Goal: Task Accomplishment & Management: Use online tool/utility

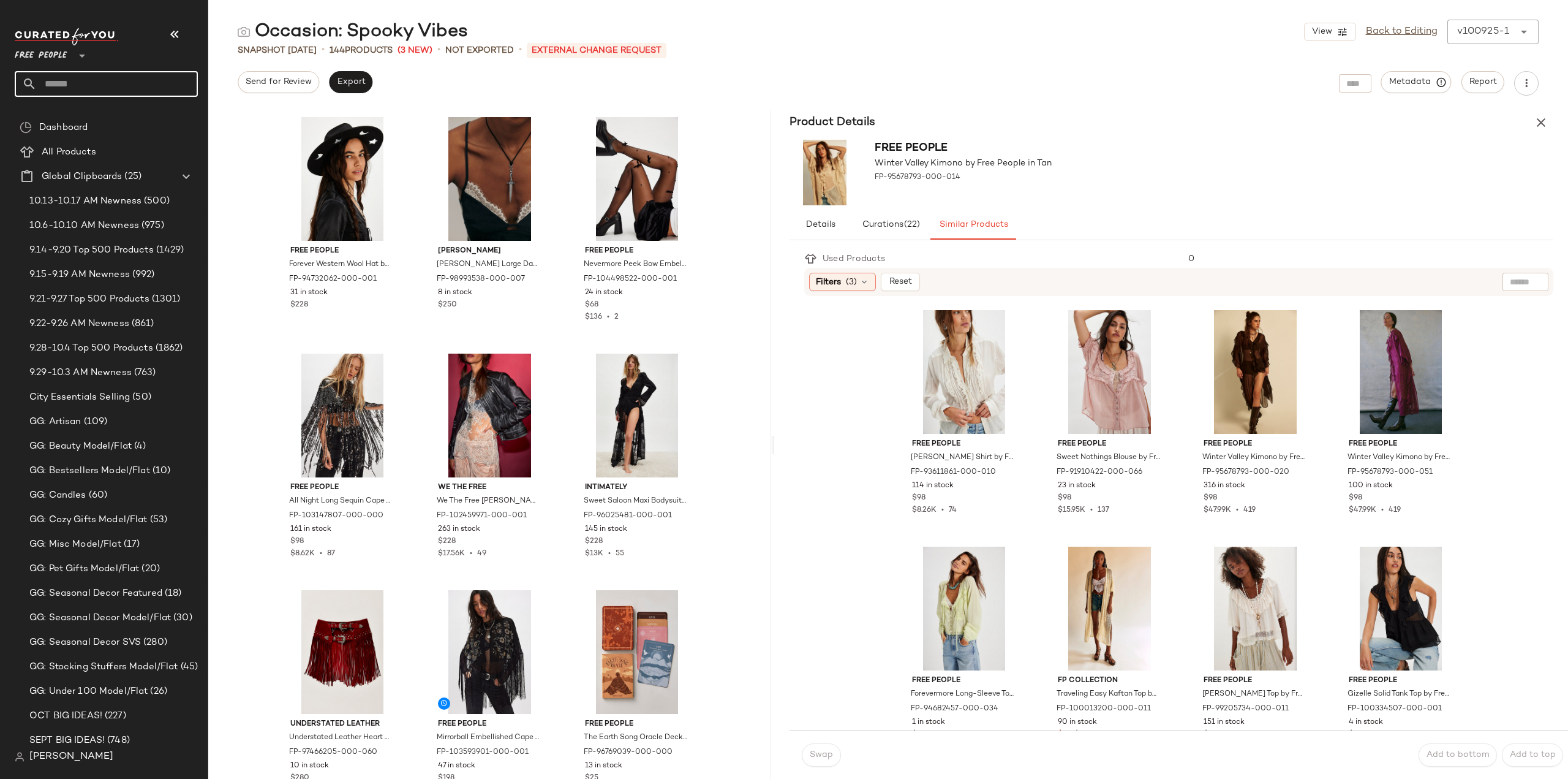
scroll to position [4039, 0]
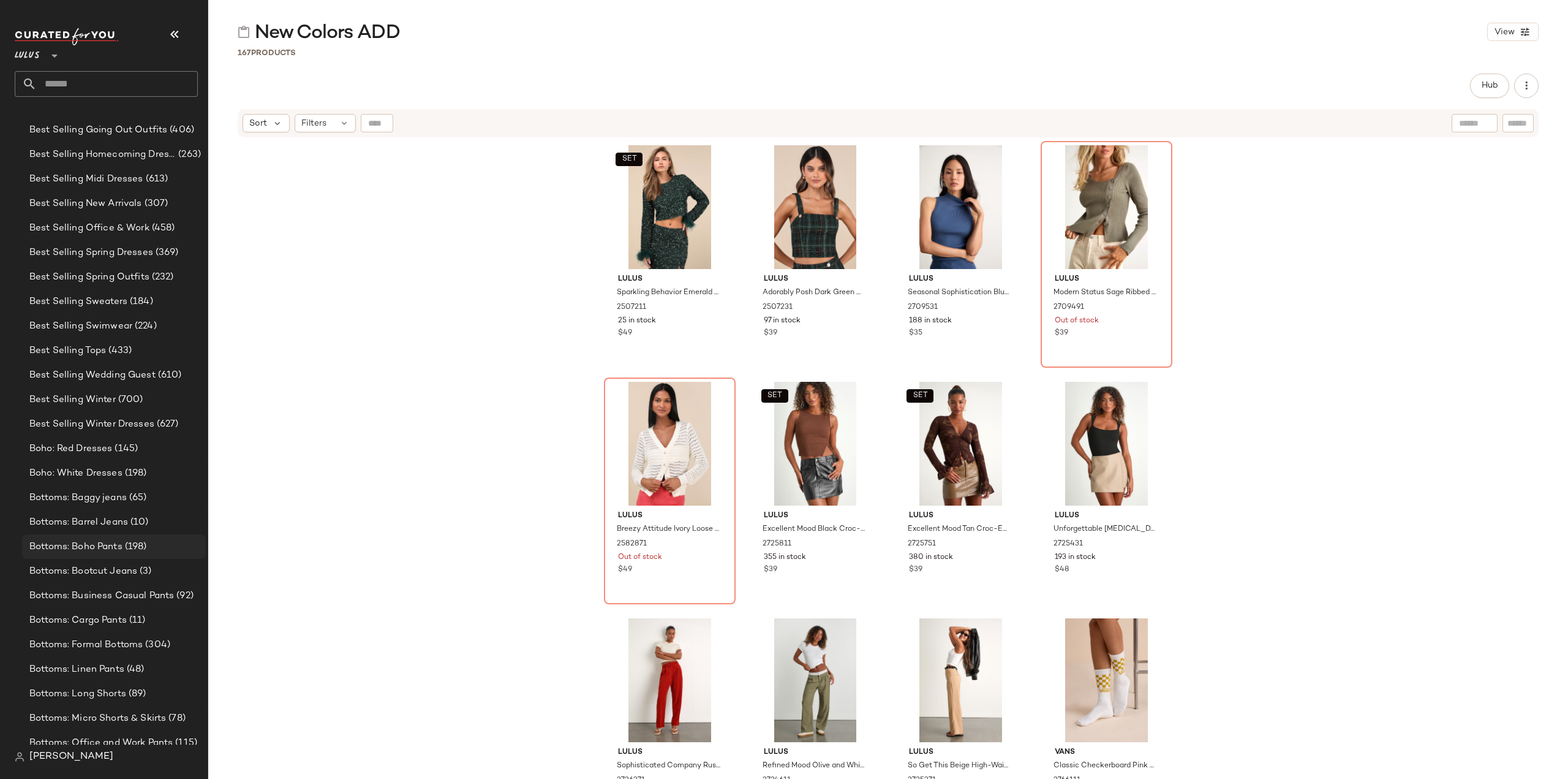
scroll to position [1946, 0]
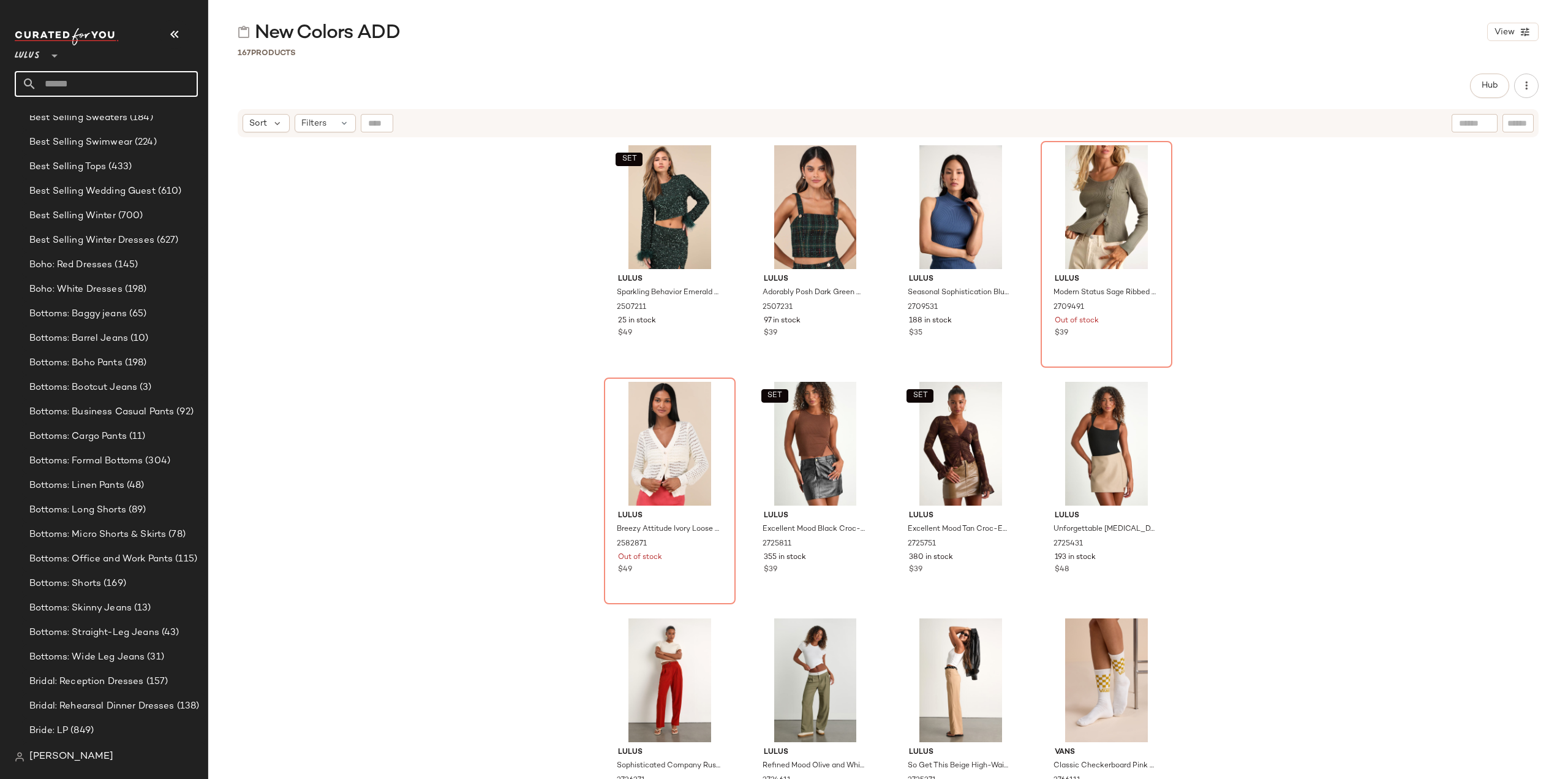
click at [104, 86] on input "text" at bounding box center [117, 84] width 161 height 26
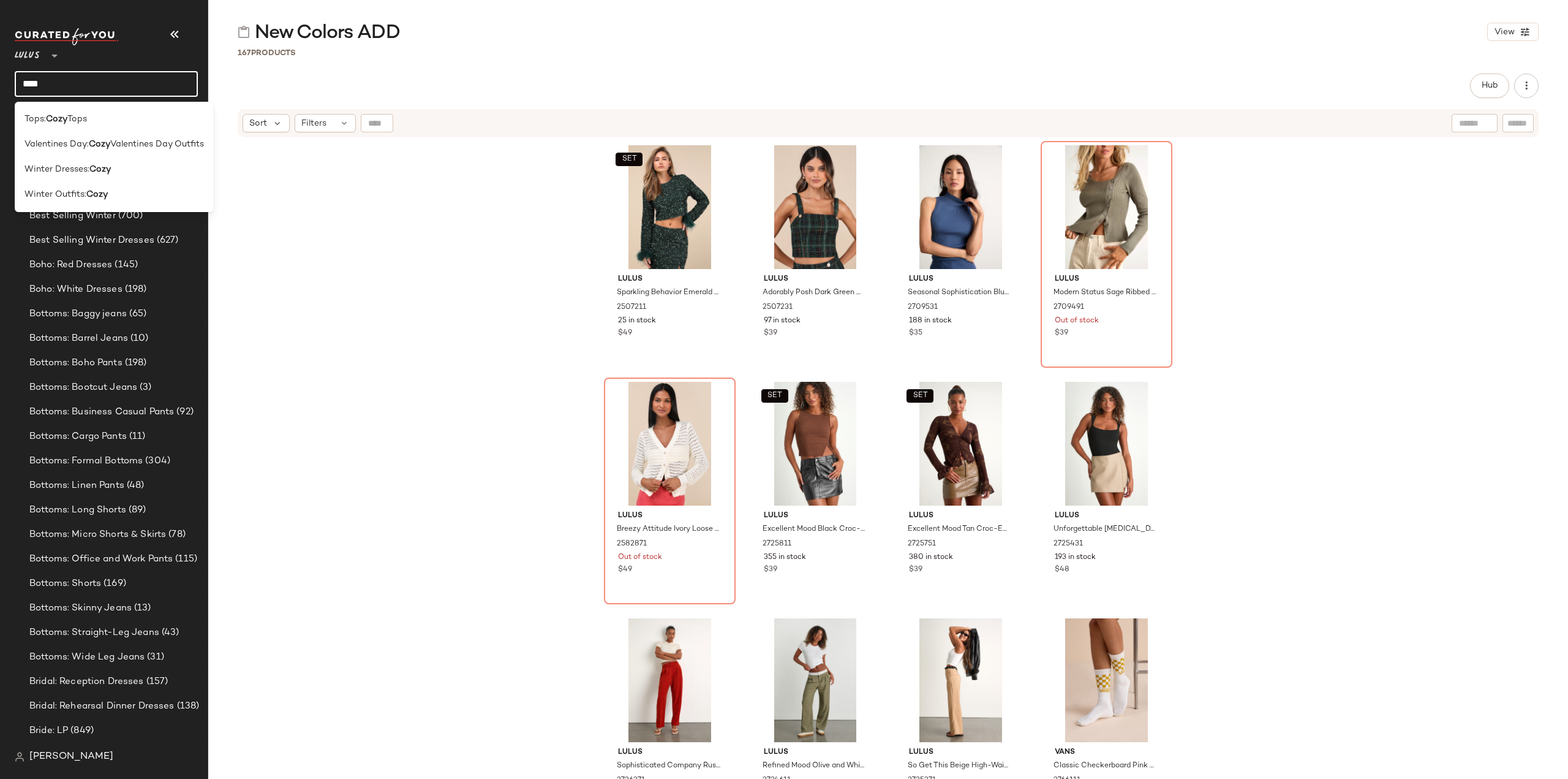
drag, startPoint x: 90, startPoint y: 84, endPoint x: 0, endPoint y: 92, distance: 90.4
click at [0, 92] on nav "Lulus ** **** Dashboard All Products Global Clipboards (42) 10.13-10.17 AM Newn…" at bounding box center [104, 389] width 208 height 779
type input "******"
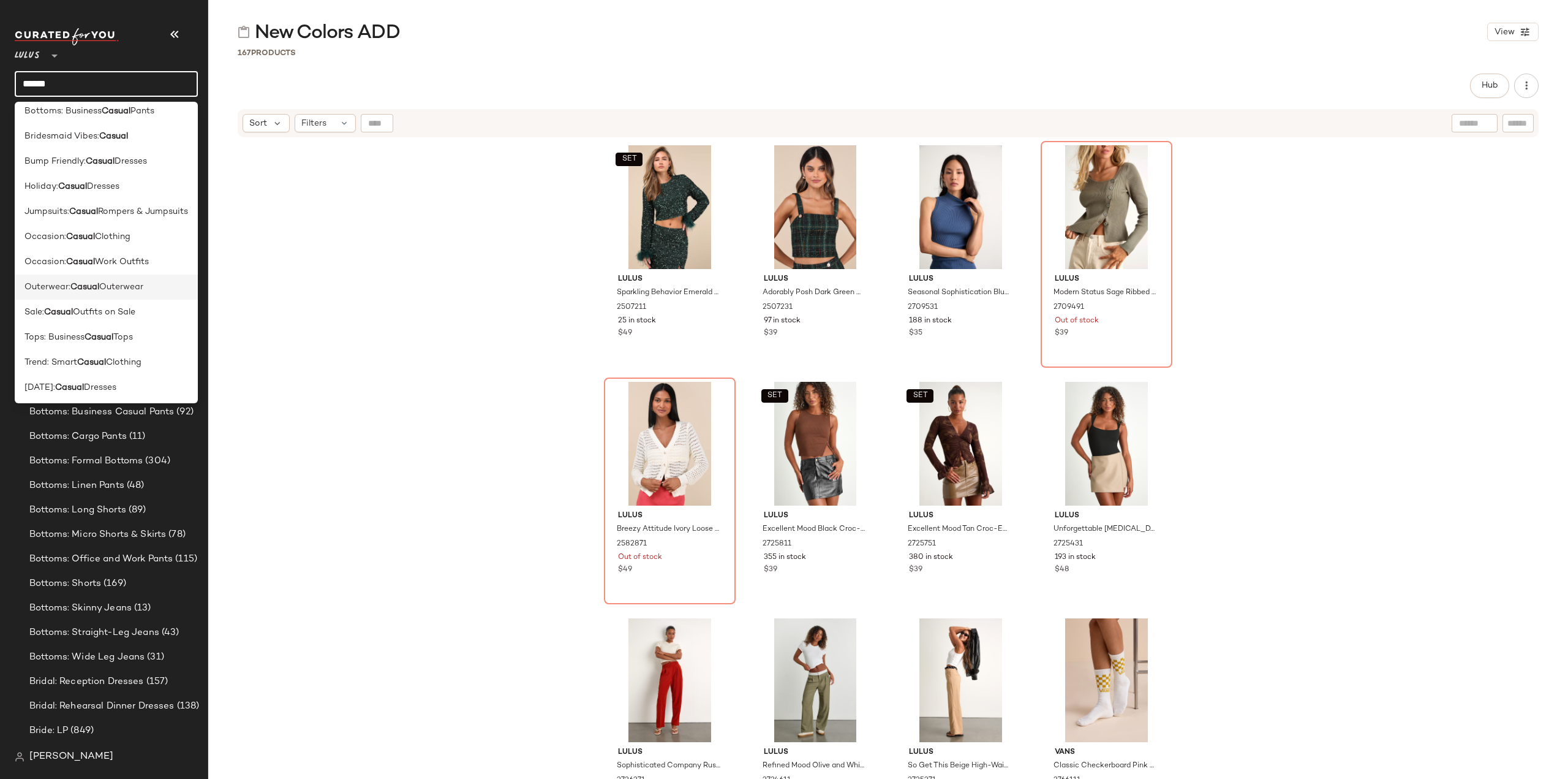
scroll to position [0, 0]
drag, startPoint x: 72, startPoint y: 79, endPoint x: 13, endPoint y: 90, distance: 60.0
click at [13, 90] on nav "Lulus ** ****** Dashboard All Products Global Clipboards (42) 10.13-10.17 AM Ne…" at bounding box center [104, 389] width 208 height 779
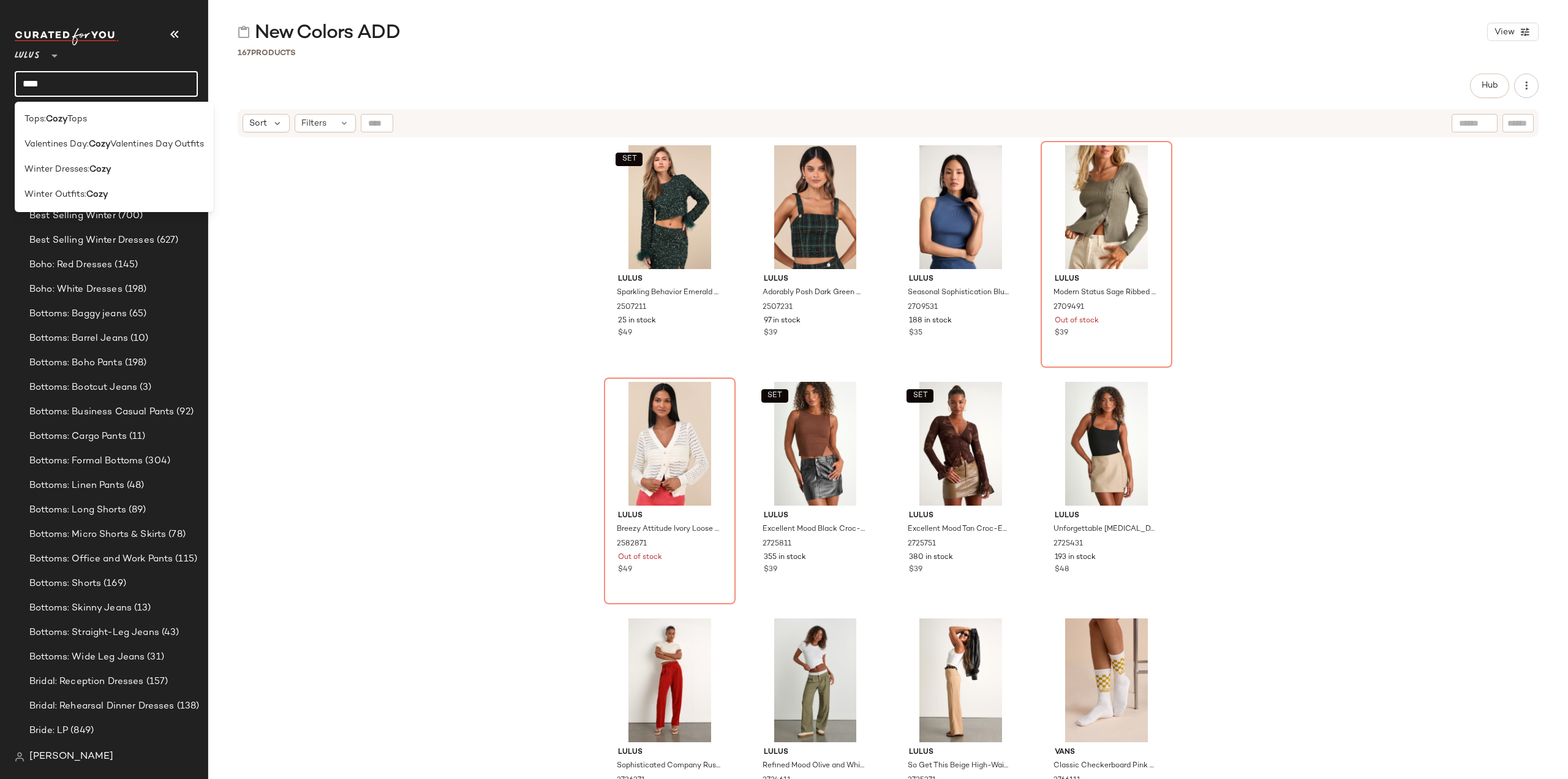
drag, startPoint x: 101, startPoint y: 83, endPoint x: 0, endPoint y: 90, distance: 101.2
click at [0, 90] on nav "Lulus ** **** Dashboard All Products Global Clipboards (42) 10.13-10.17 AM Newn…" at bounding box center [104, 389] width 208 height 779
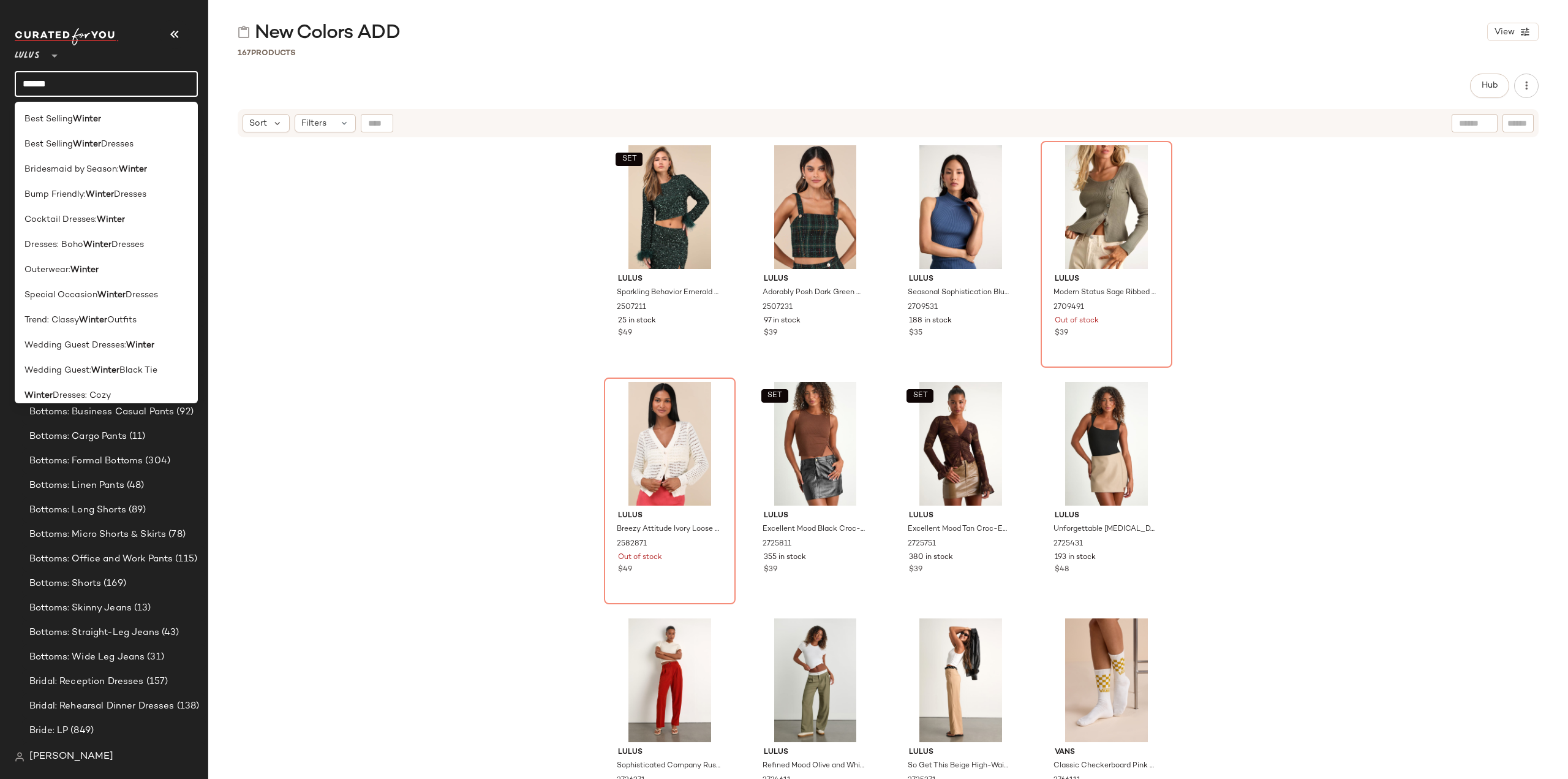
drag, startPoint x: 0, startPoint y: 97, endPoint x: 0, endPoint y: 88, distance: 9.0
click at [0, 99] on nav "Lulus ** ****** Dashboard All Products Global Clipboards (42) 10.13-10.17 AM Ne…" at bounding box center [104, 389] width 208 height 779
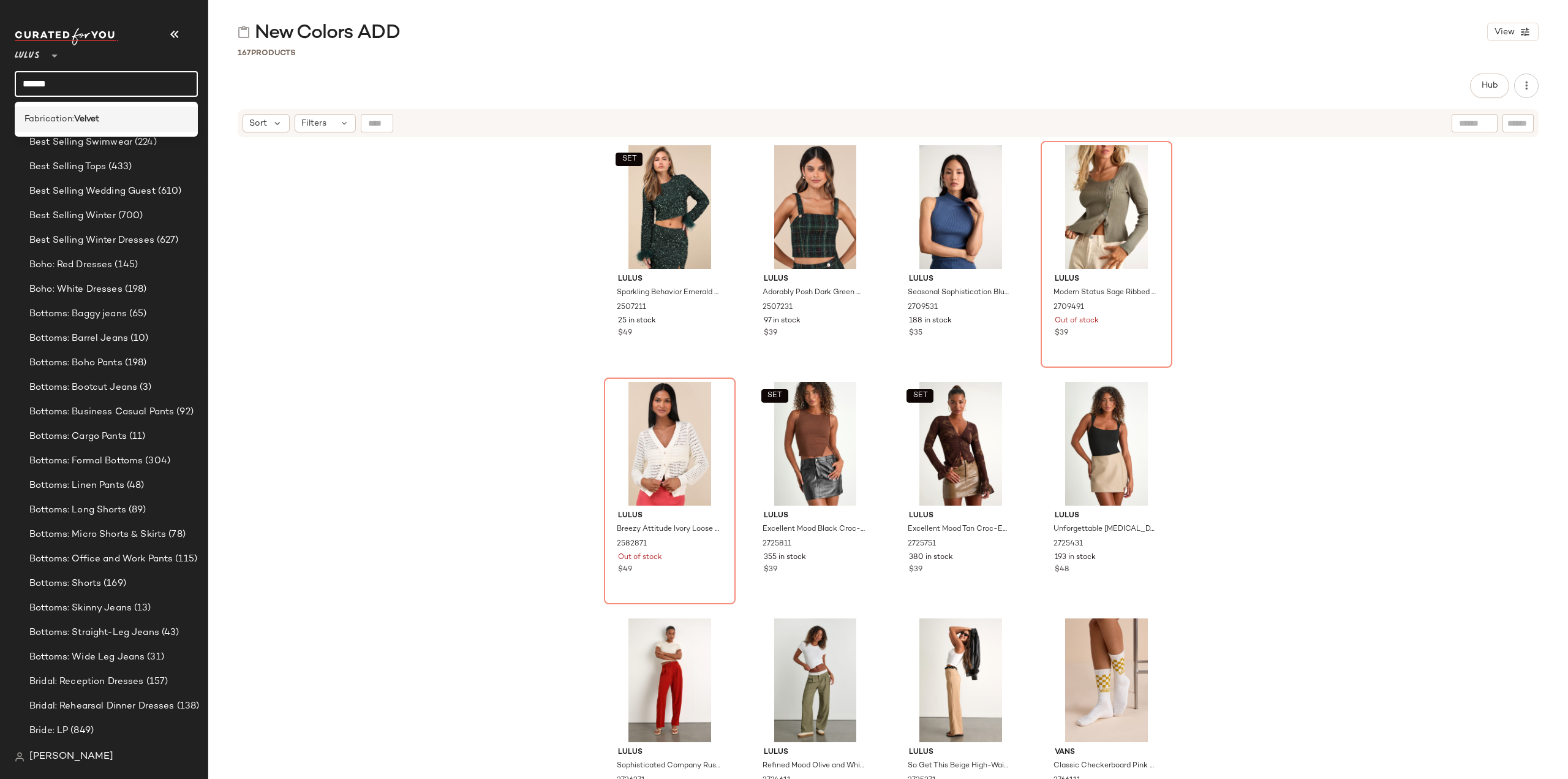
type input "******"
click at [91, 122] on b "Velvet" at bounding box center [86, 119] width 25 height 13
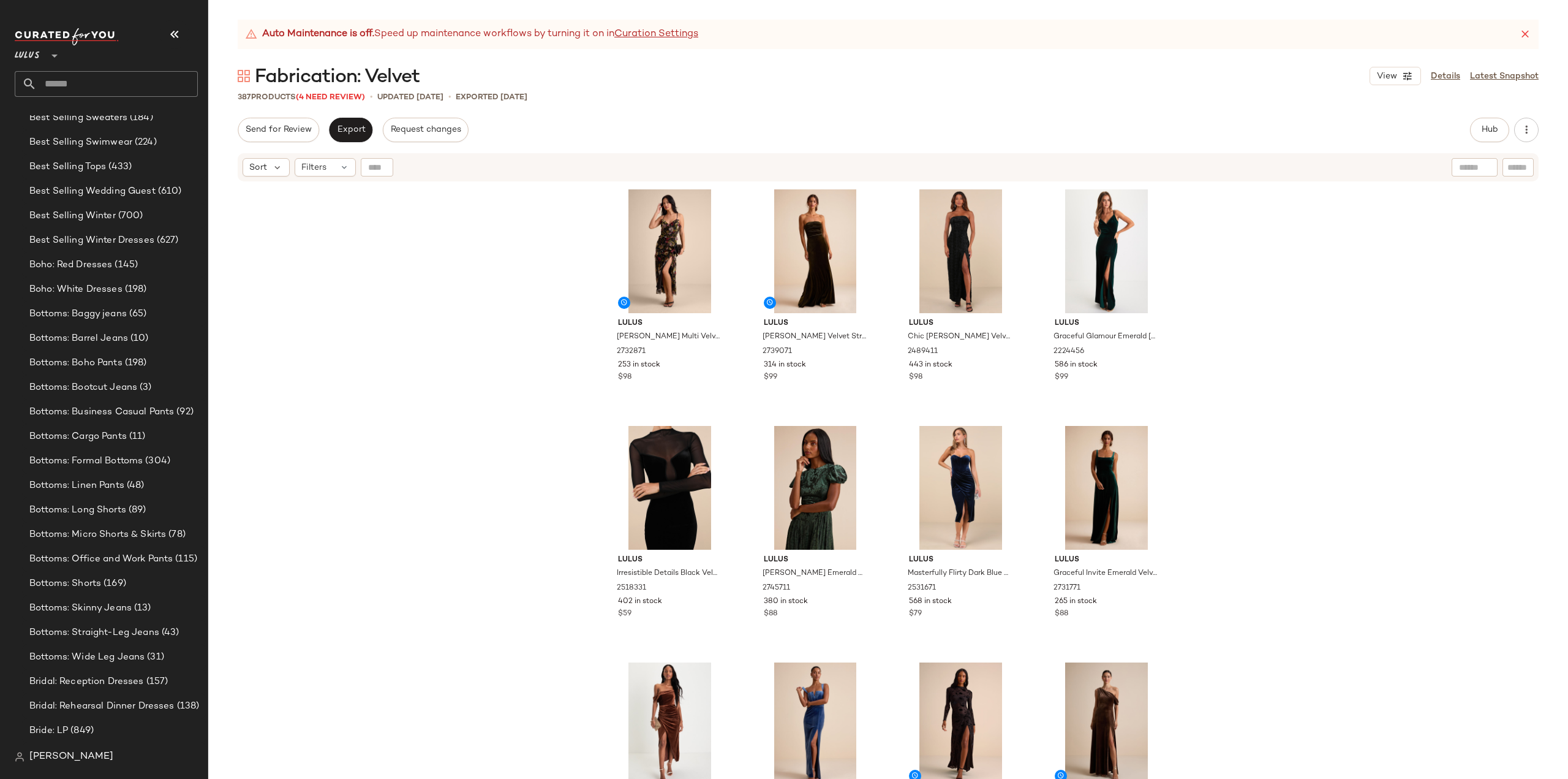
drag, startPoint x: 1447, startPoint y: 75, endPoint x: 1412, endPoint y: 85, distance: 36.4
click at [1447, 75] on link "Details" at bounding box center [1445, 77] width 29 height 13
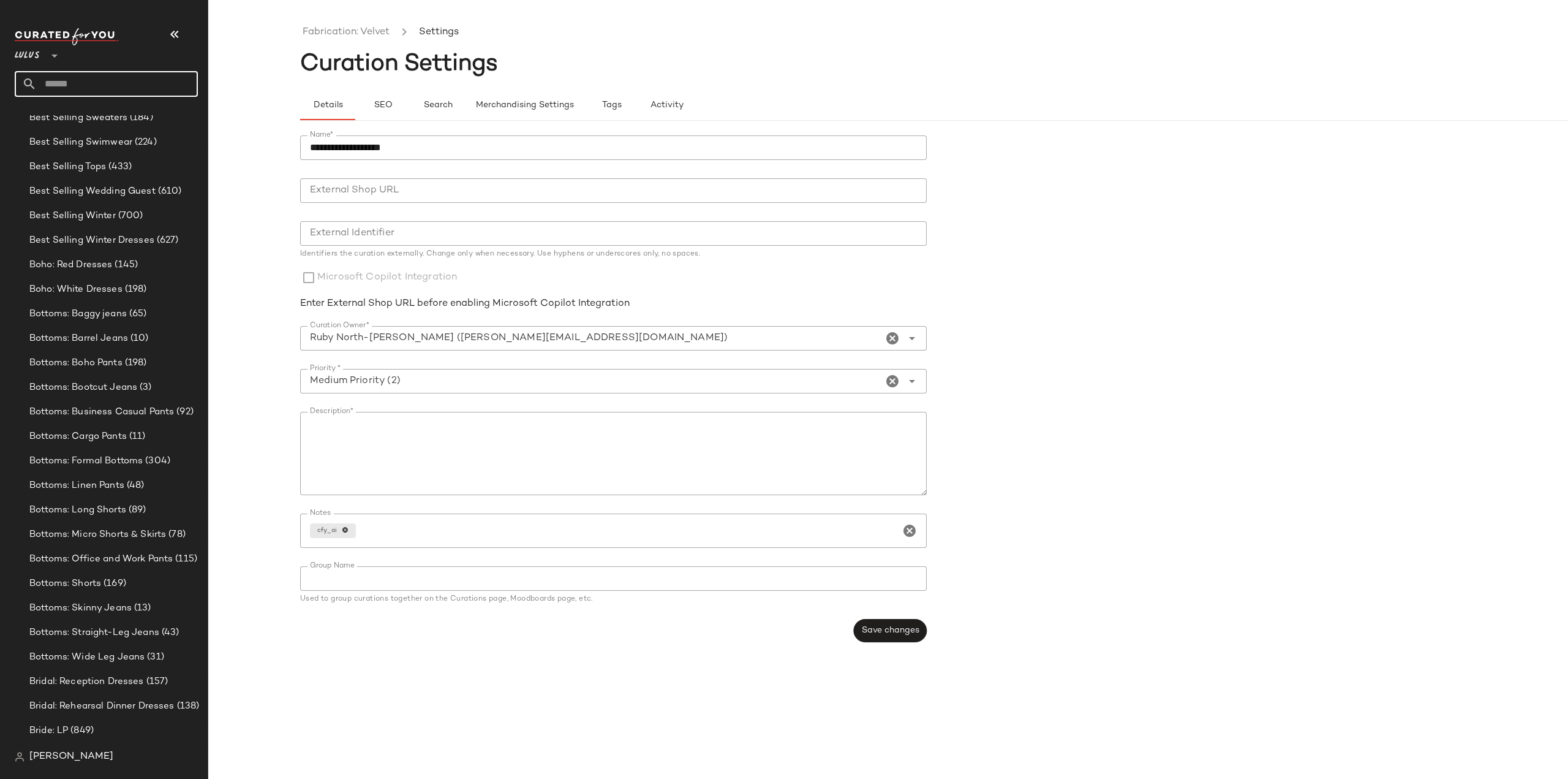
click at [92, 89] on input "text" at bounding box center [117, 84] width 161 height 26
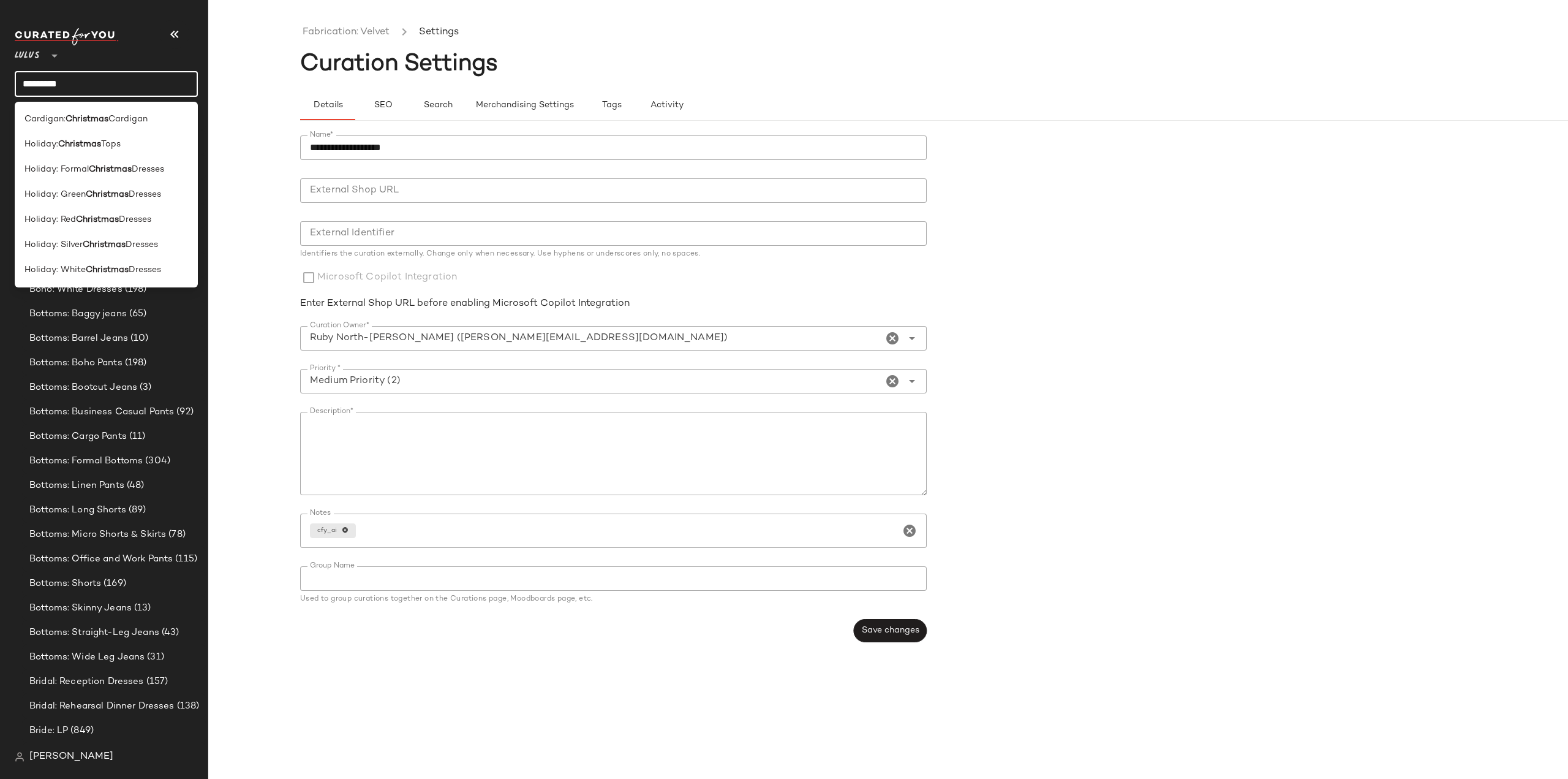
drag, startPoint x: 127, startPoint y: 84, endPoint x: 4, endPoint y: 90, distance: 123.1
click at [4, 90] on nav "Lulus ** ********* Dashboard All Products Global Clipboards (42) 10.13-10.17 AM…" at bounding box center [104, 389] width 208 height 779
type input "*"
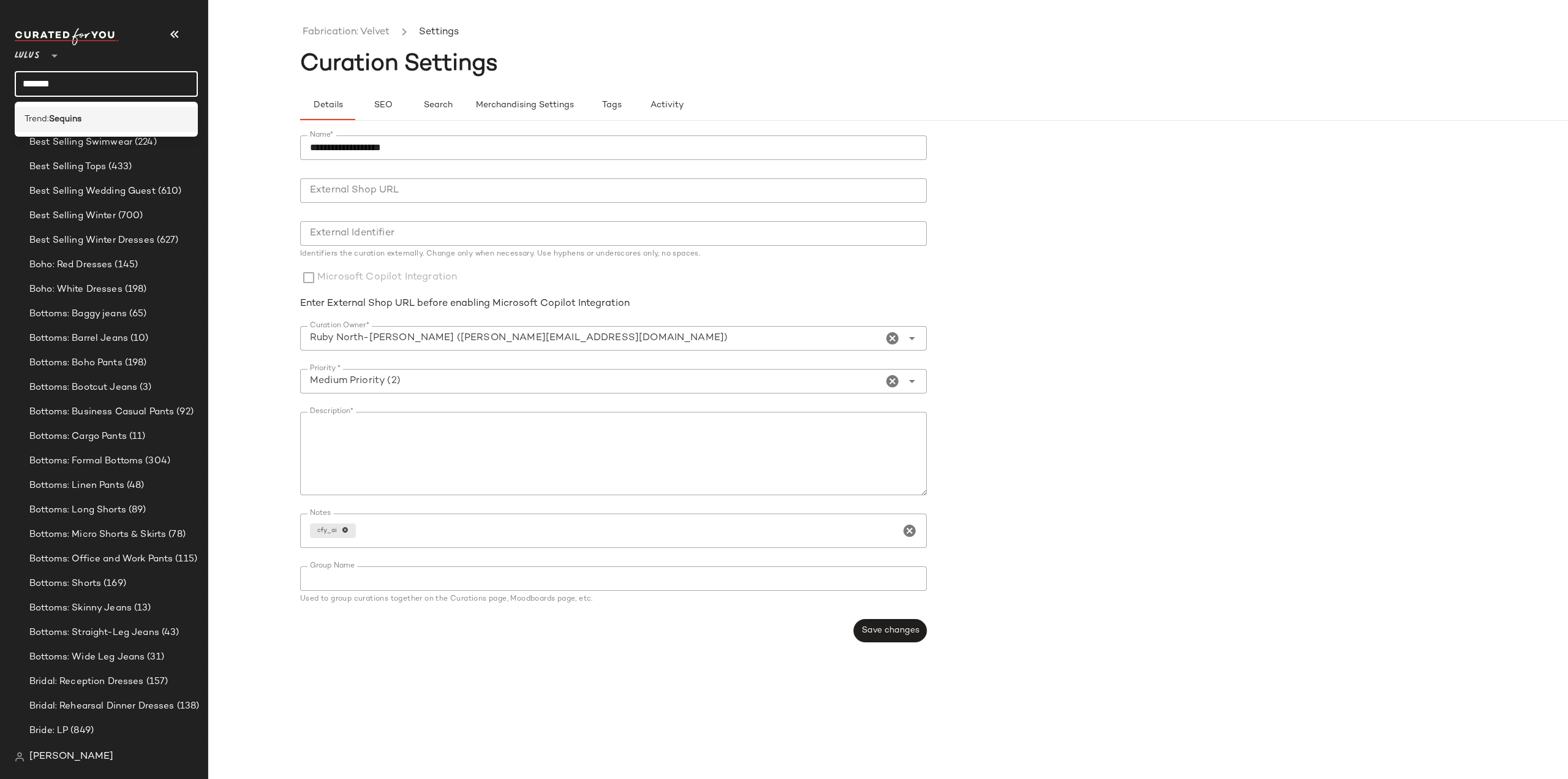
type input "*******"
click at [76, 114] on b "Sequins" at bounding box center [65, 119] width 33 height 13
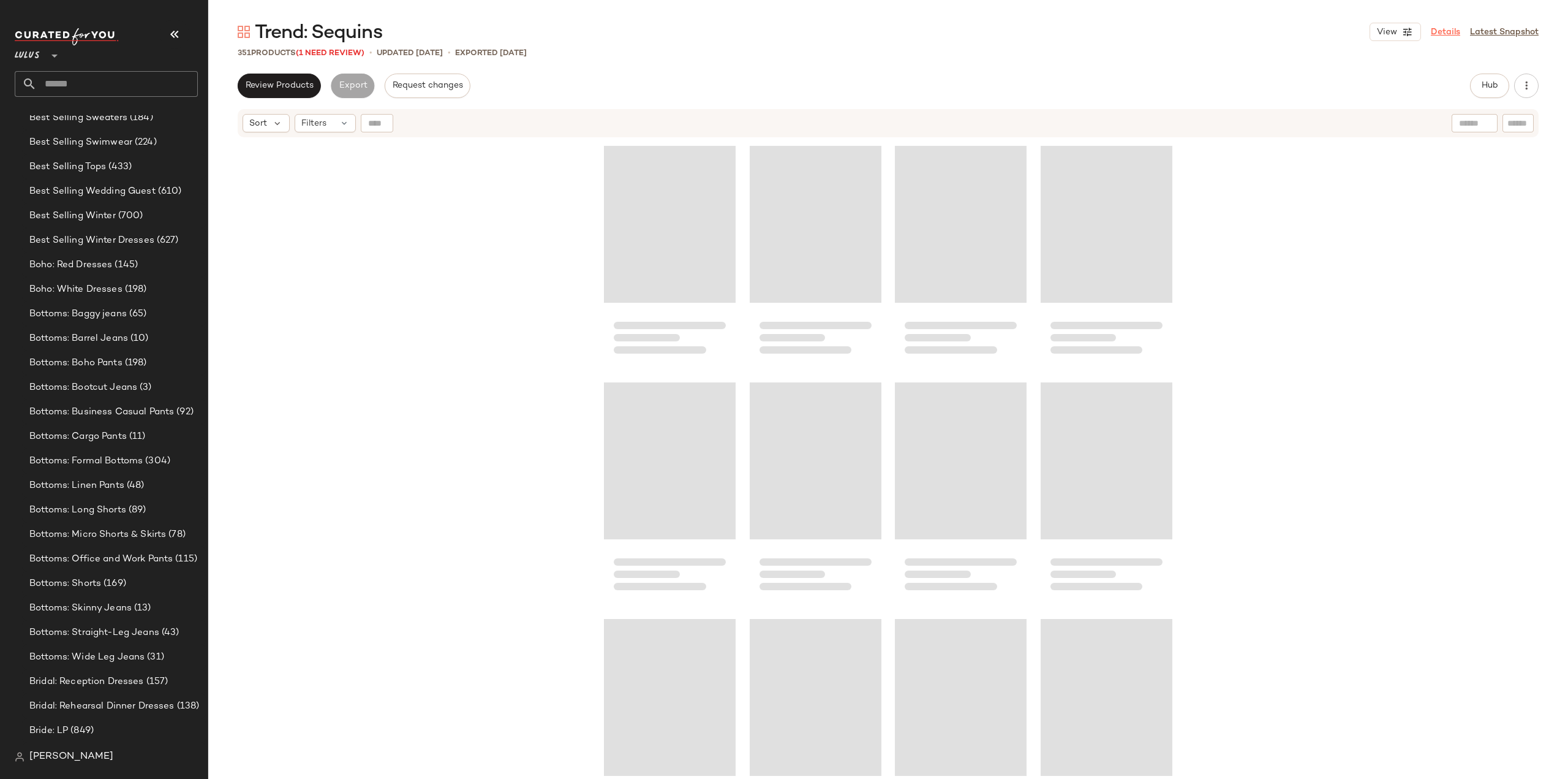
click at [1437, 29] on link "Details" at bounding box center [1445, 32] width 29 height 13
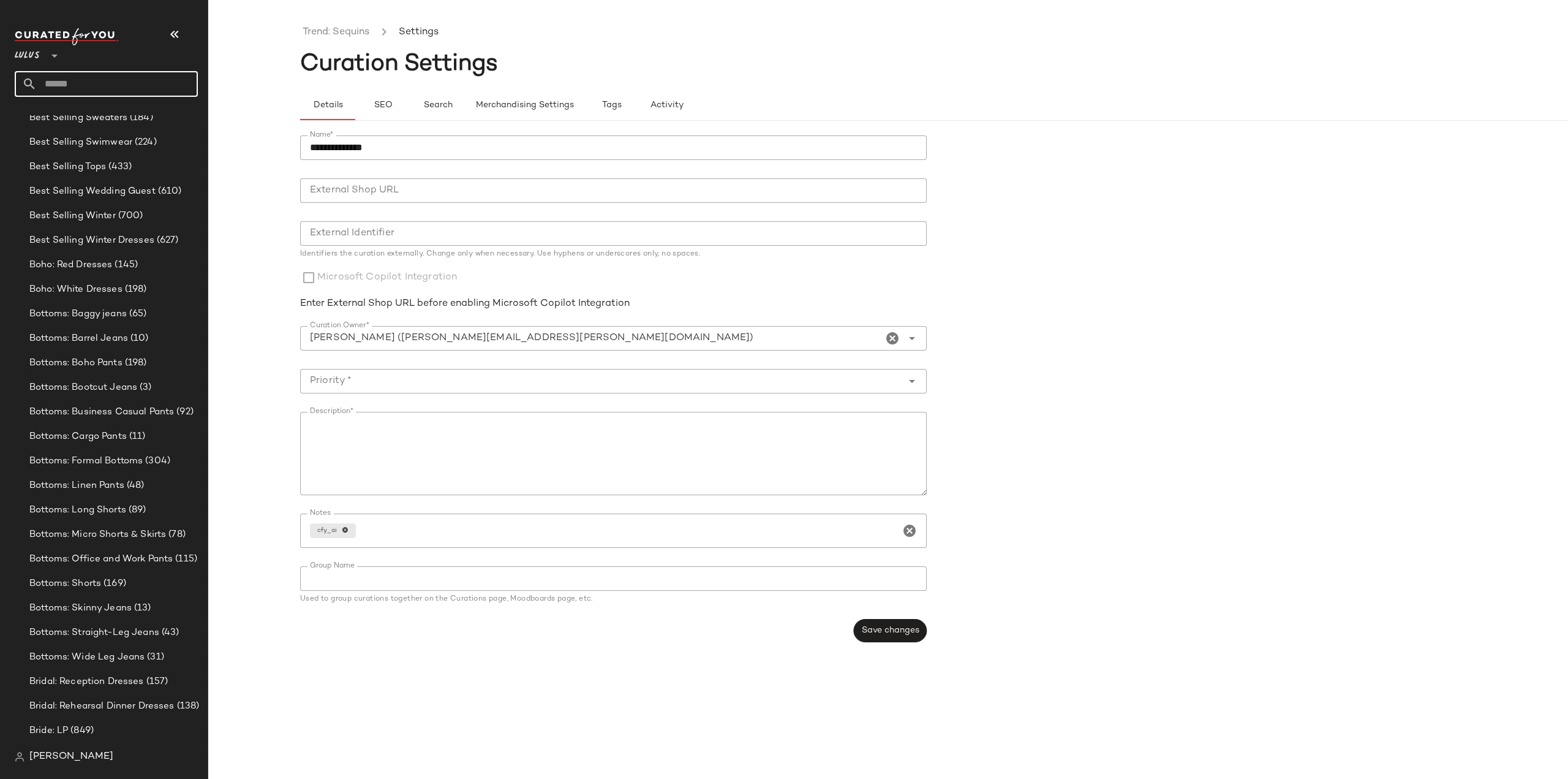
click at [87, 84] on input "text" at bounding box center [117, 84] width 161 height 26
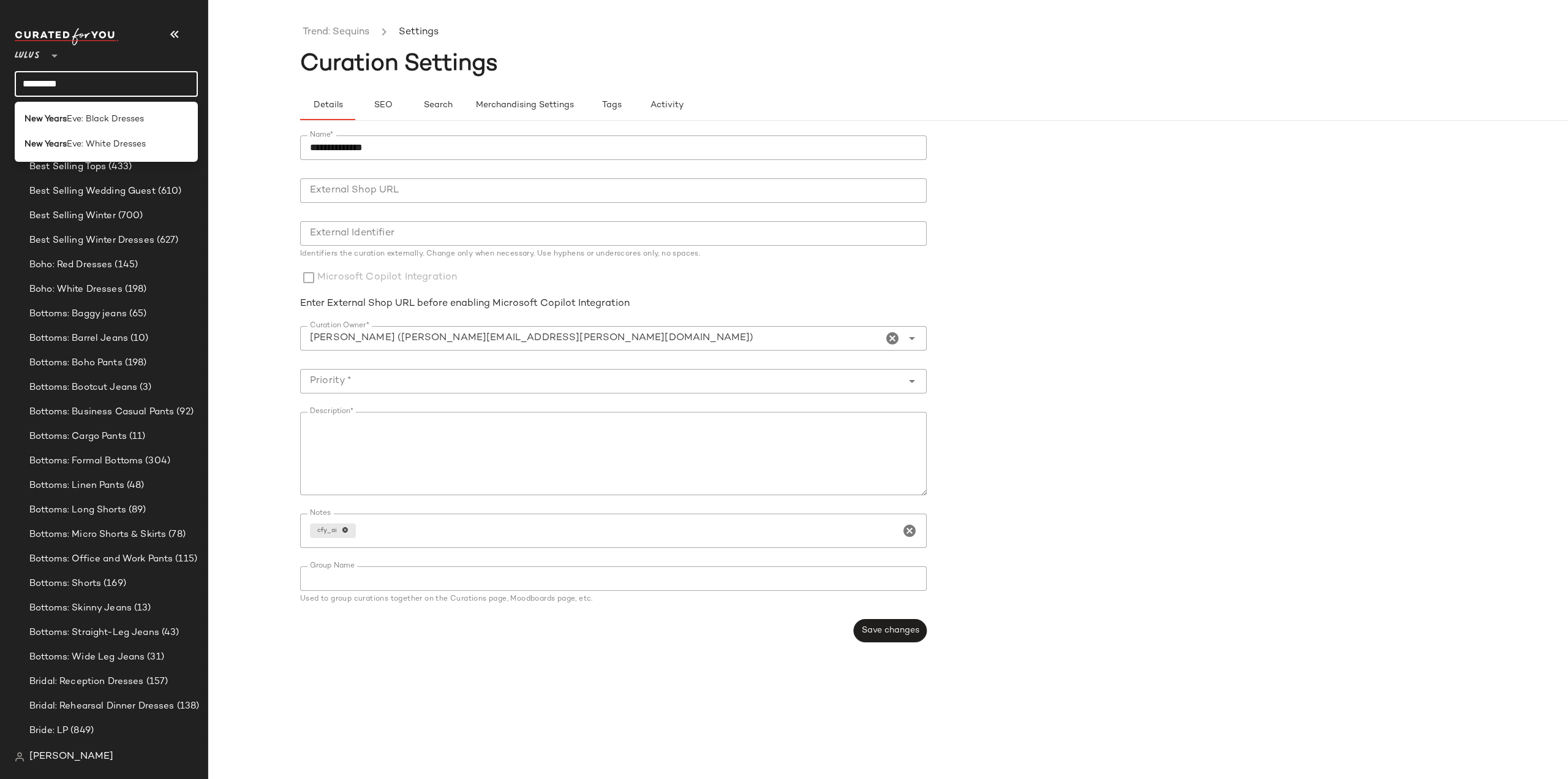
click at [101, 85] on input "*********" at bounding box center [106, 84] width 183 height 26
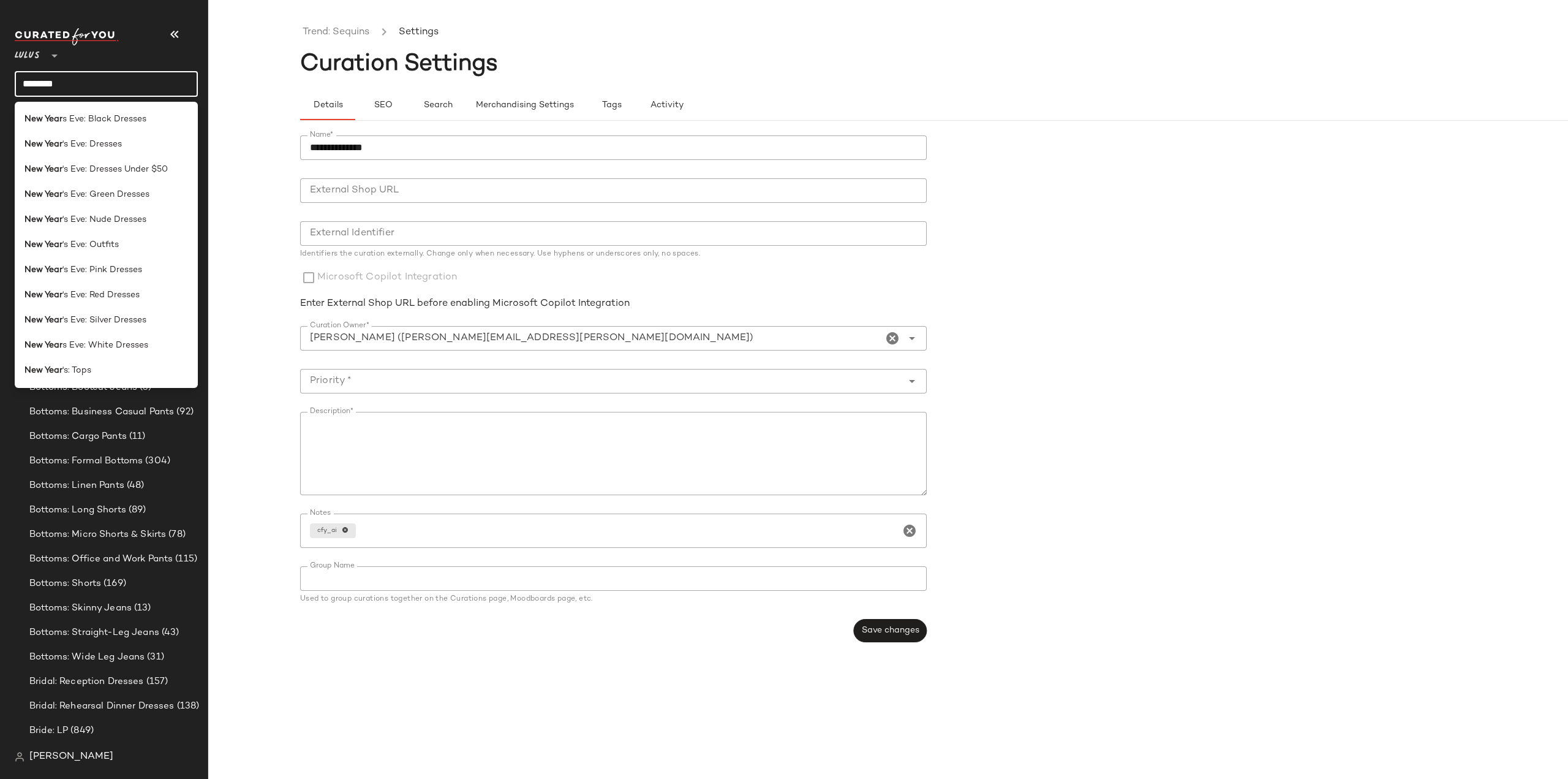
drag, startPoint x: 135, startPoint y: 91, endPoint x: 0, endPoint y: 88, distance: 135.0
click at [0, 88] on nav "Lulus ** ******** Dashboard All Products Global Clipboards (42) 10.13-10.17 AM …" at bounding box center [104, 389] width 208 height 779
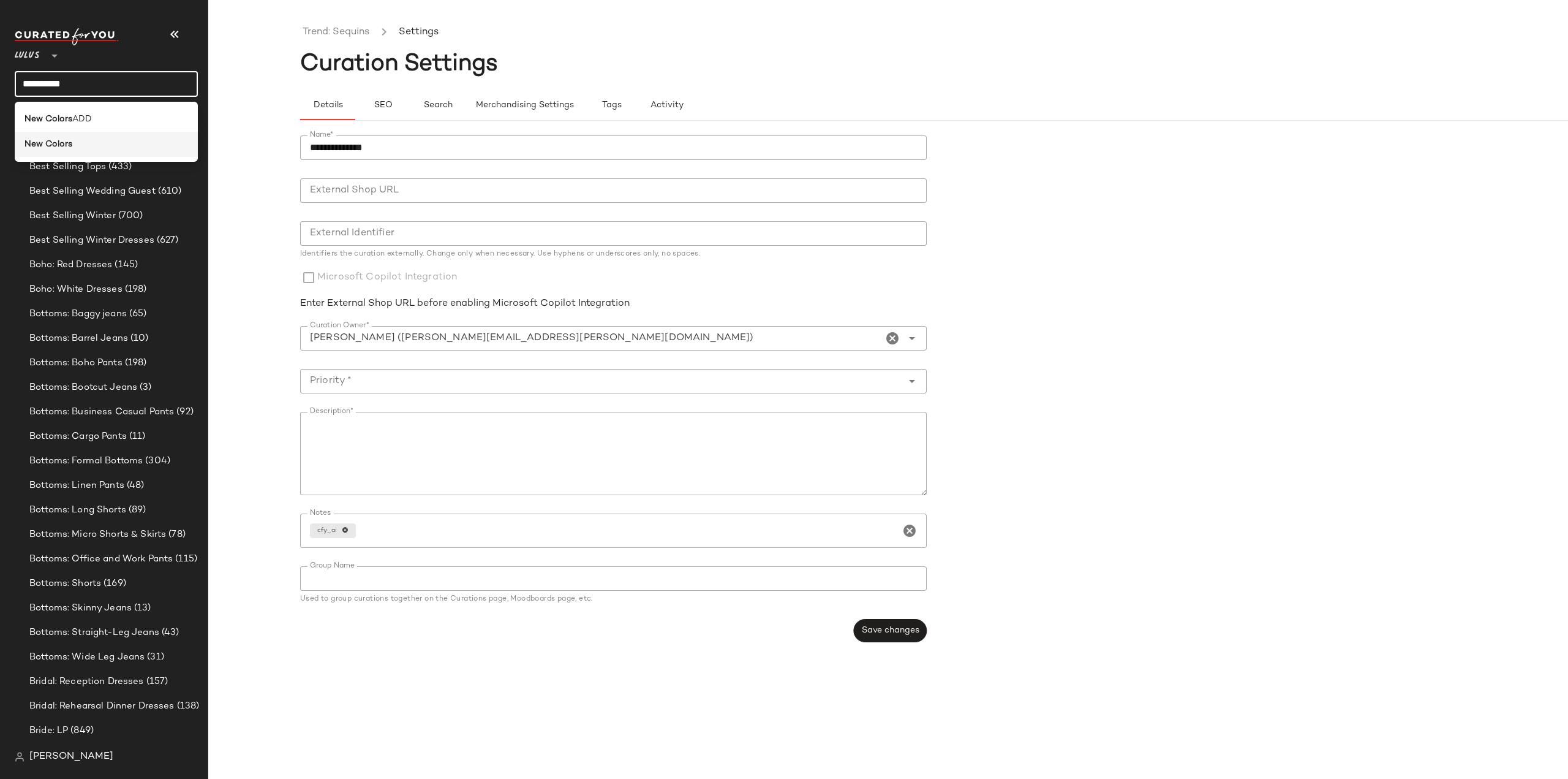
type input "**********"
click at [53, 143] on b "New Colors" at bounding box center [48, 145] width 48 height 13
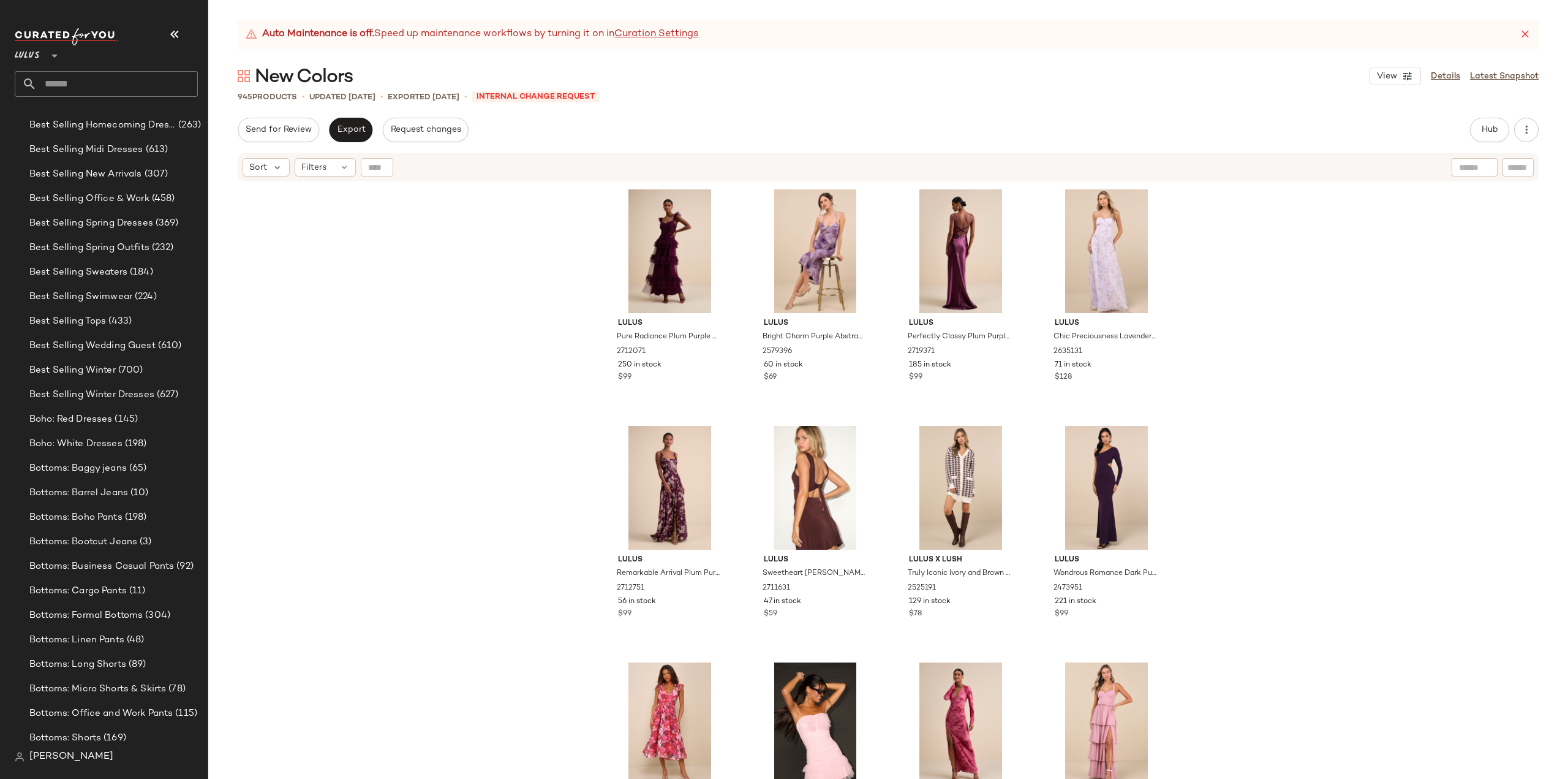
scroll to position [1762, 0]
click at [1492, 134] on span "Hub" at bounding box center [1490, 130] width 17 height 10
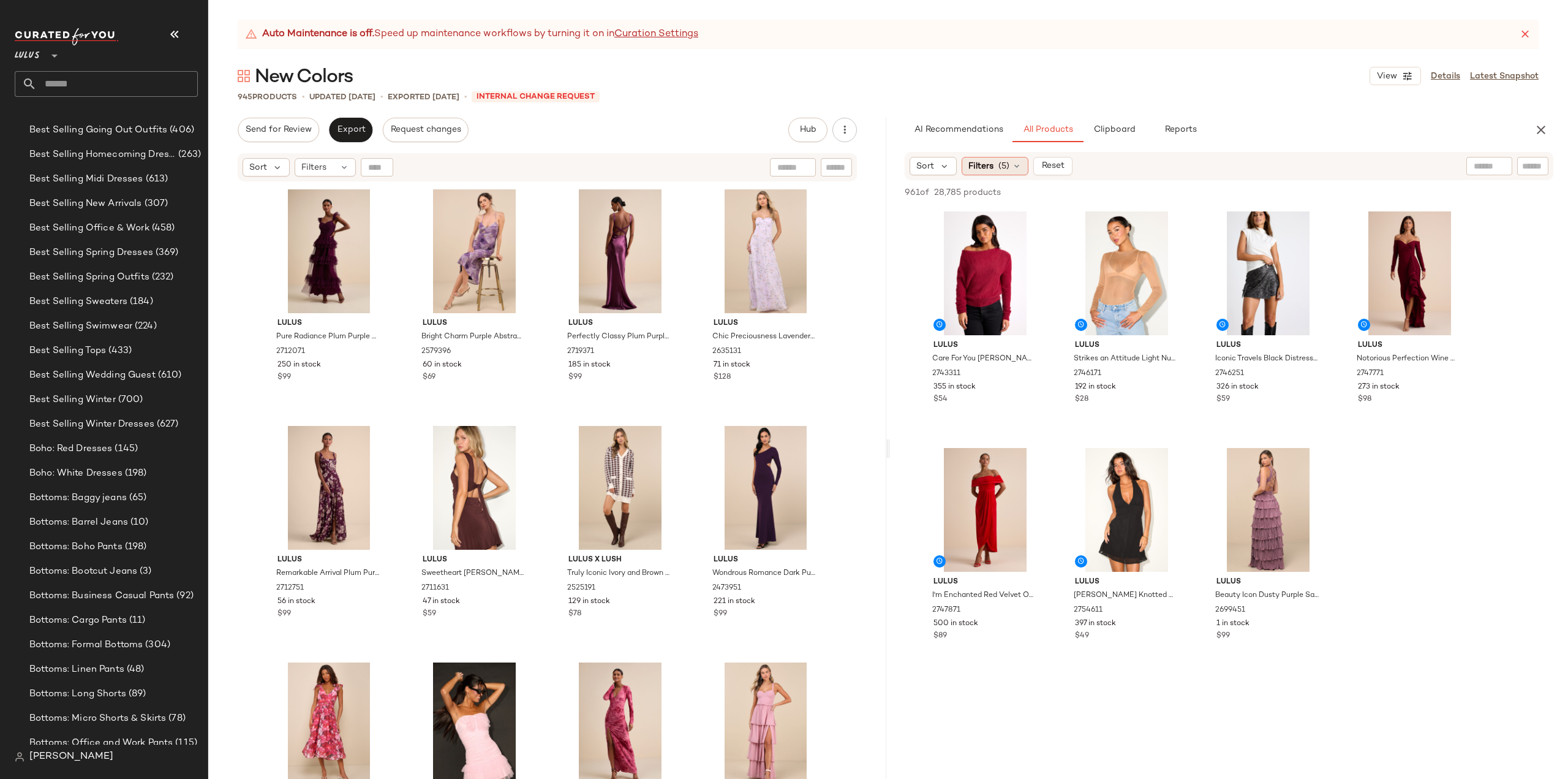
click at [993, 171] on div "Filters (5)" at bounding box center [995, 166] width 67 height 18
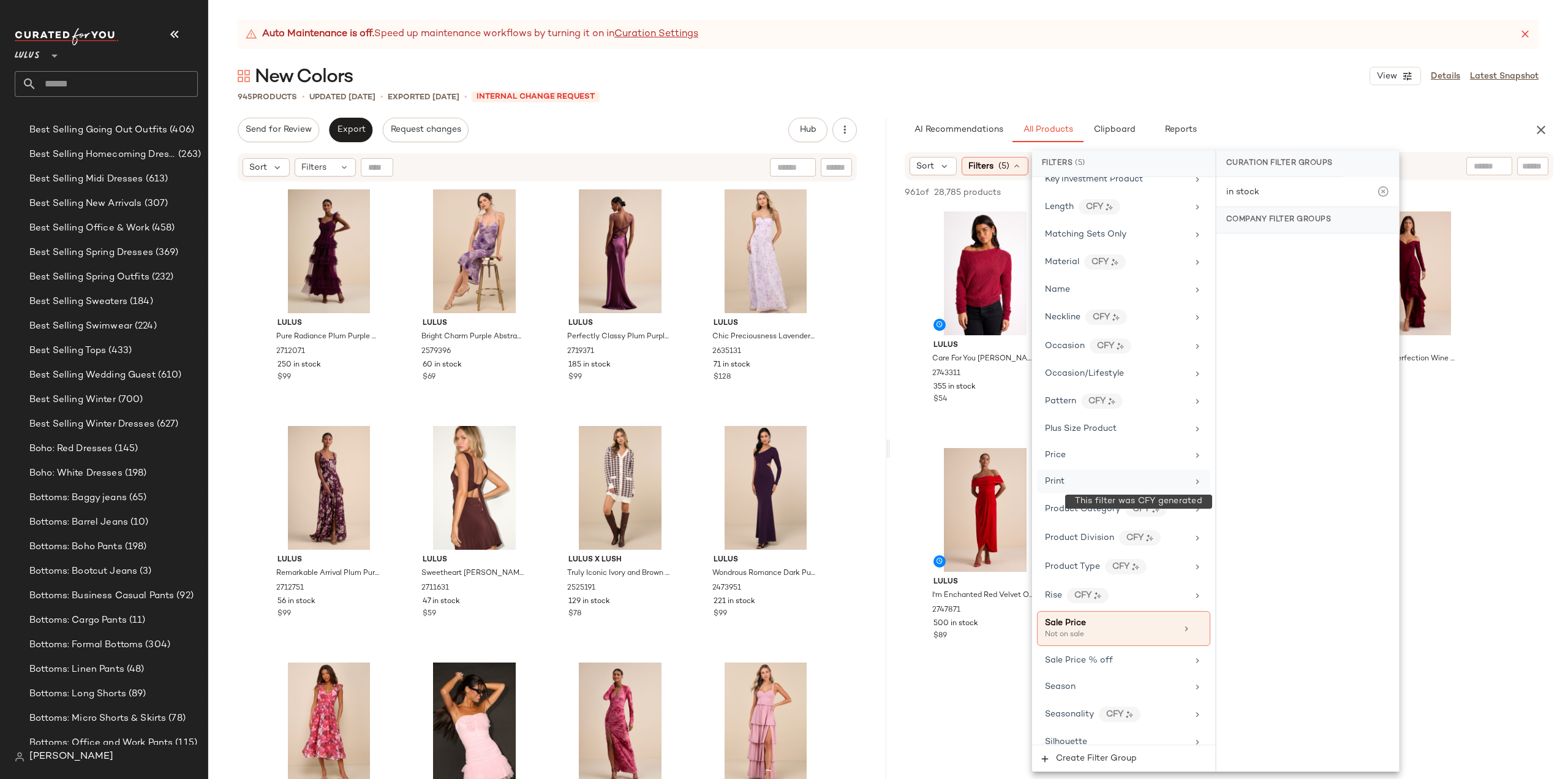
scroll to position [781, 0]
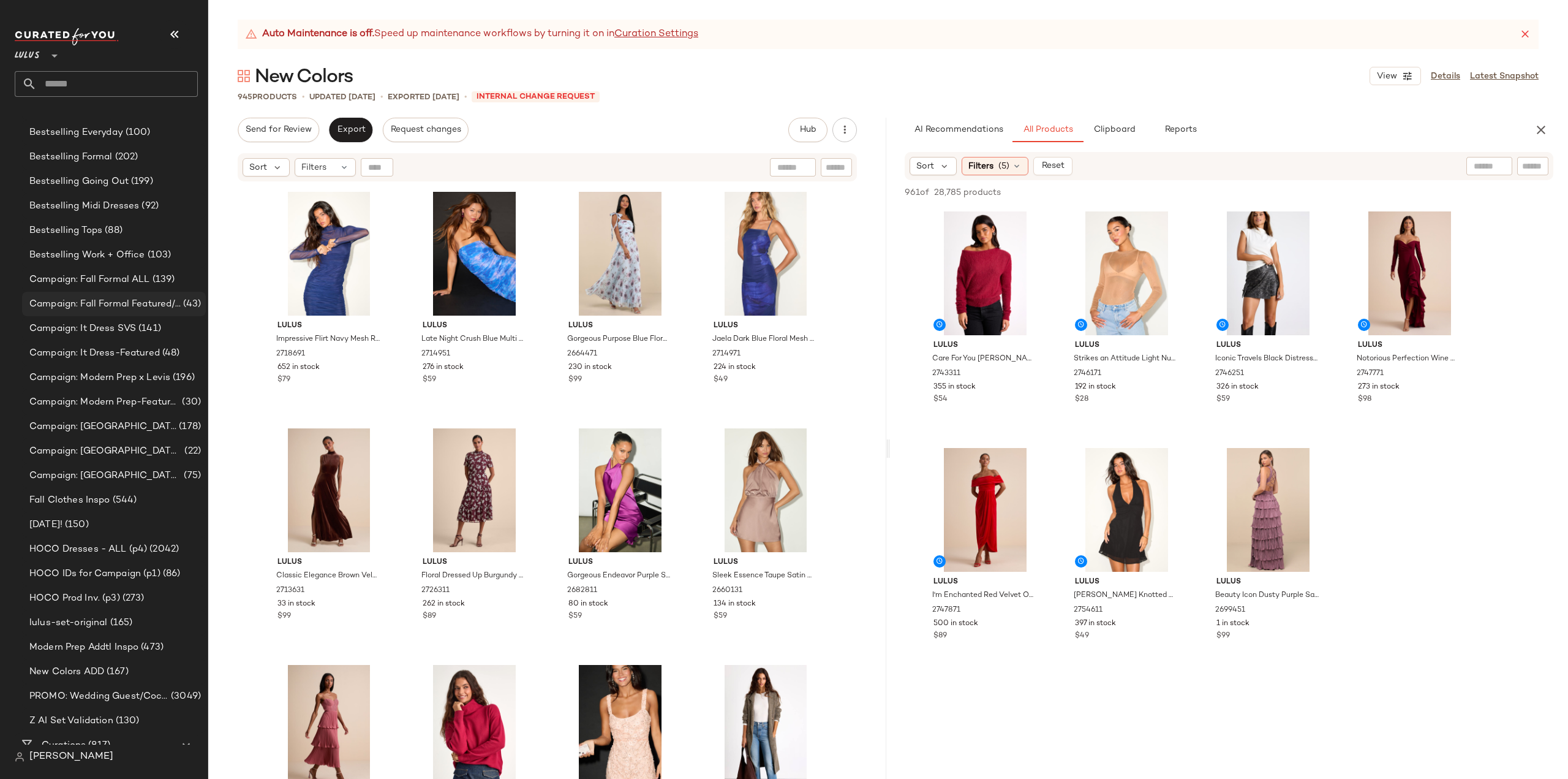
scroll to position [551, 0]
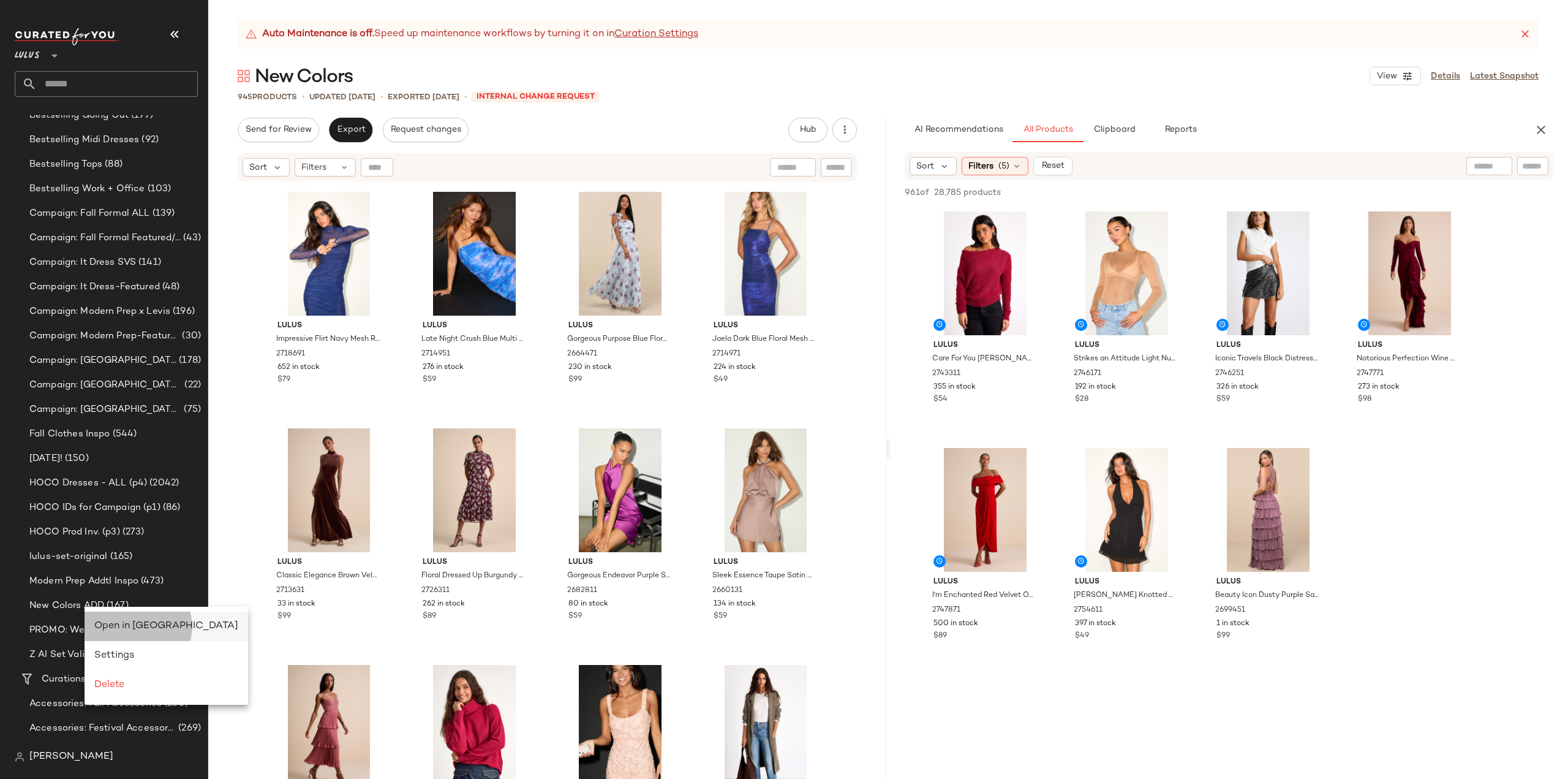
click at [143, 626] on span "Open in [GEOGRAPHIC_DATA]" at bounding box center [166, 626] width 144 height 10
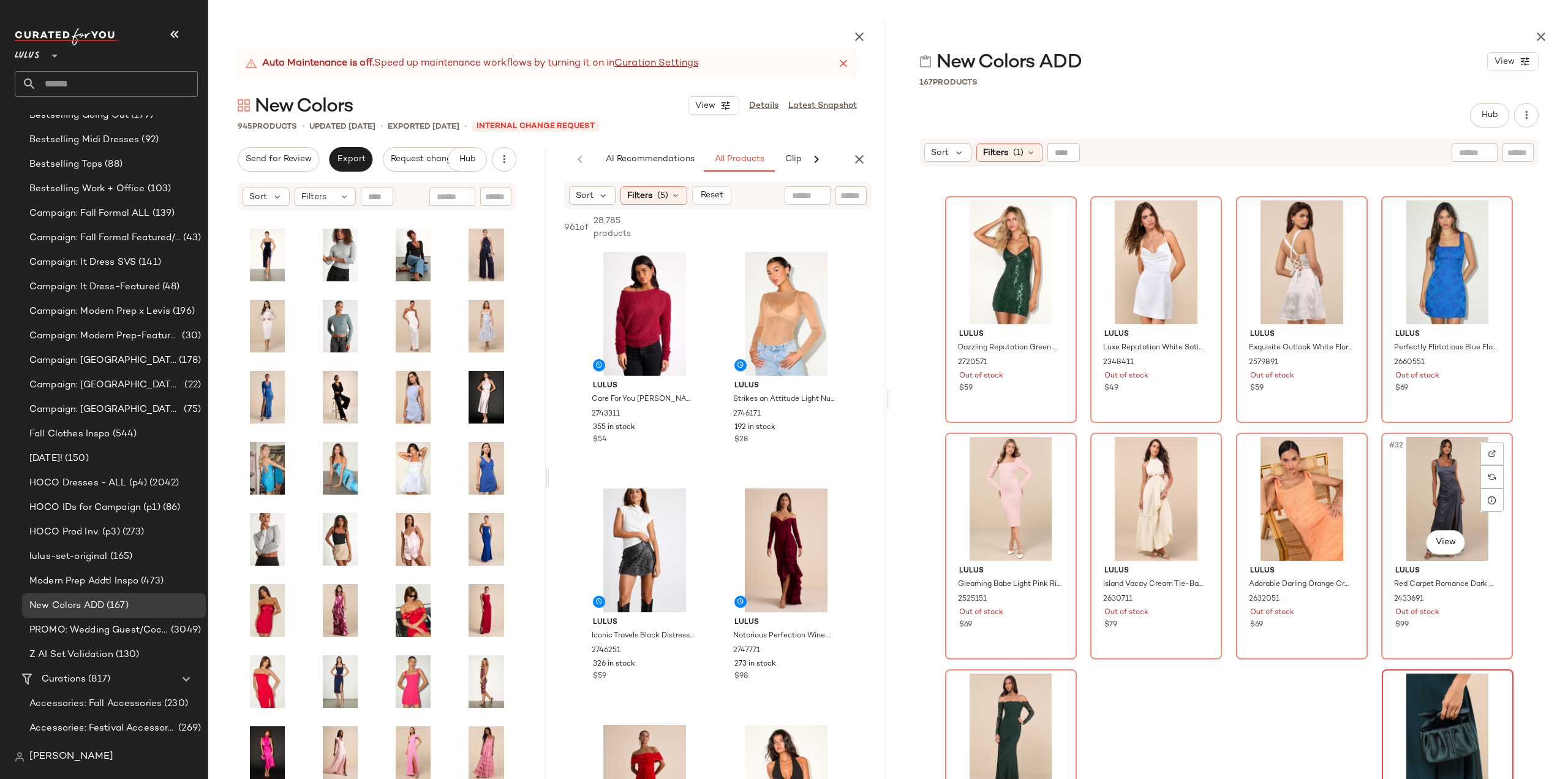
scroll to position [1457, 0]
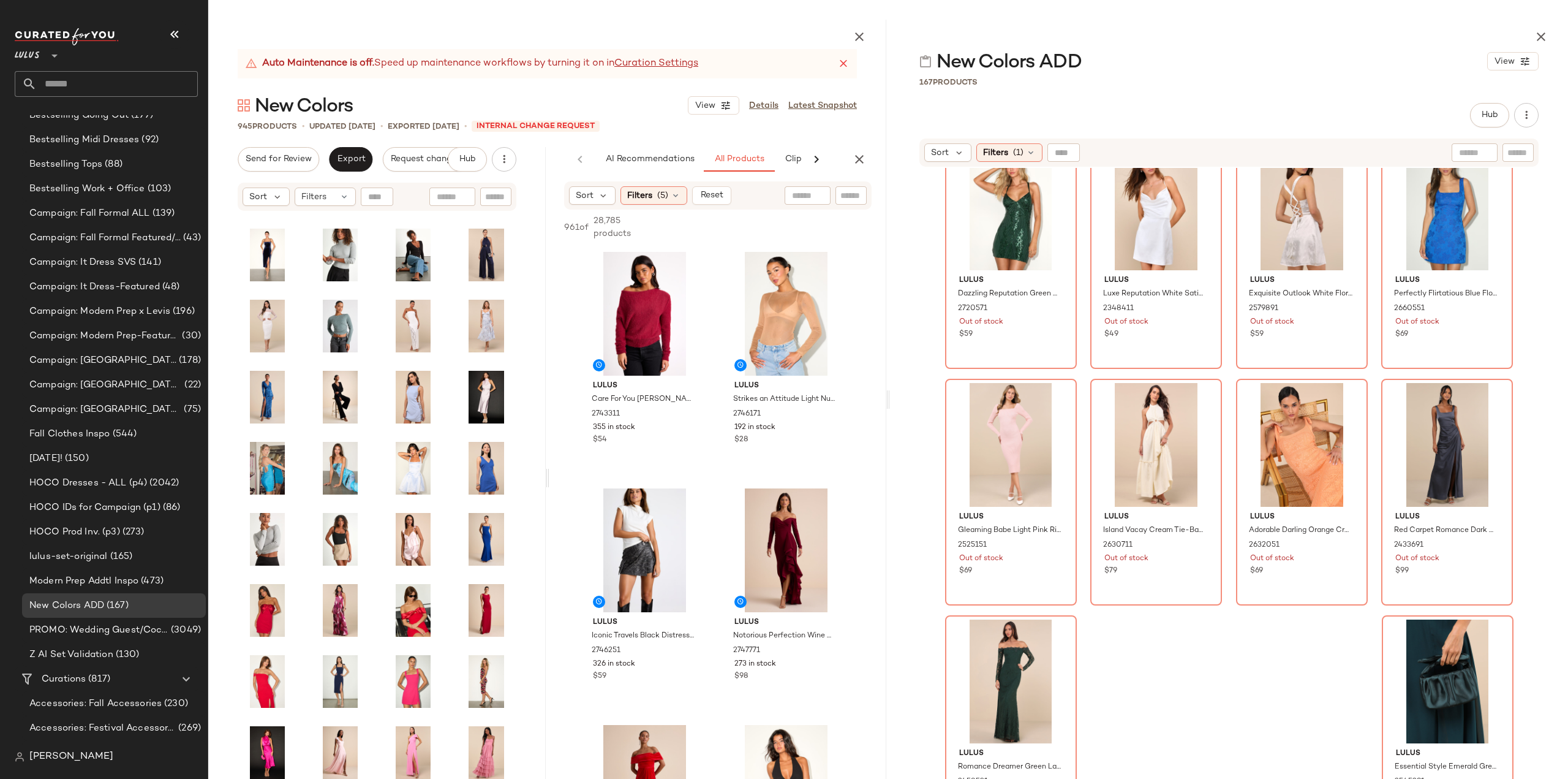
click at [1308, 676] on div "Lulus Dazzling Reputation Green Sequin Backless Bodycon Mini Dress 2720571 Out …" at bounding box center [1229, 504] width 678 height 673
click at [1386, 705] on div "#34 View" at bounding box center [1448, 681] width 123 height 124
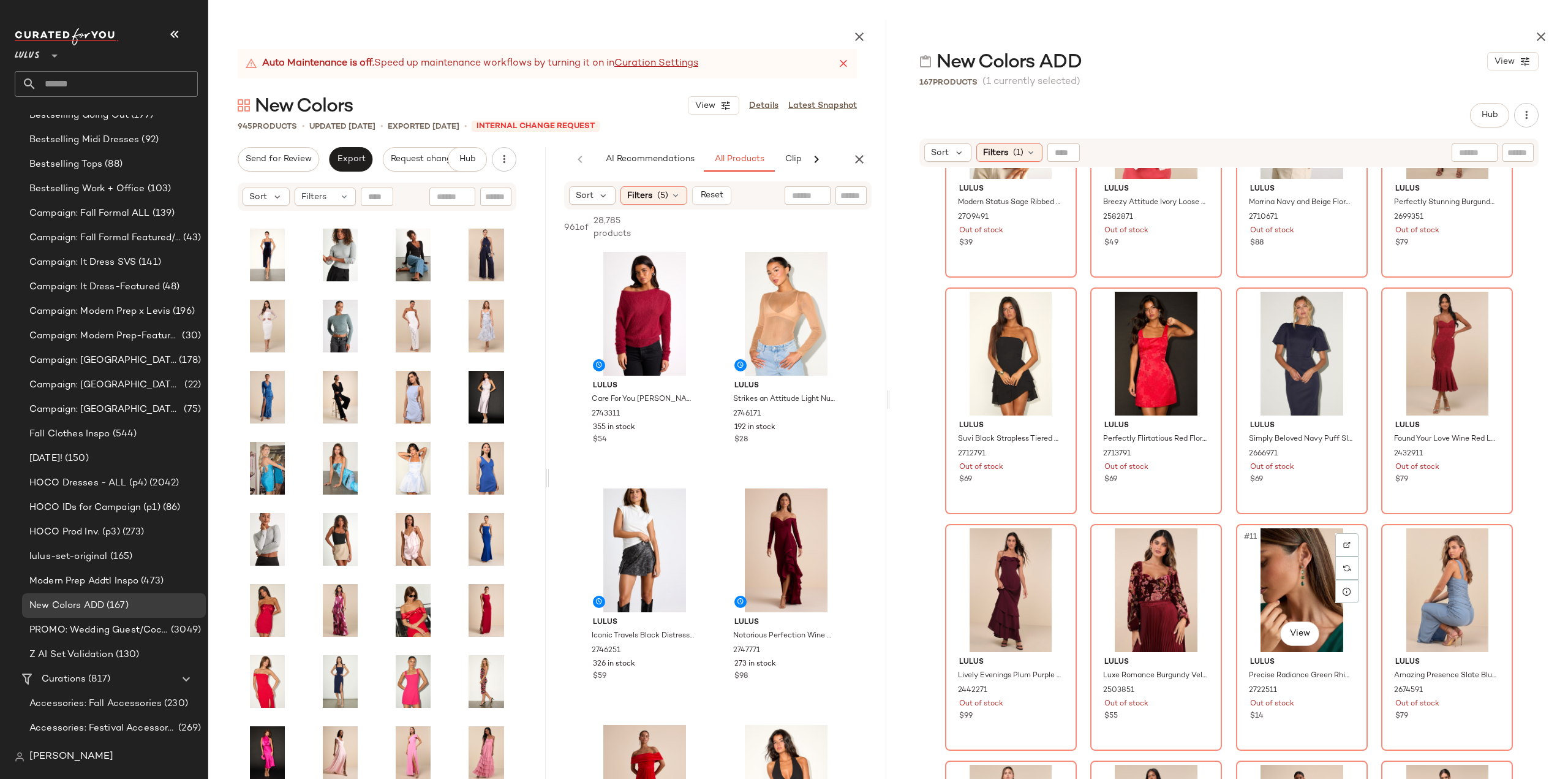
scroll to position [0, 0]
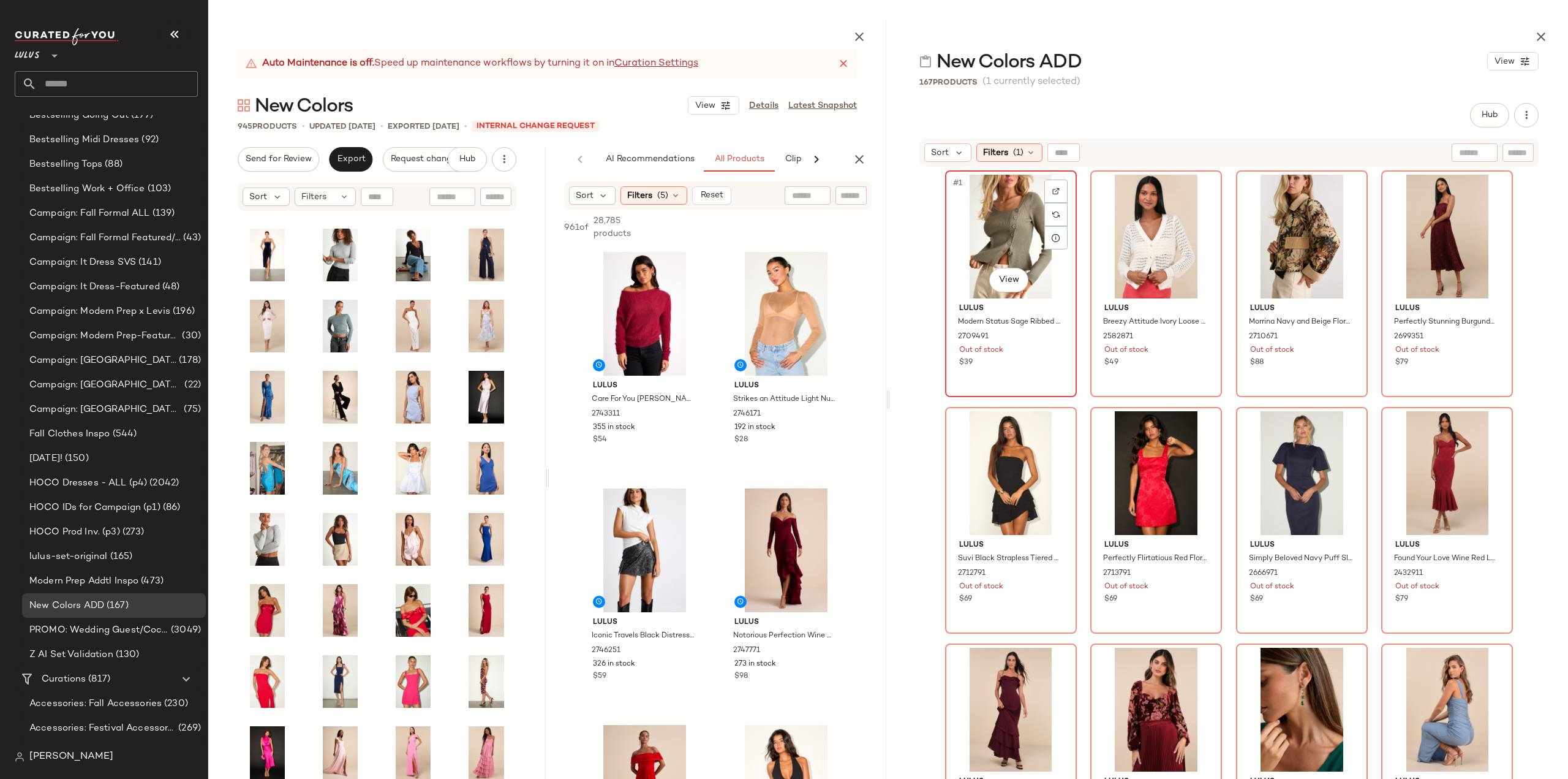
click at [1038, 361] on div "$39" at bounding box center [1011, 362] width 103 height 11
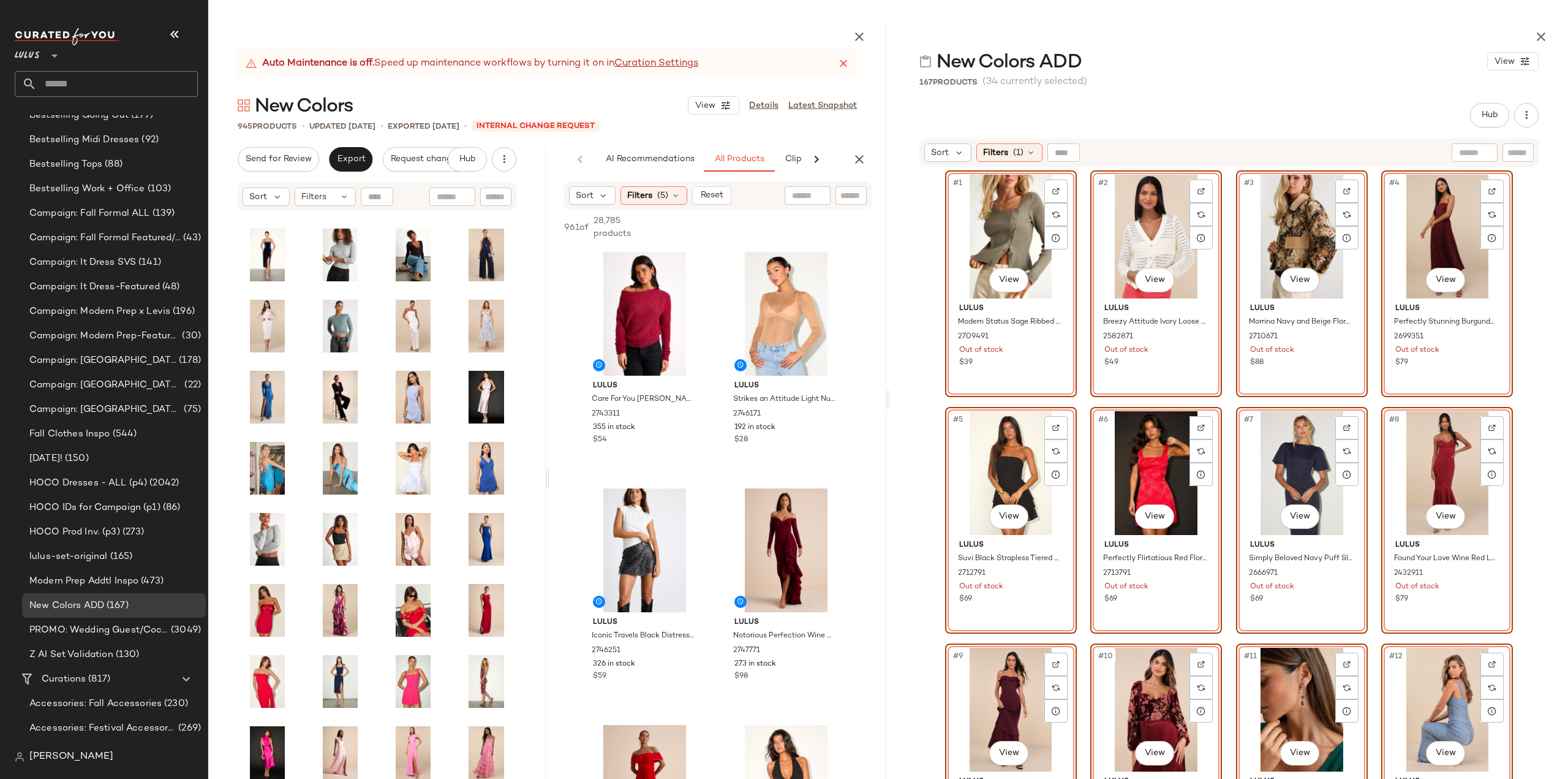
click at [910, 328] on div "#1 View Lulus Modern Status Sage Ribbed Asymmetrical Button-Front Sweater Top 2…" at bounding box center [1229, 504] width 678 height 673
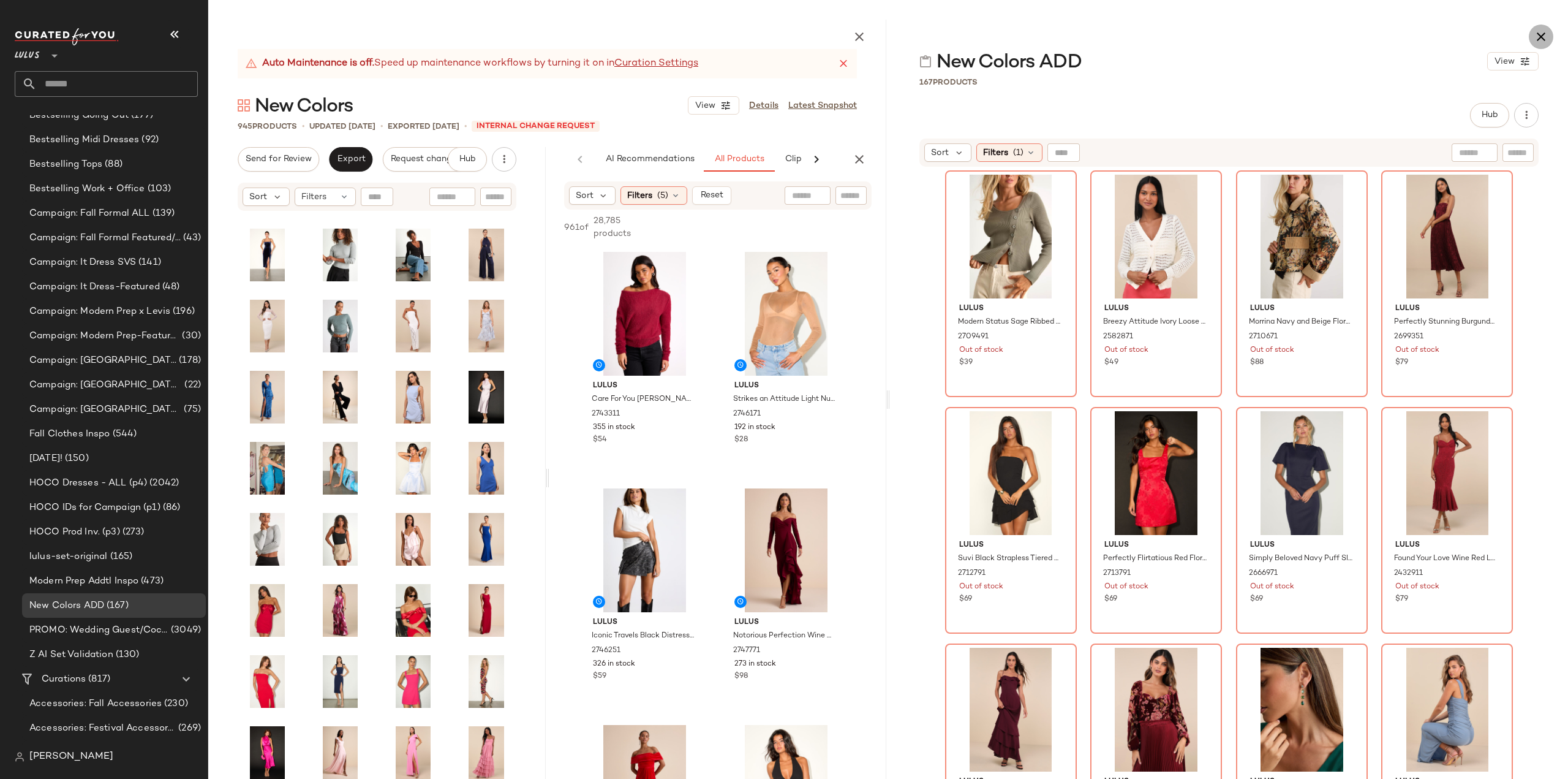
click at [1541, 36] on icon "button" at bounding box center [1541, 37] width 14 height 14
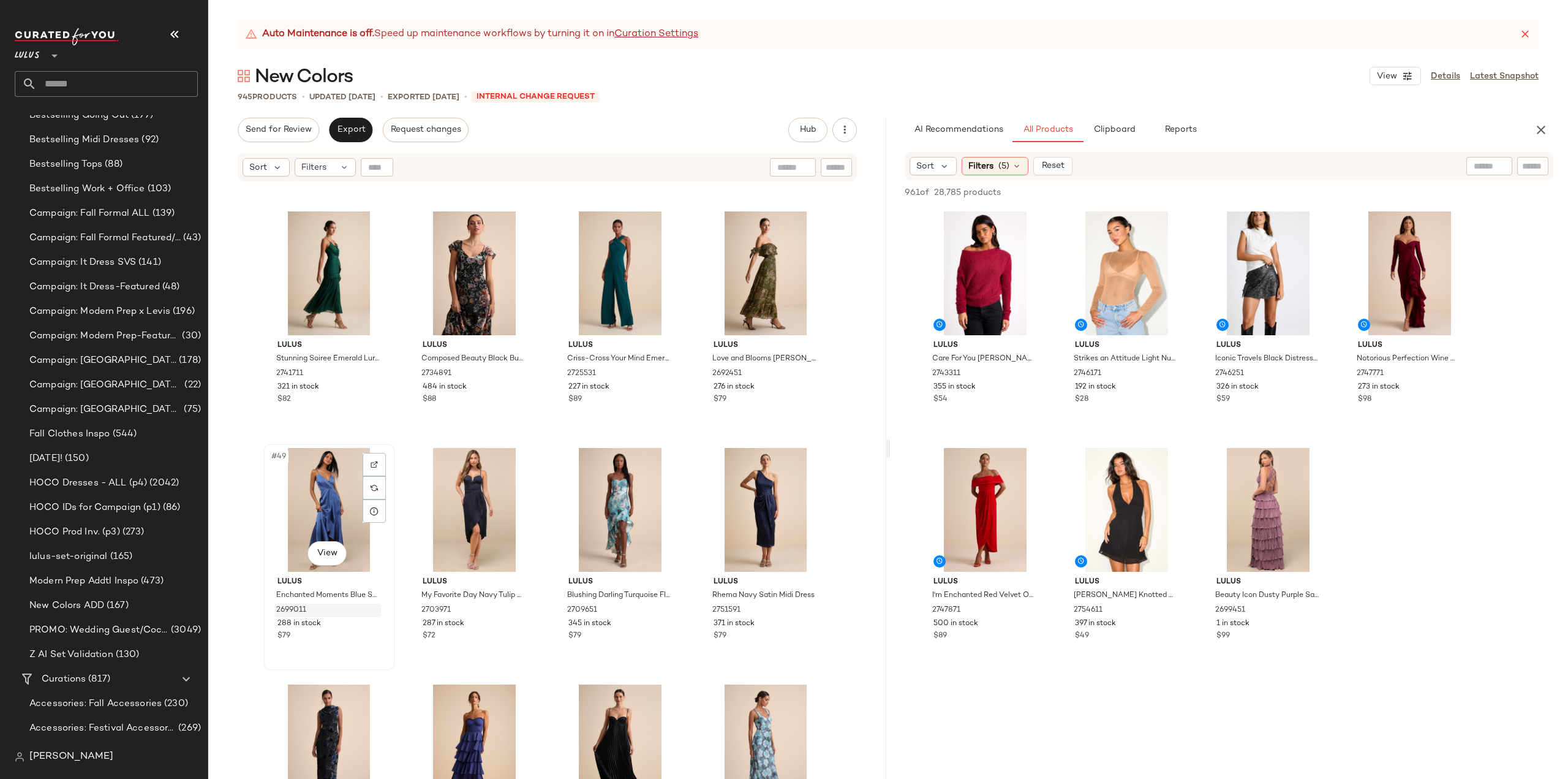
scroll to position [2706, 0]
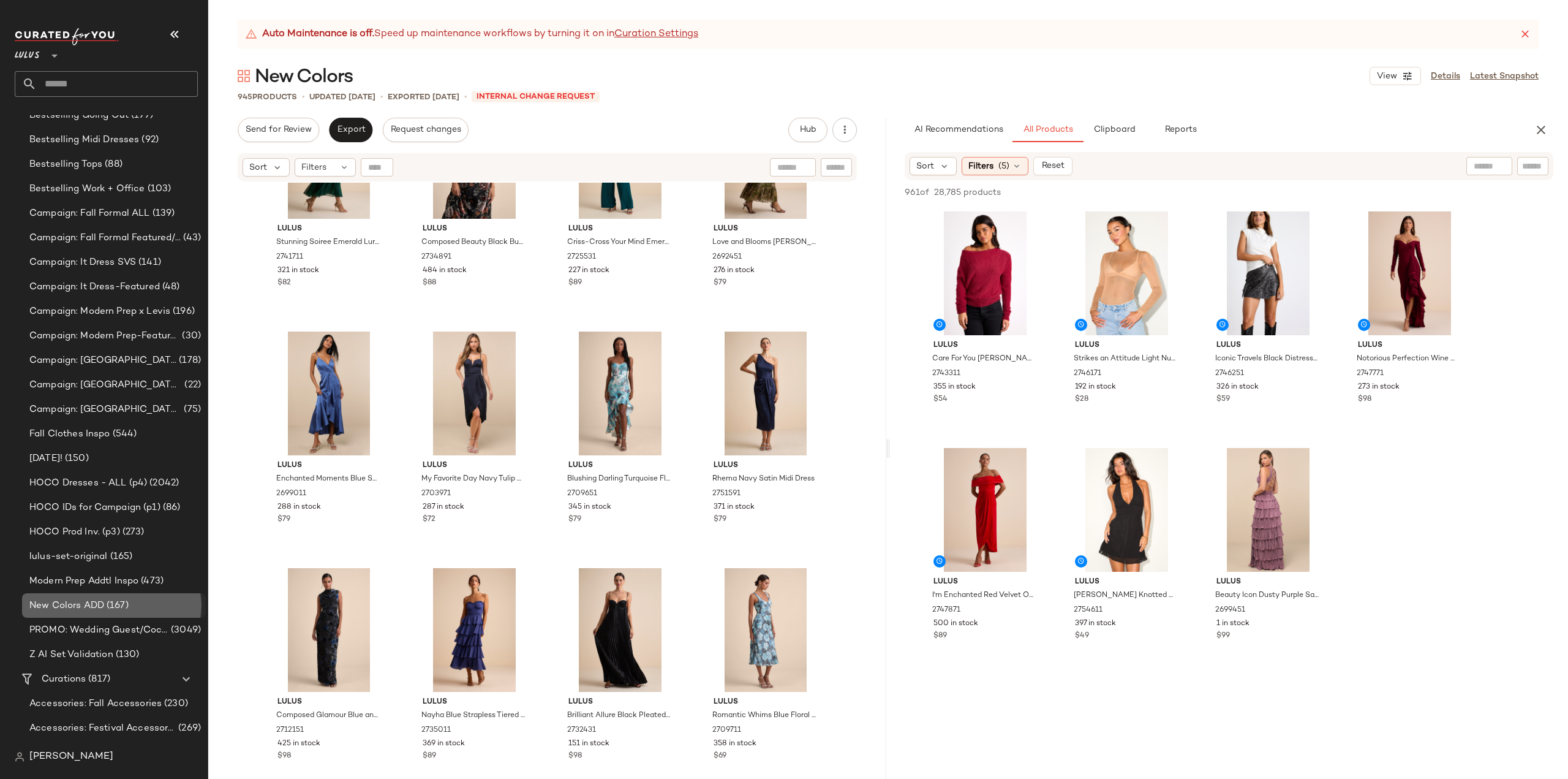
click at [56, 611] on span "New Colors ADD" at bounding box center [67, 606] width 75 height 14
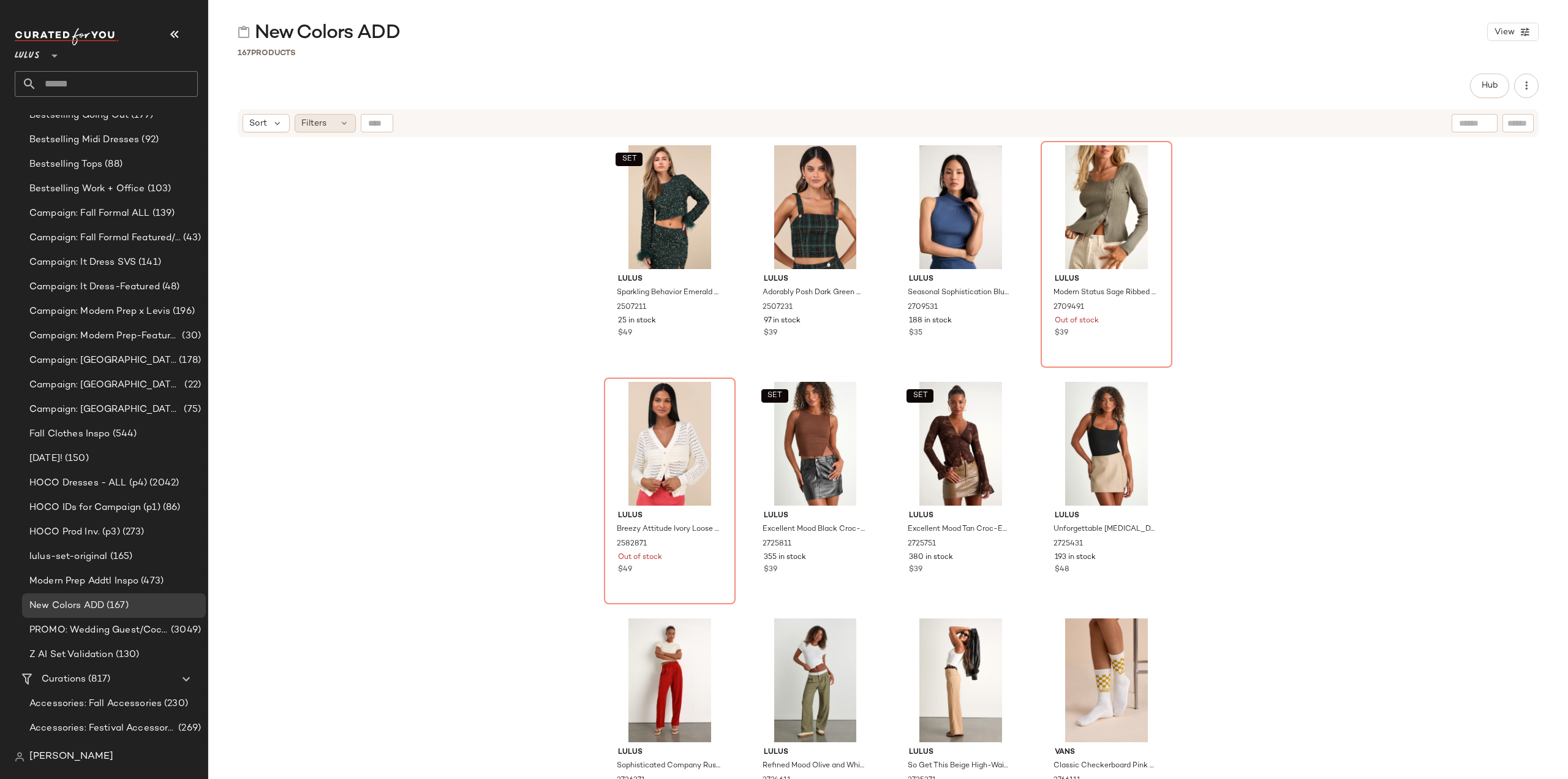
click at [321, 121] on span "Filters" at bounding box center [314, 124] width 25 height 13
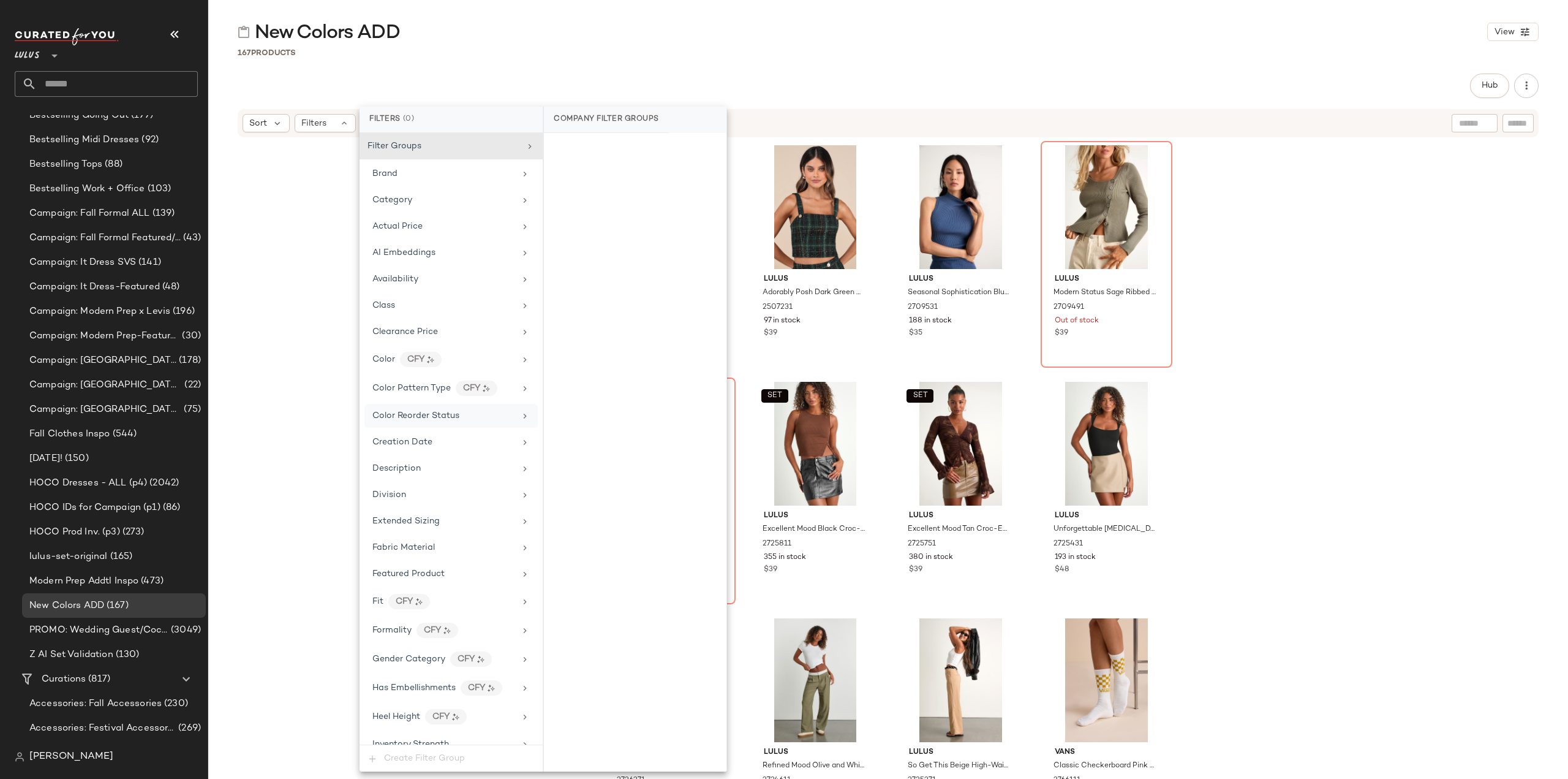
click at [438, 411] on span "Color Reorder Status" at bounding box center [416, 416] width 87 height 9
click at [554, 210] on div "NEW" at bounding box center [635, 209] width 182 height 29
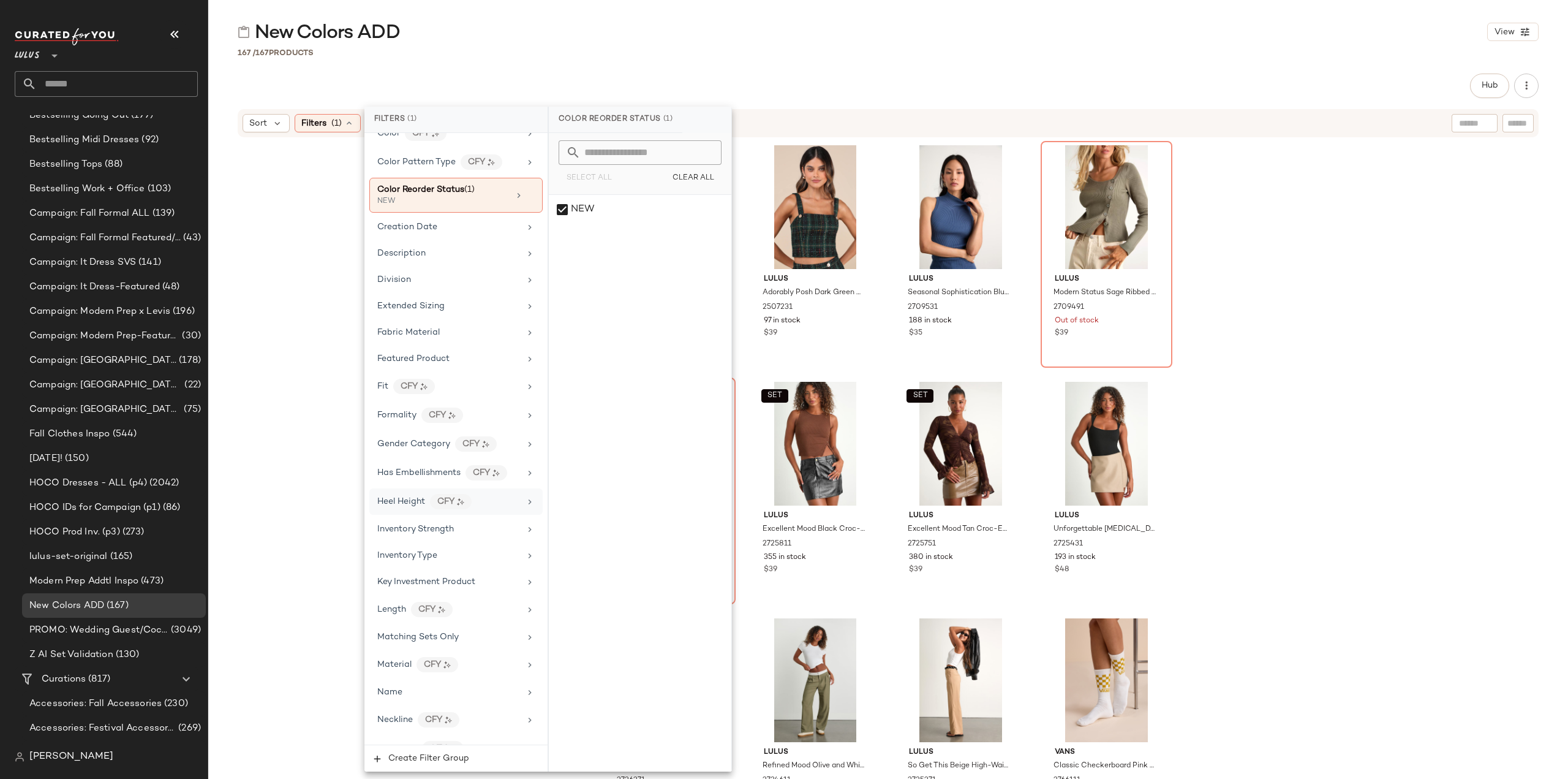
scroll to position [245, 0]
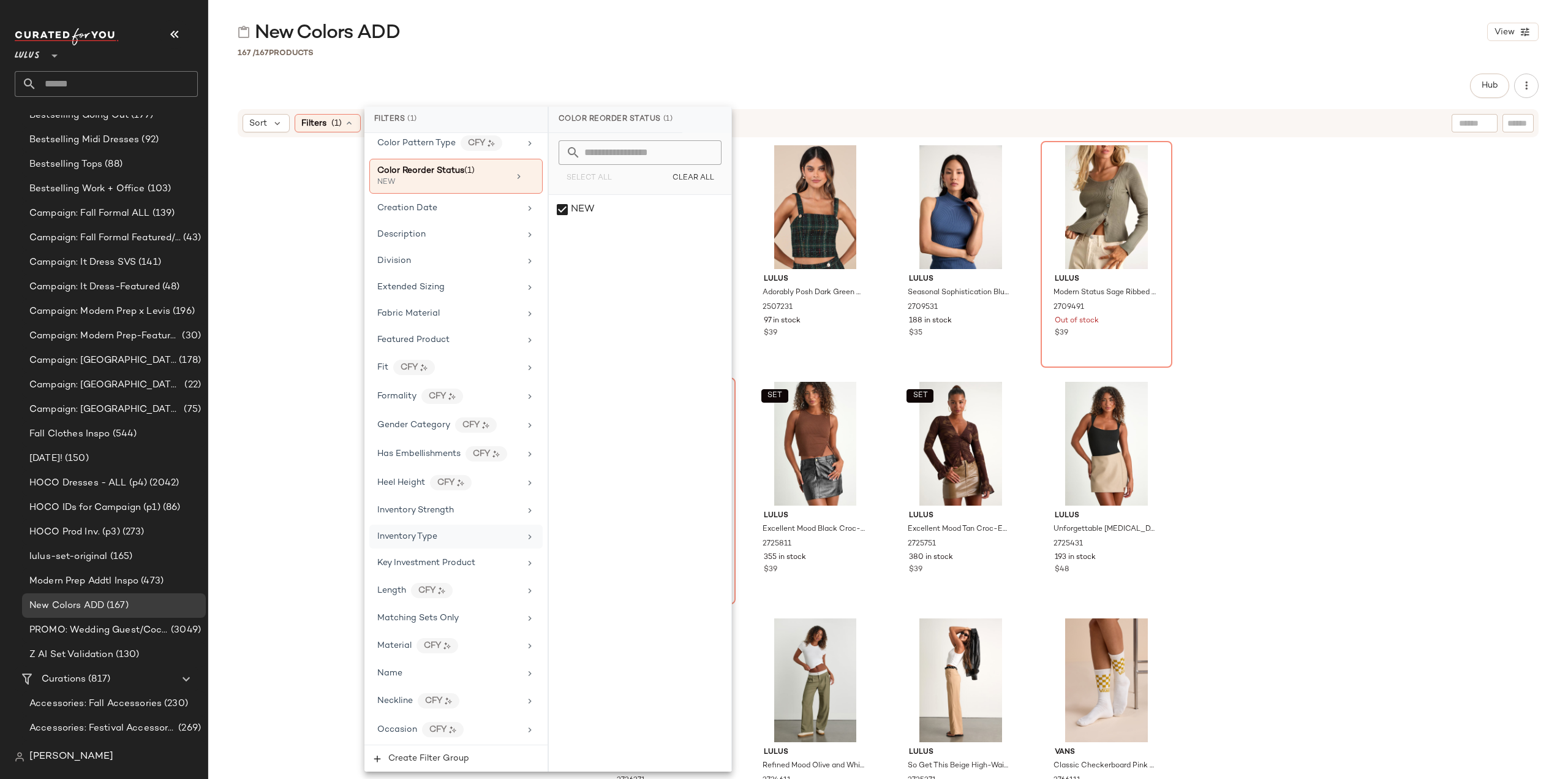
click at [422, 532] on span "Inventory Type" at bounding box center [407, 536] width 60 height 9
click at [563, 208] on div "Reorder" at bounding box center [639, 209] width 182 height 29
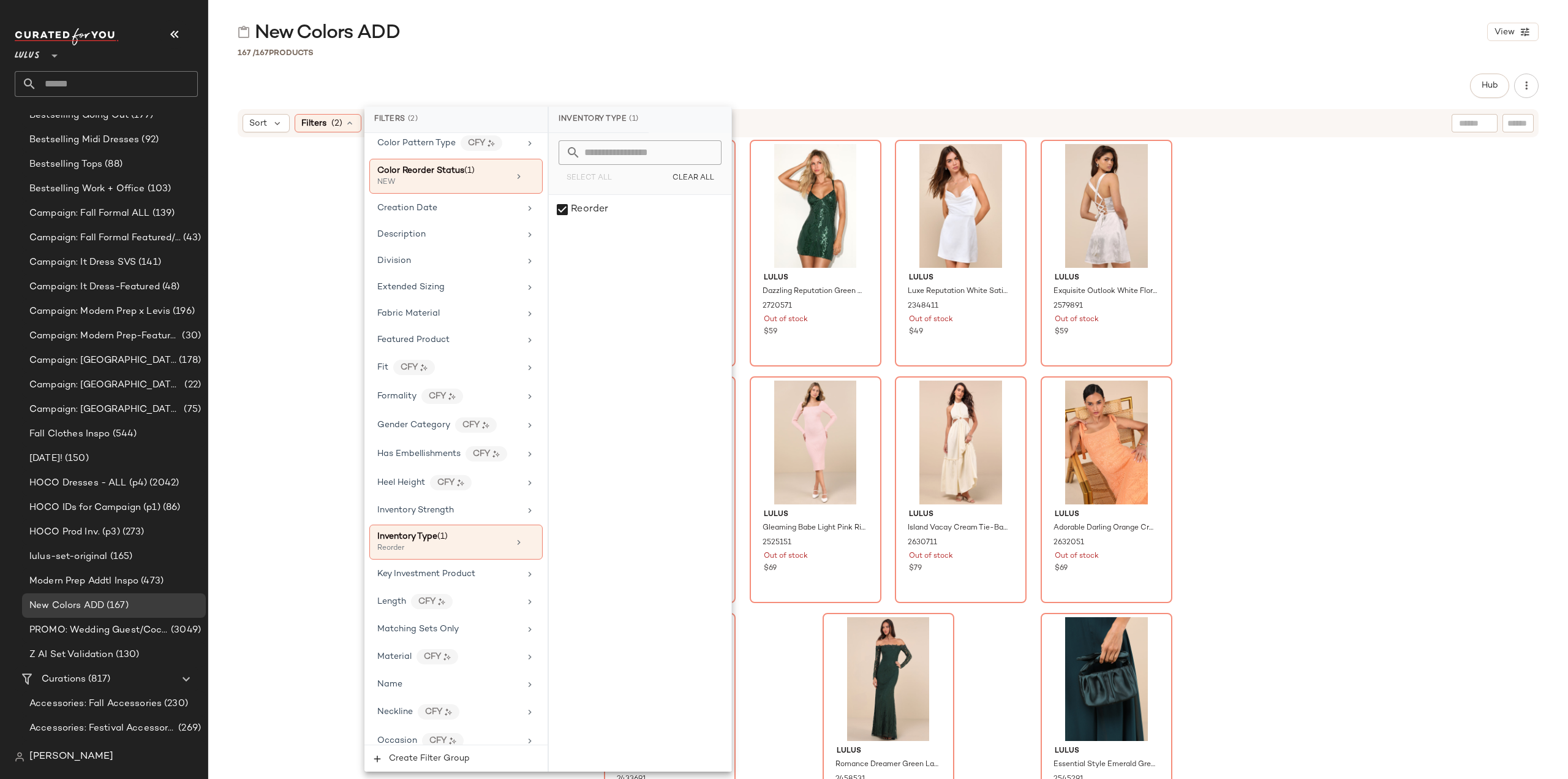
scroll to position [9262, 0]
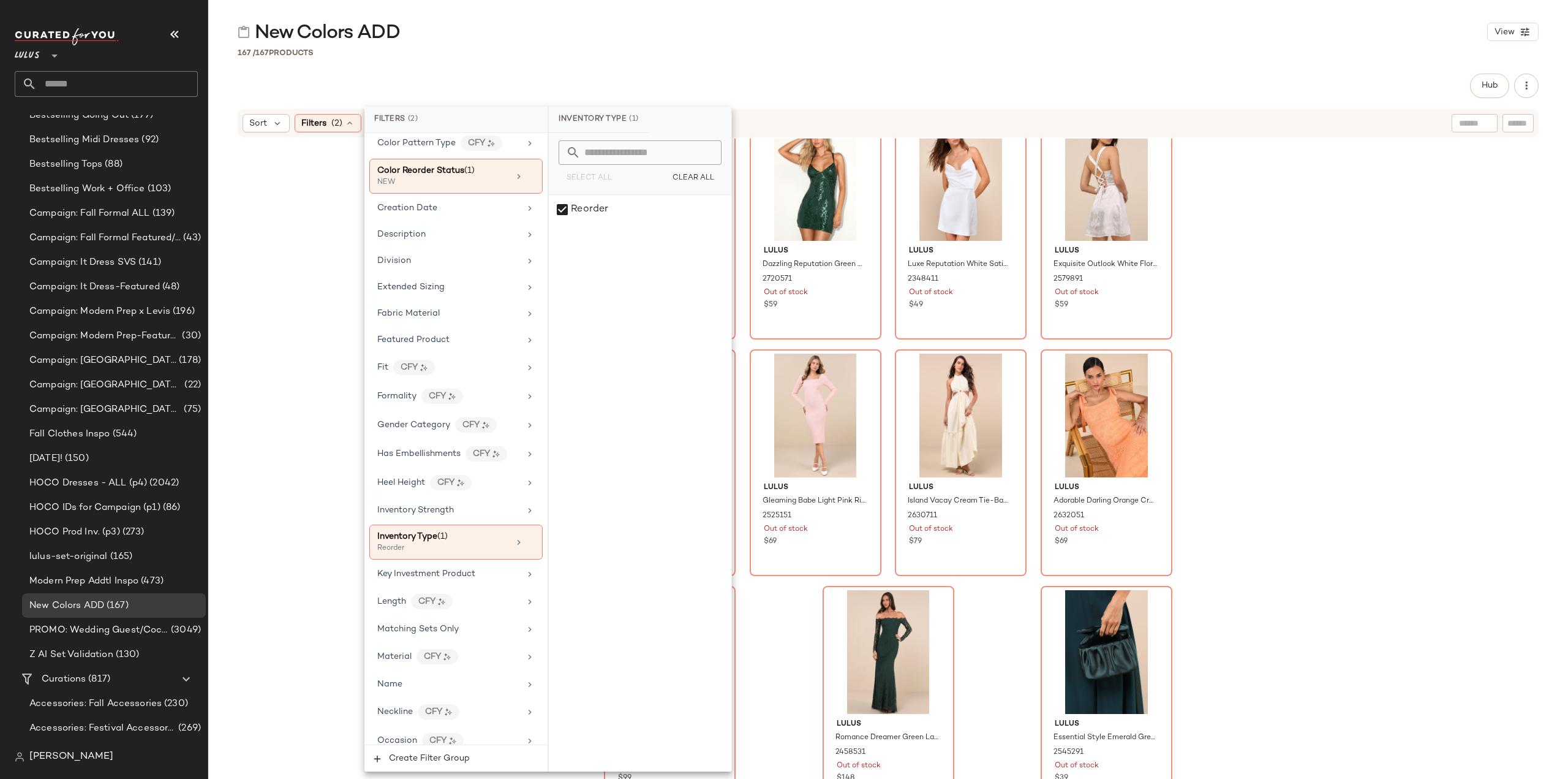
click at [1151, 60] on div "New Colors ADD View 167 / 167 Products Hub Send for Review External Review Inte…" at bounding box center [888, 399] width 1360 height 759
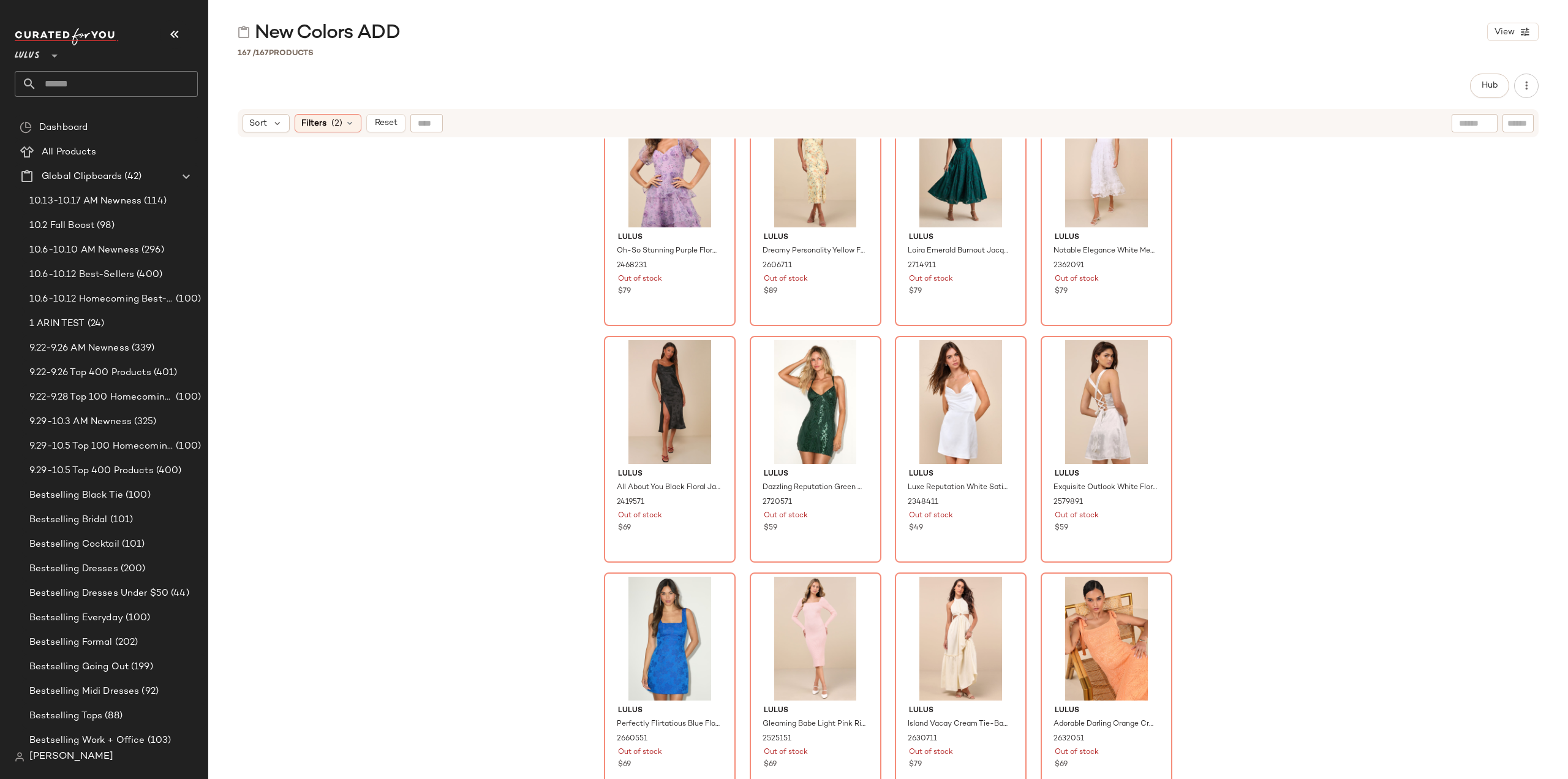
scroll to position [8894, 0]
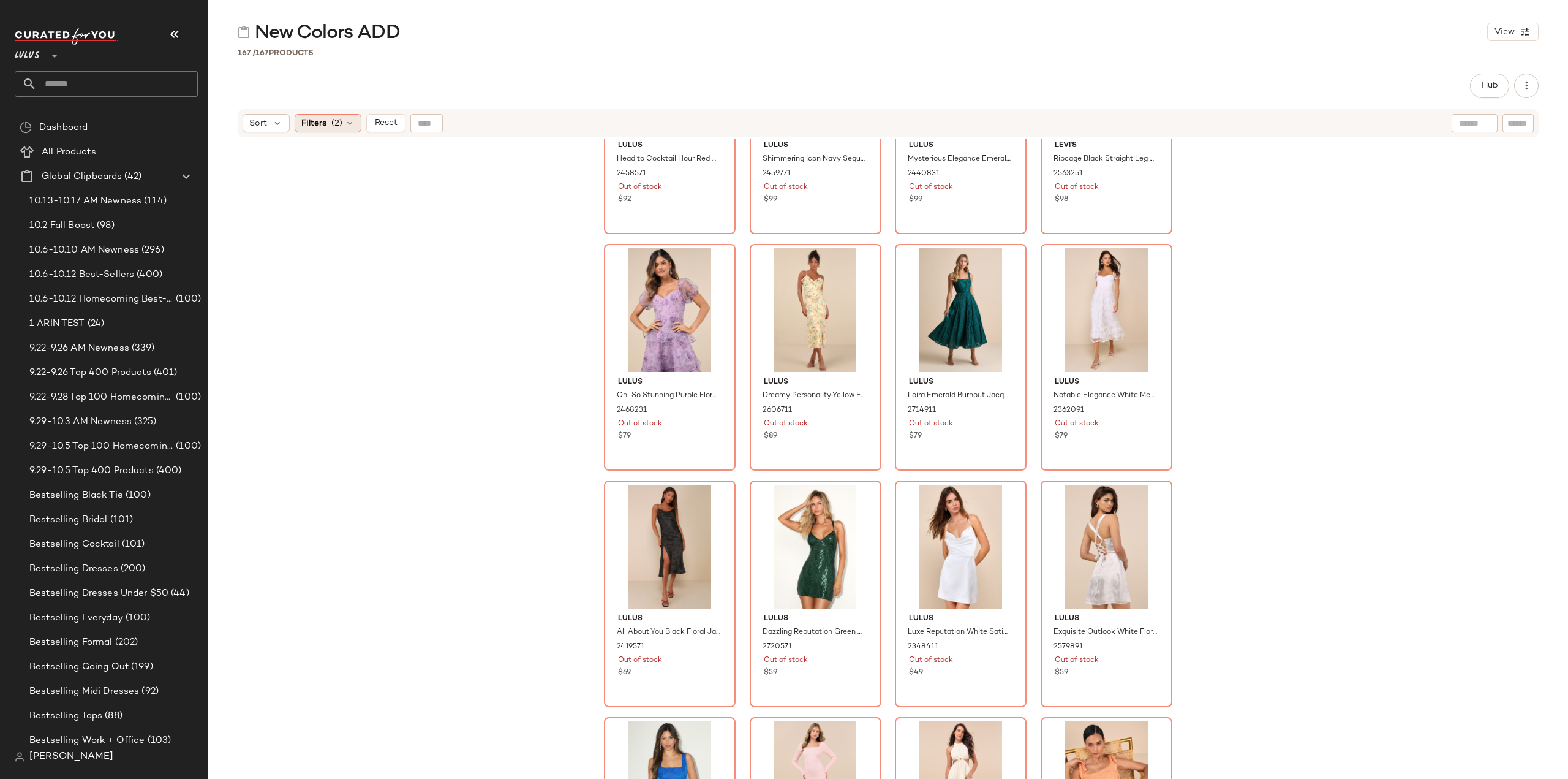
click at [309, 126] on span "Filters" at bounding box center [314, 124] width 25 height 13
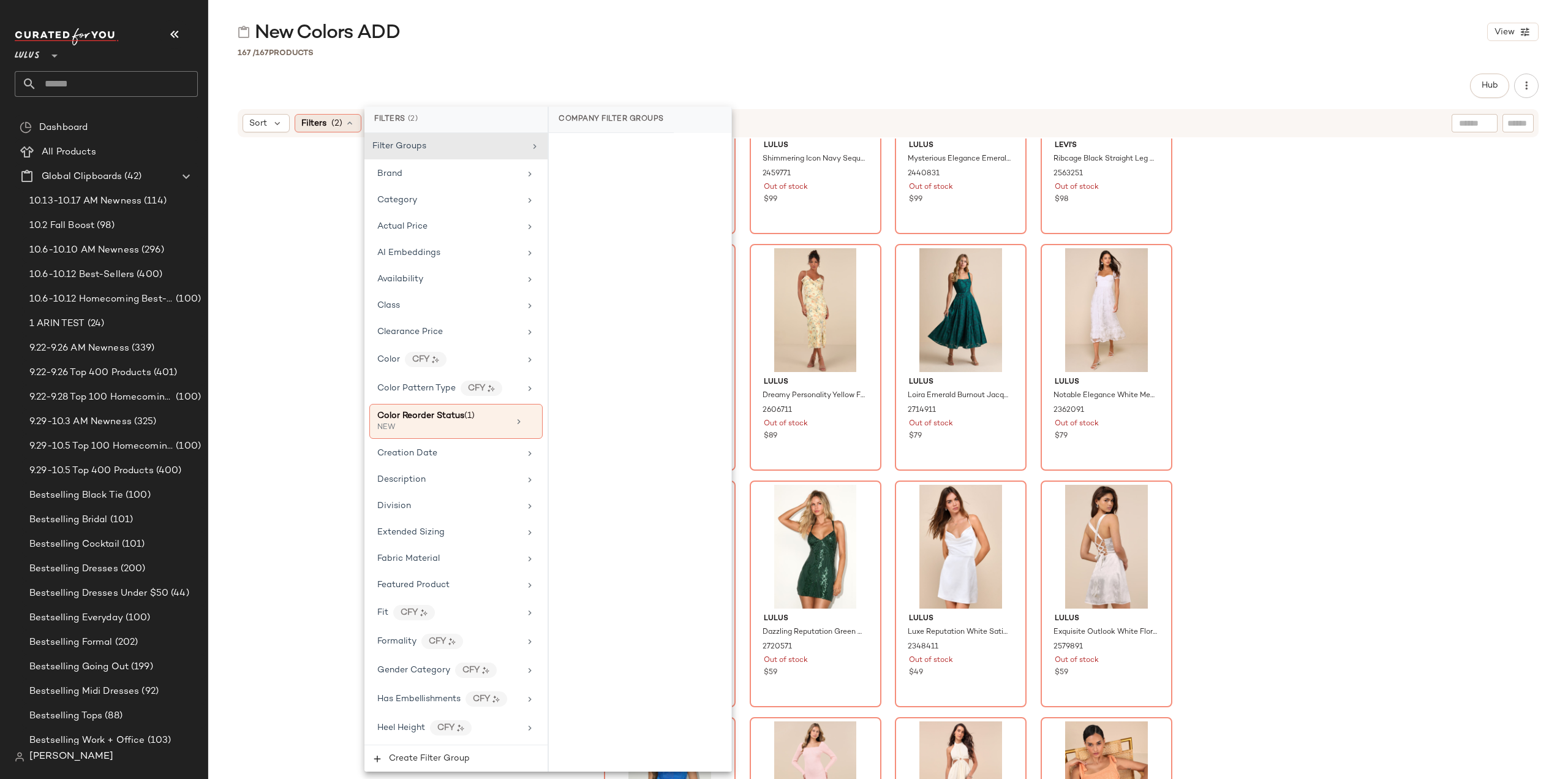
click at [351, 124] on icon at bounding box center [349, 123] width 10 height 10
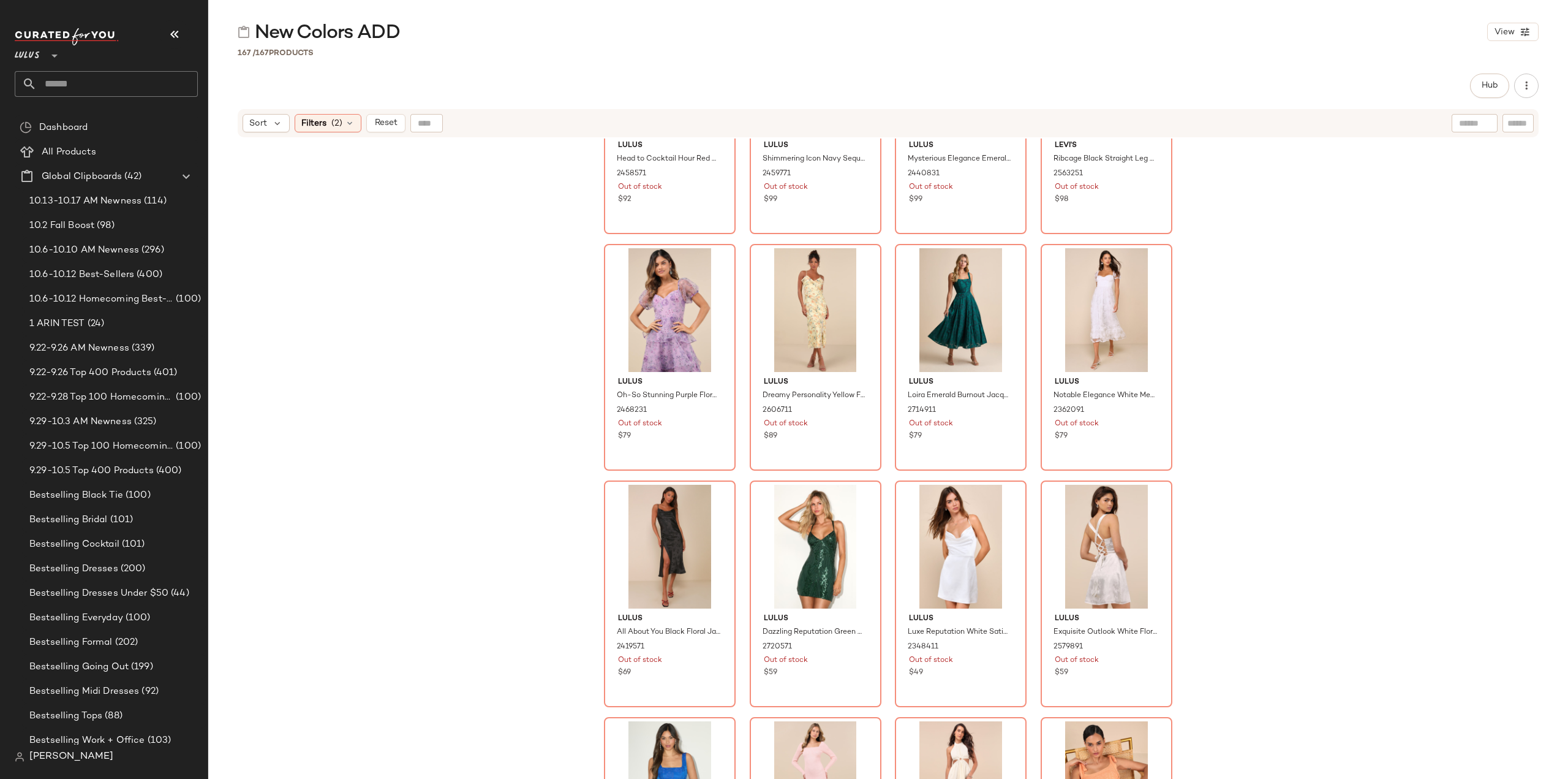
click at [96, 81] on input "text" at bounding box center [117, 84] width 161 height 26
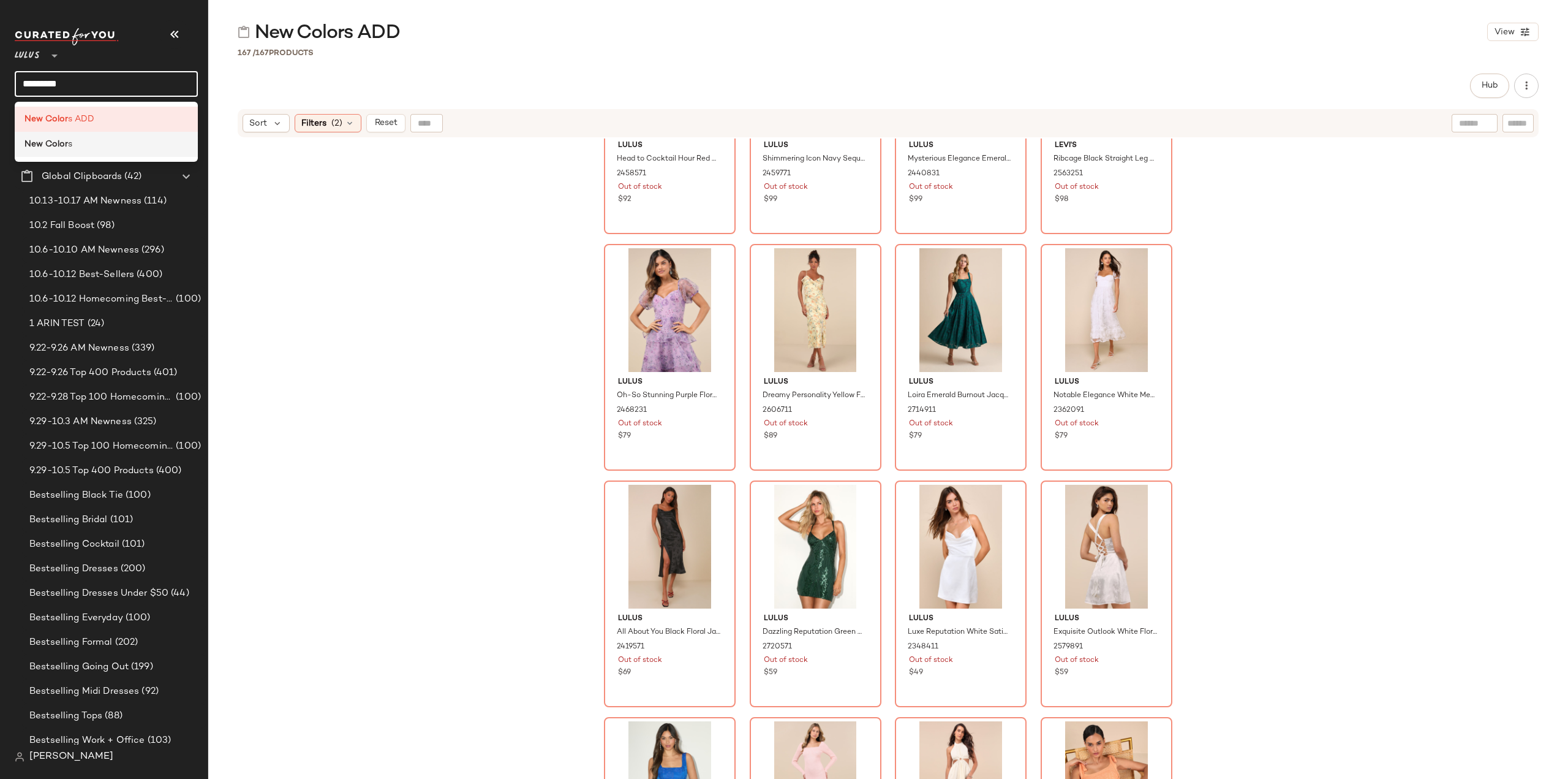
type input "*********"
click at [56, 148] on b "New Color" at bounding box center [46, 145] width 44 height 13
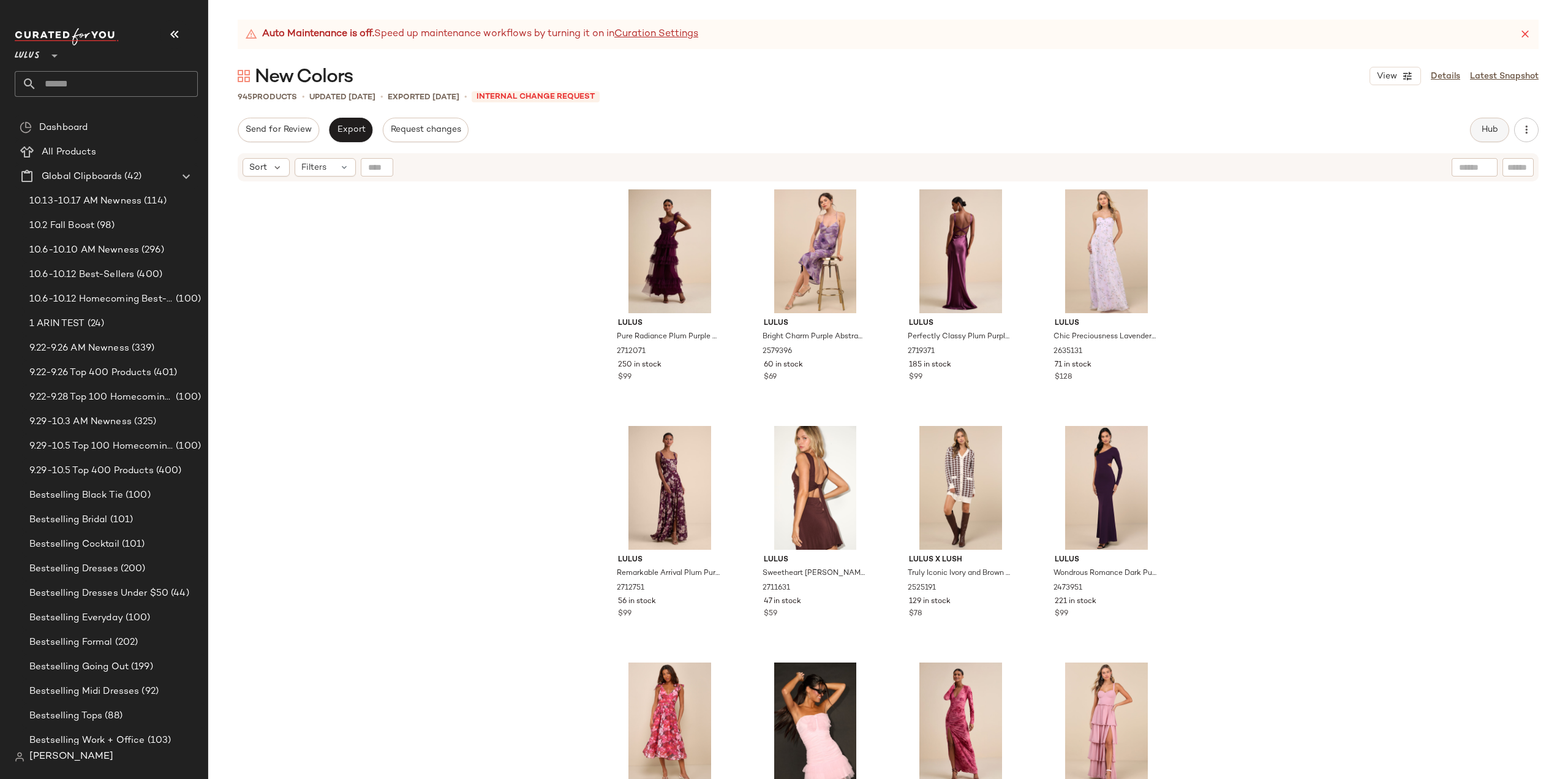
click at [1484, 131] on span "Hub" at bounding box center [1490, 130] width 17 height 10
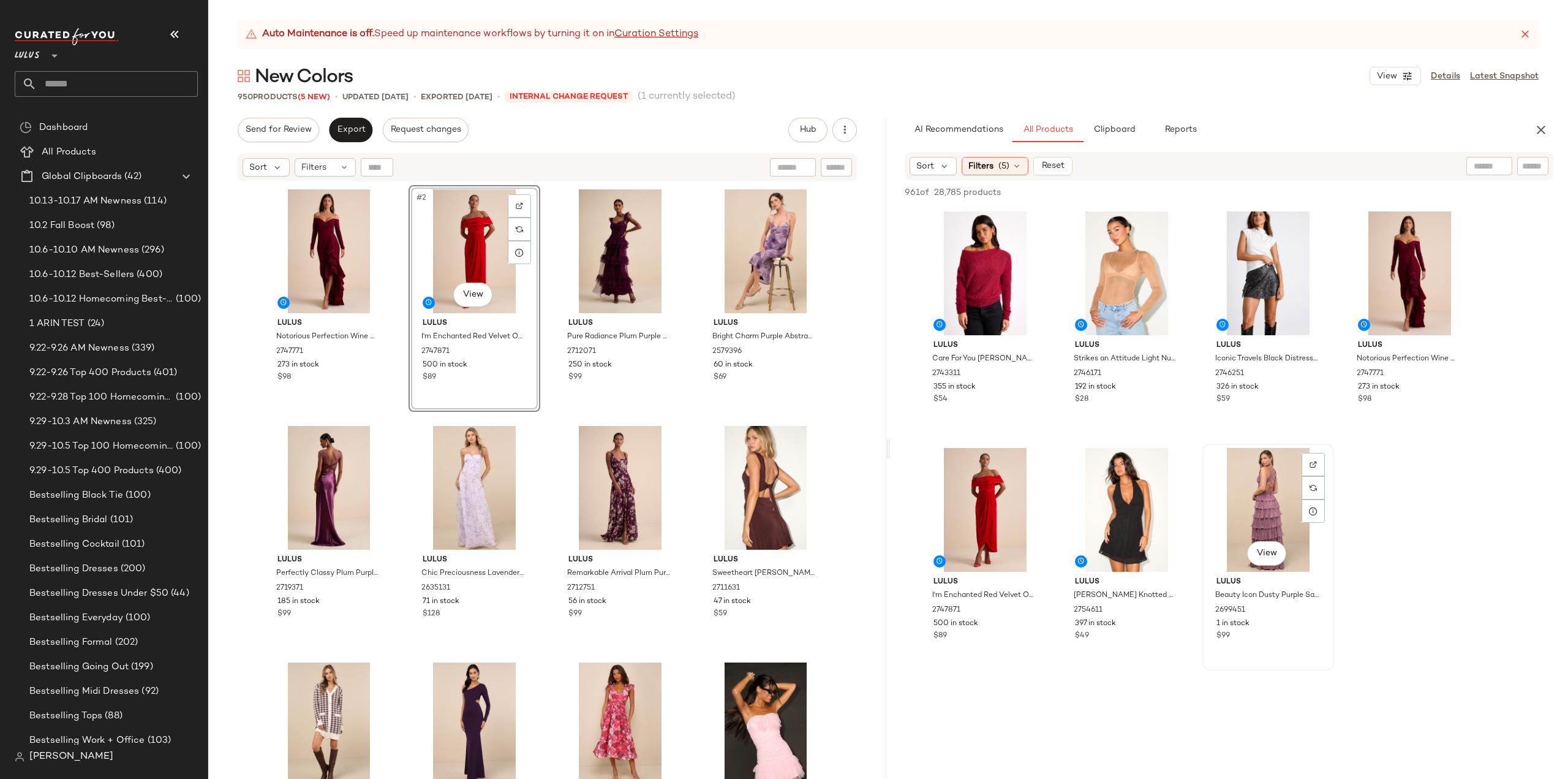
click at [1259, 511] on div "View" at bounding box center [1268, 510] width 123 height 124
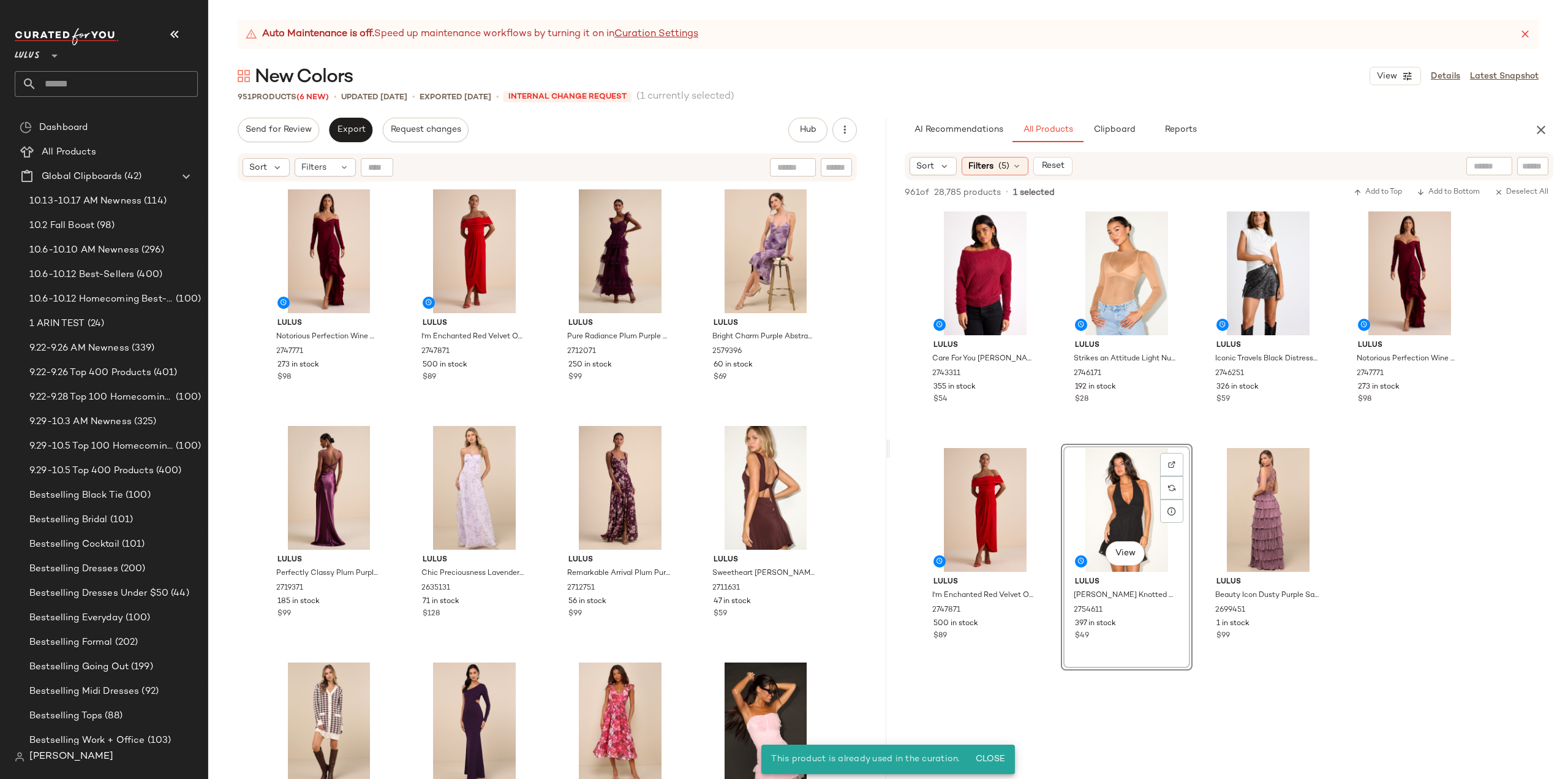
click at [1127, 501] on div "View" at bounding box center [1127, 510] width 123 height 124
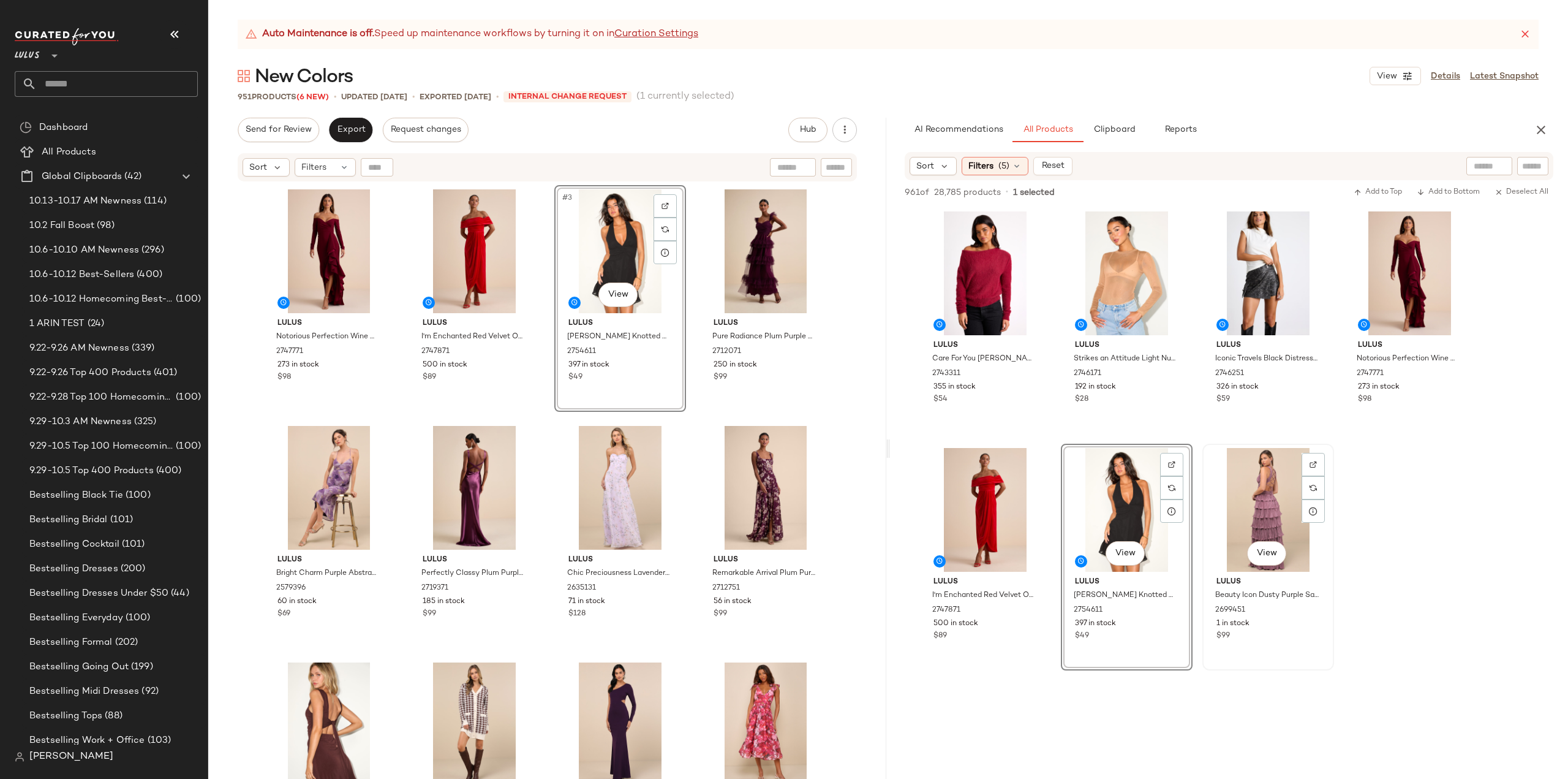
click at [1258, 498] on div "View" at bounding box center [1268, 510] width 123 height 124
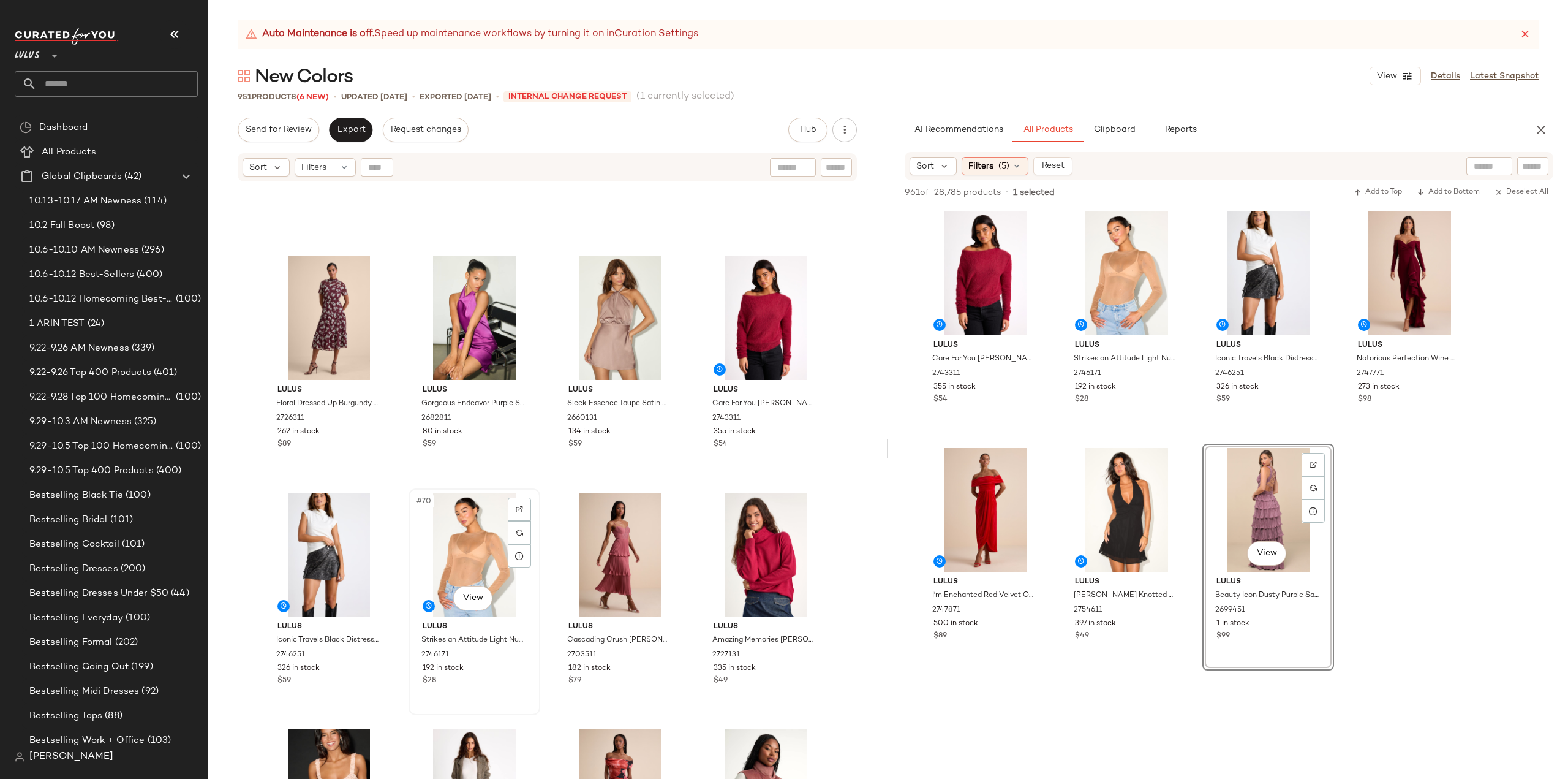
scroll to position [3686, 0]
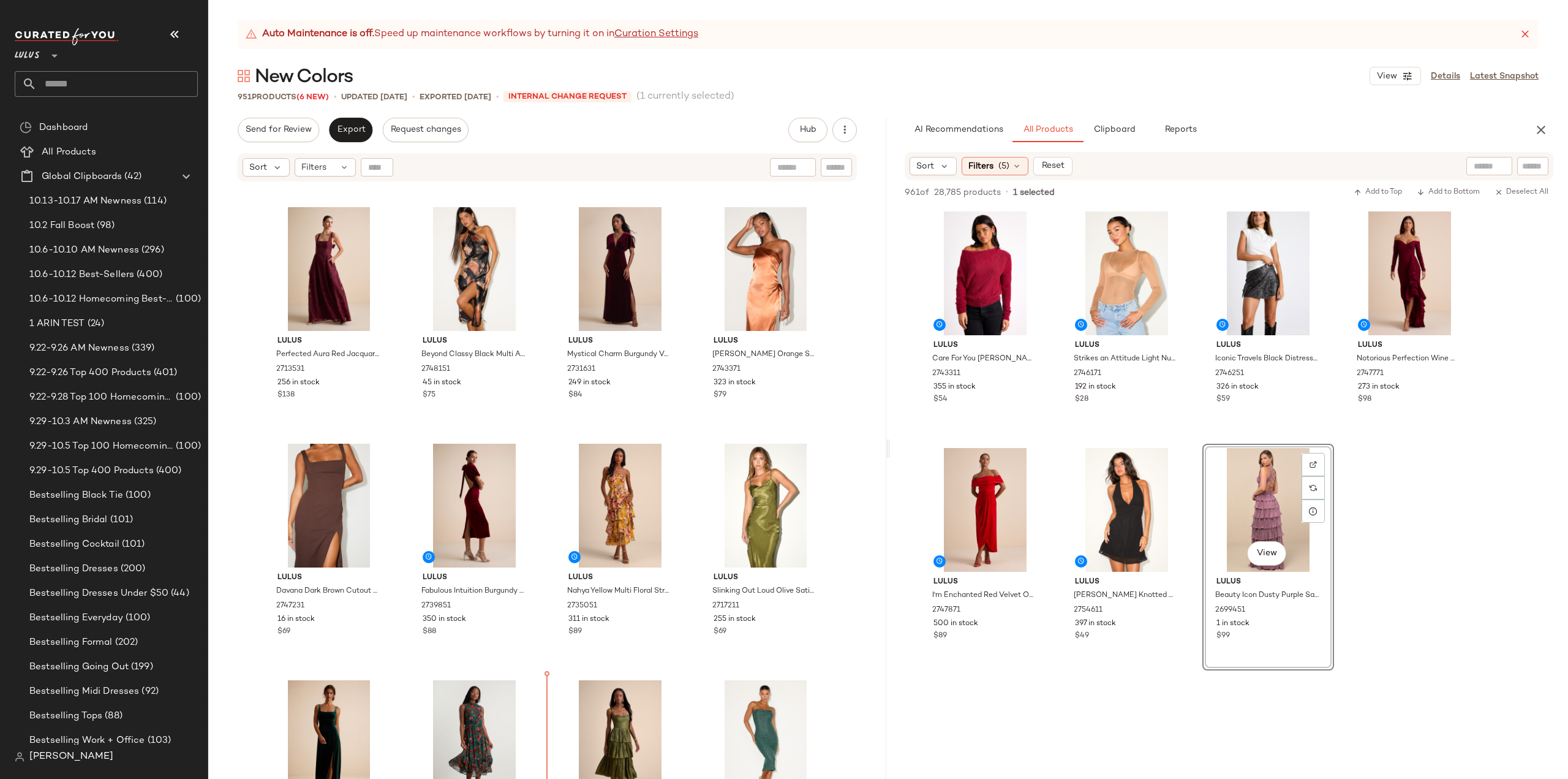
scroll to position [1652, 0]
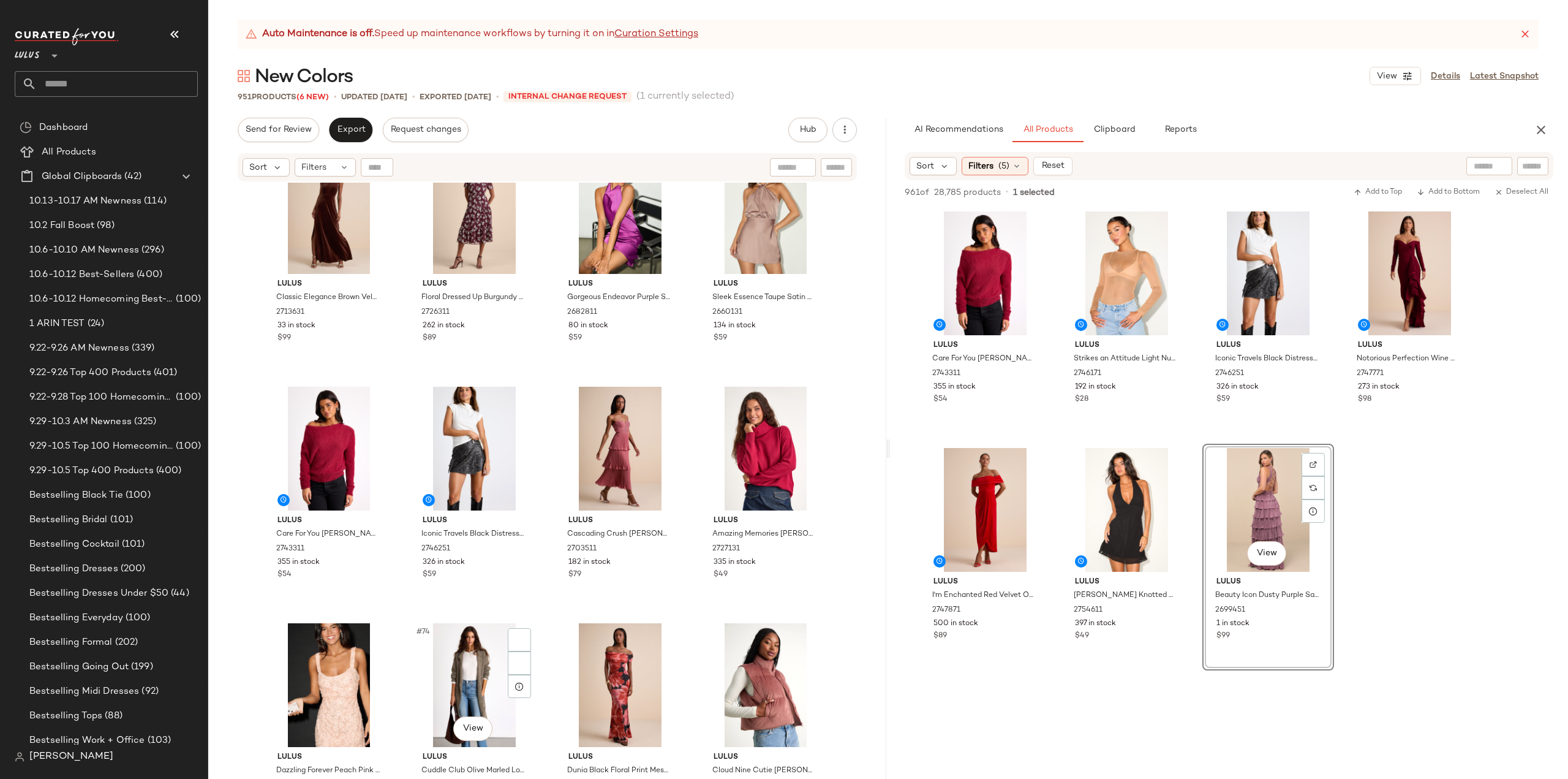
scroll to position [3911, 0]
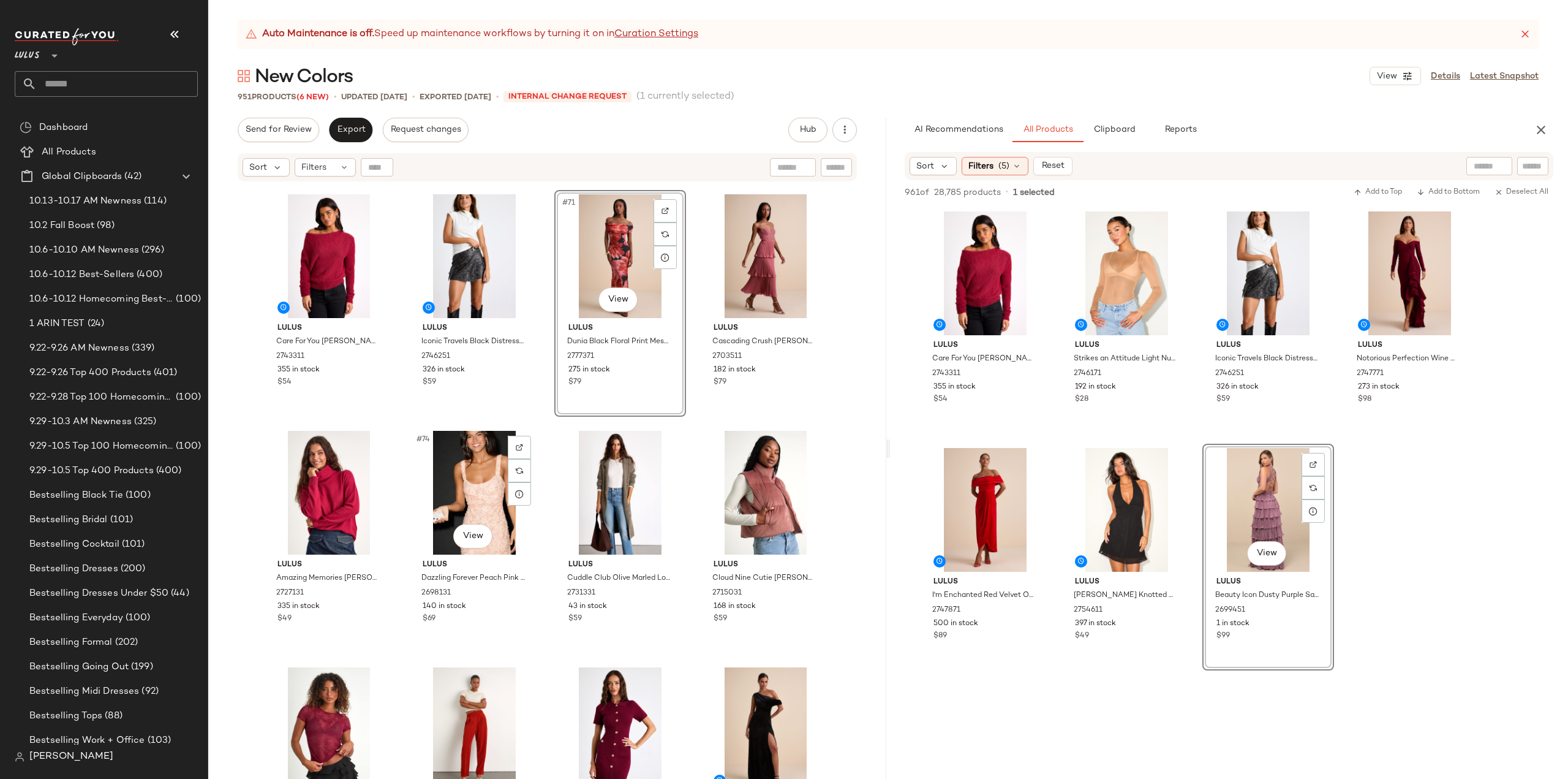
scroll to position [4095, 0]
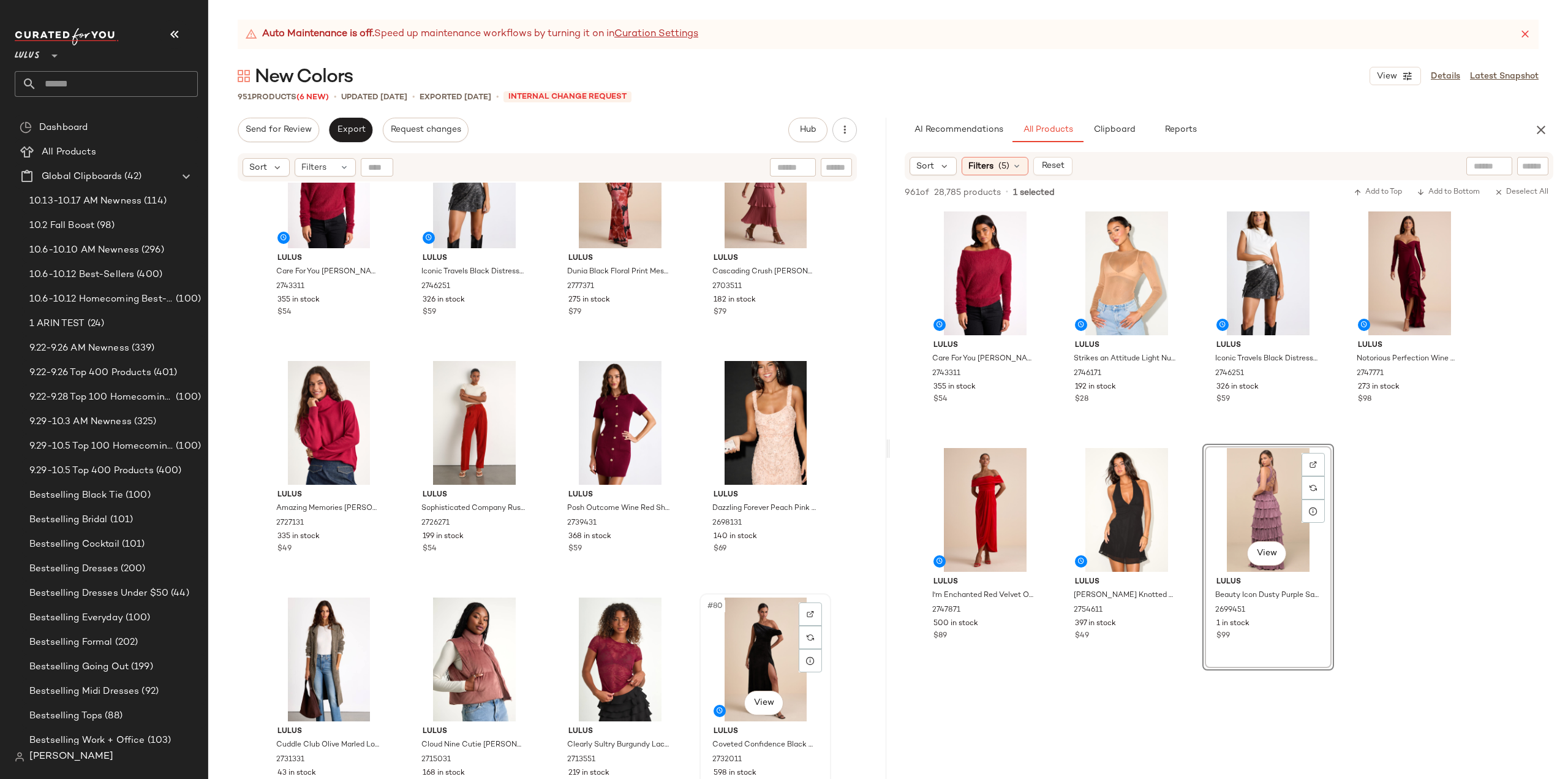
click at [754, 667] on div "#80 View" at bounding box center [765, 659] width 123 height 124
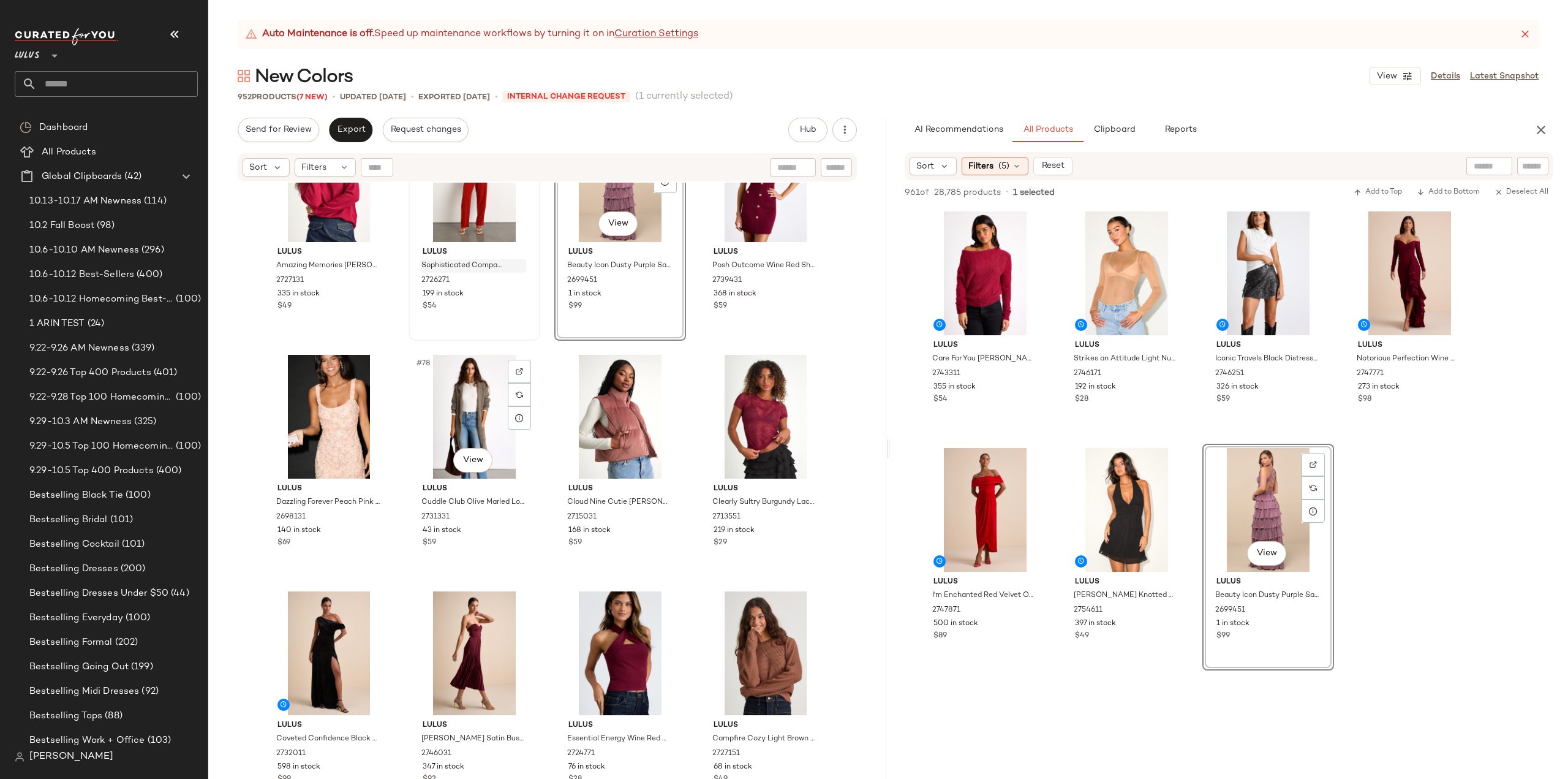
scroll to position [4340, 0]
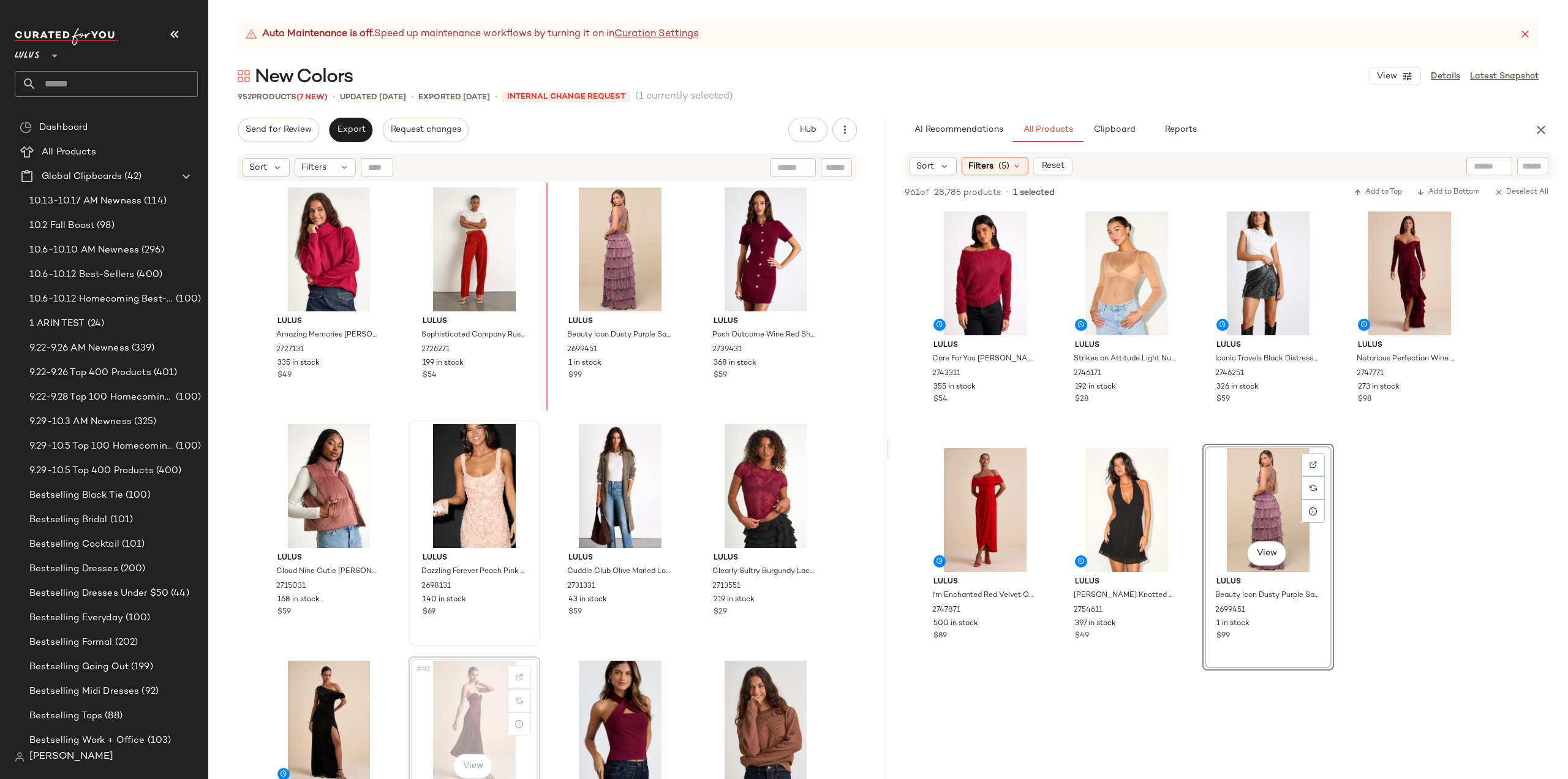
scroll to position [4268, 0]
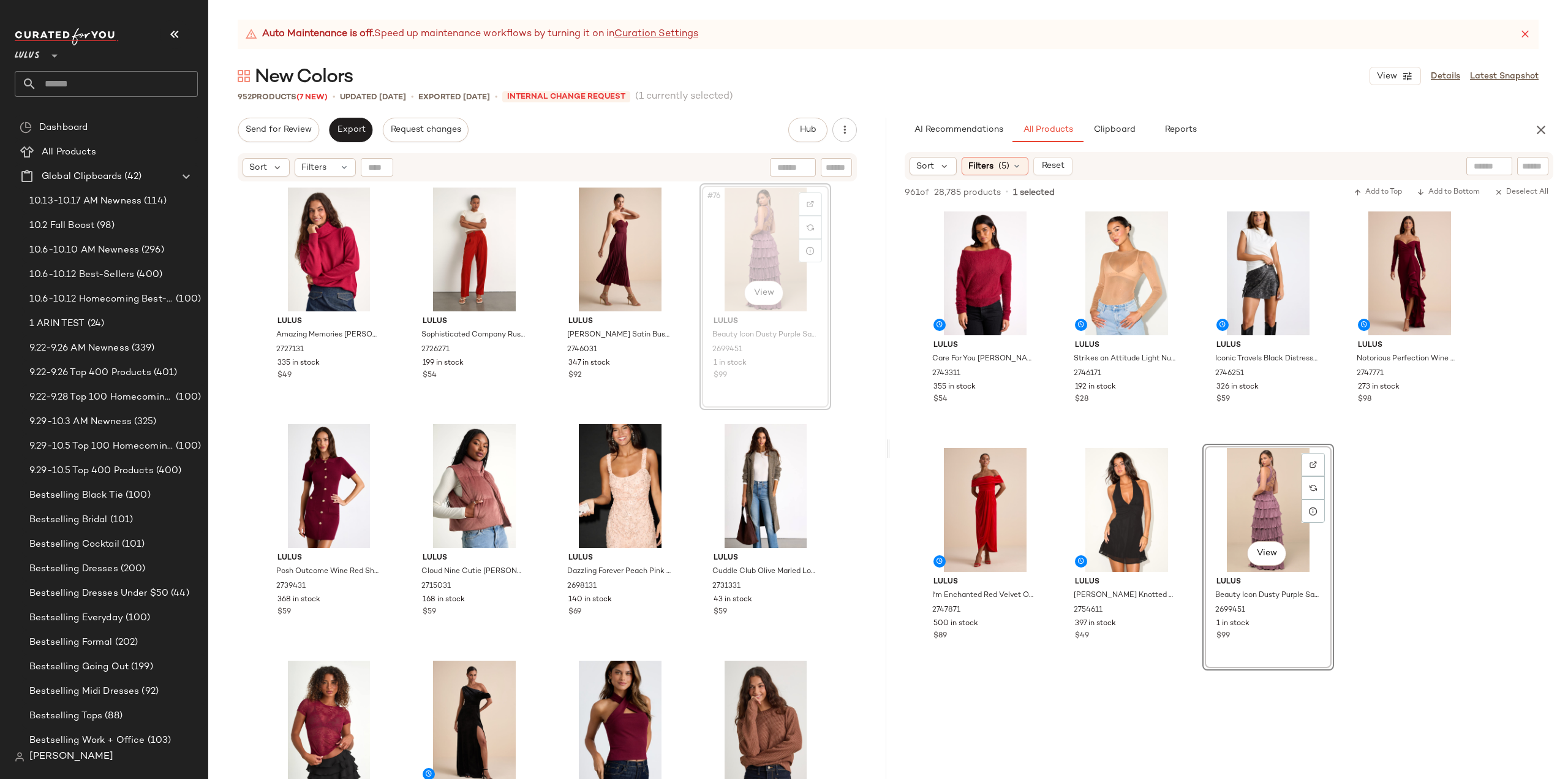
scroll to position [4268, 0]
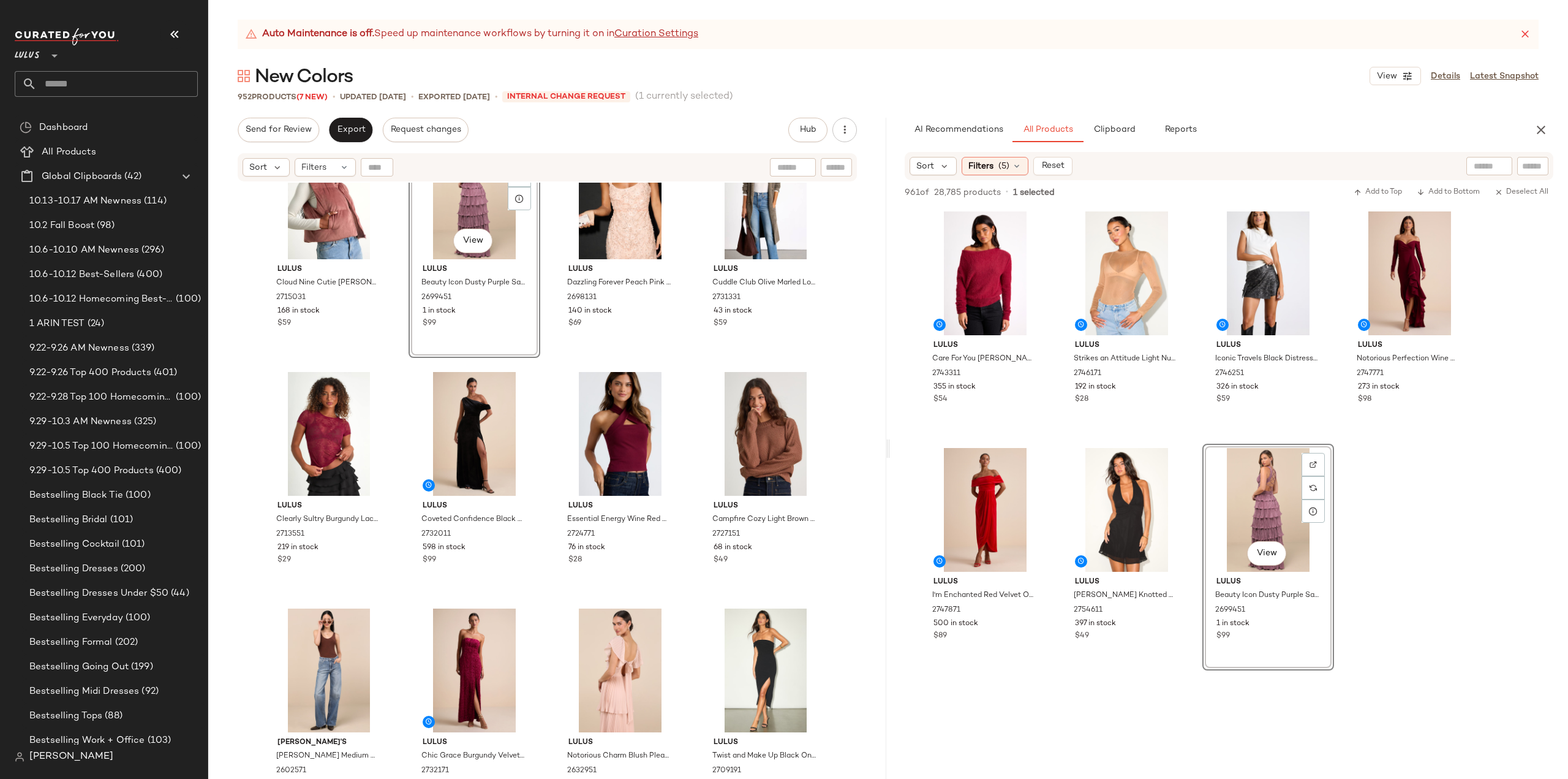
scroll to position [4575, 0]
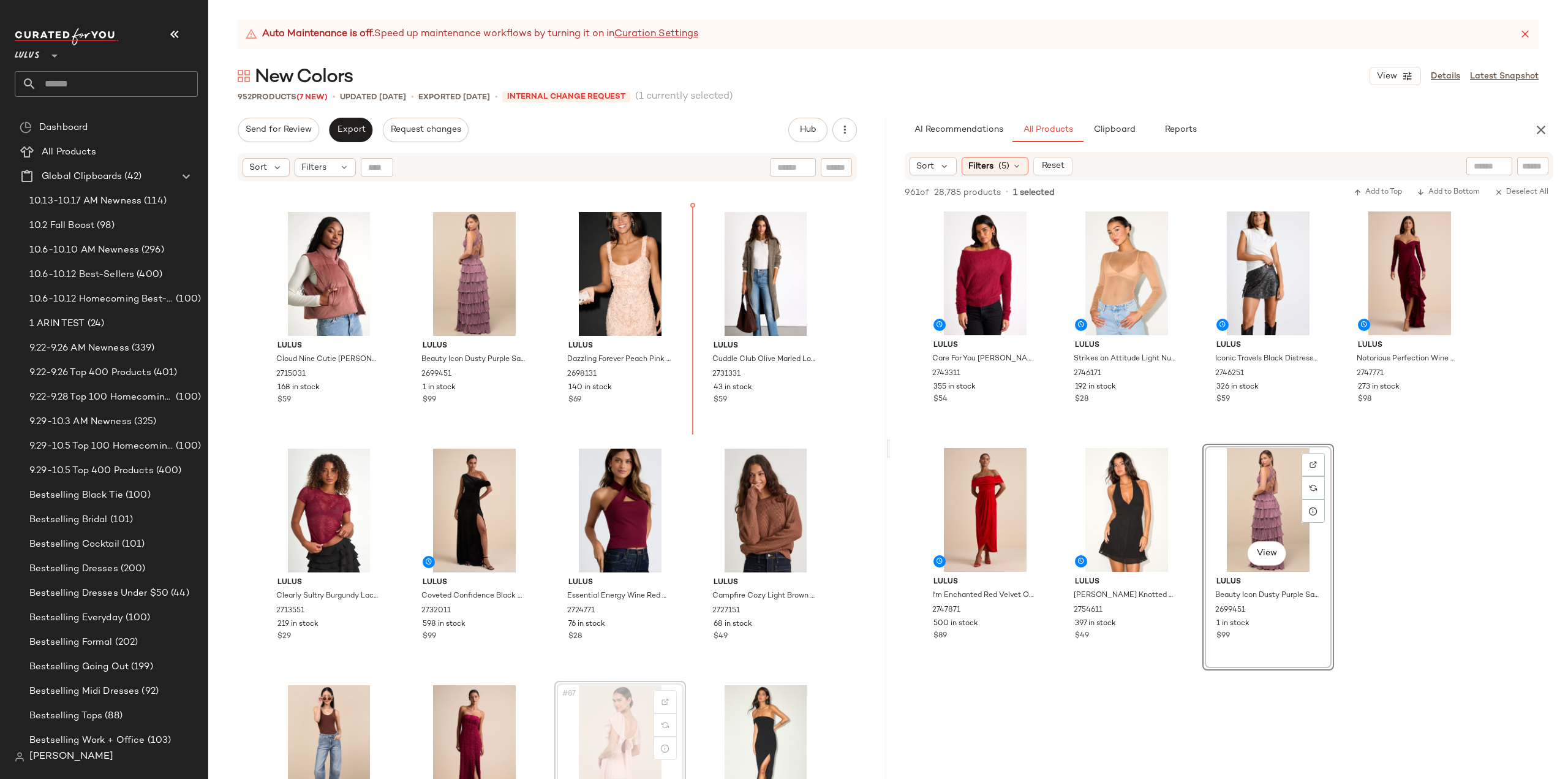
scroll to position [4470, 0]
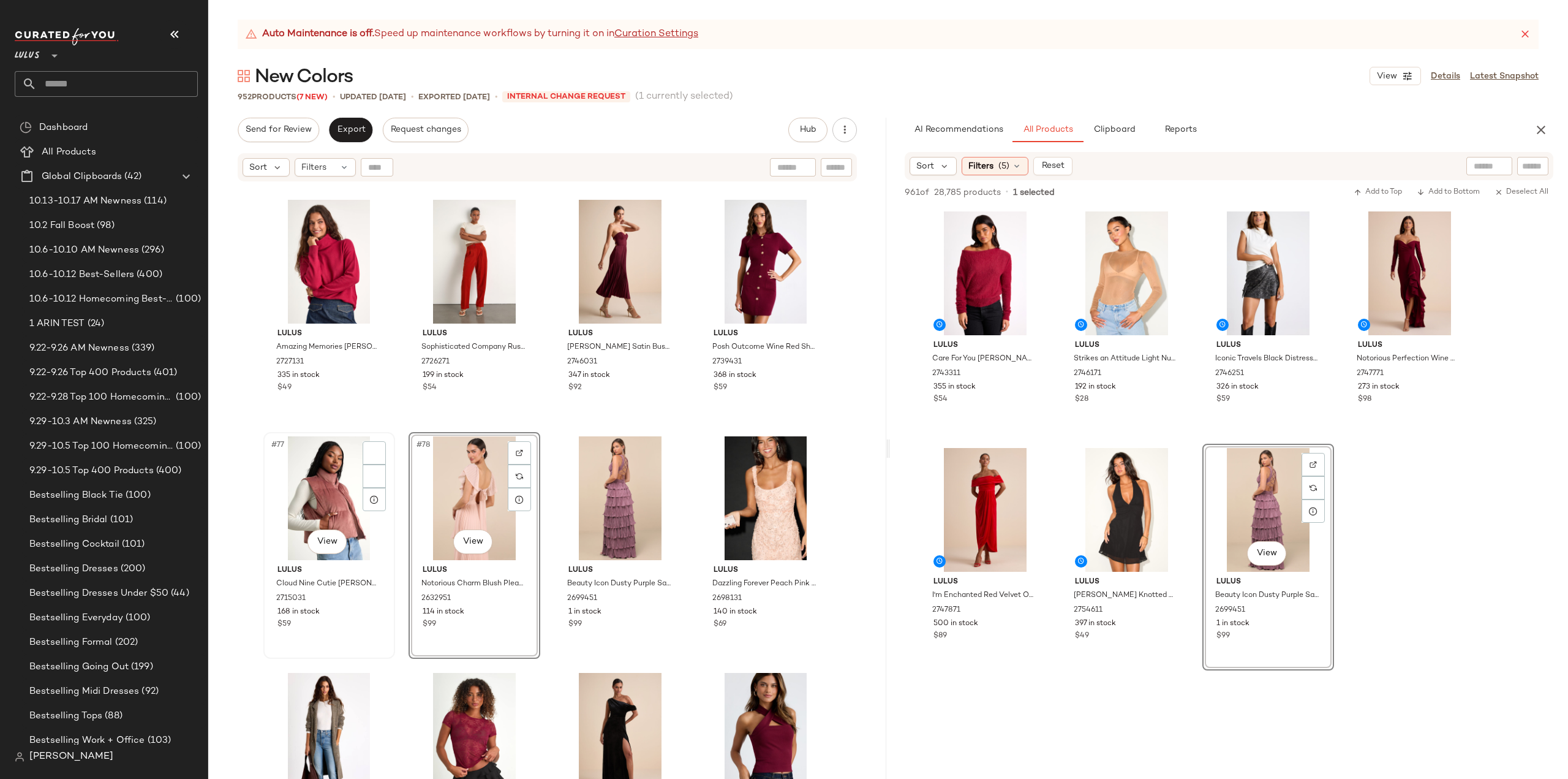
scroll to position [4225, 0]
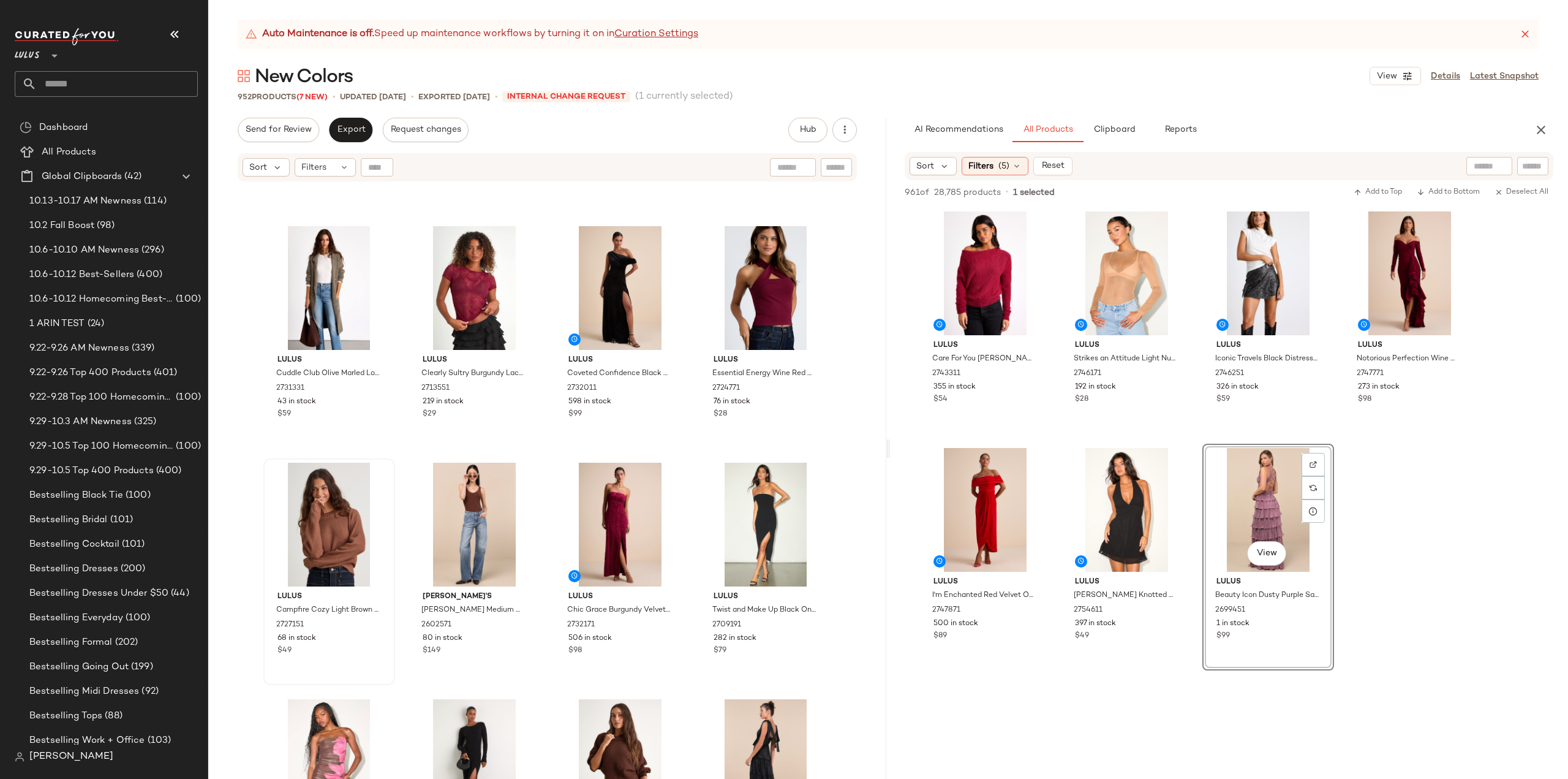
scroll to position [4715, 0]
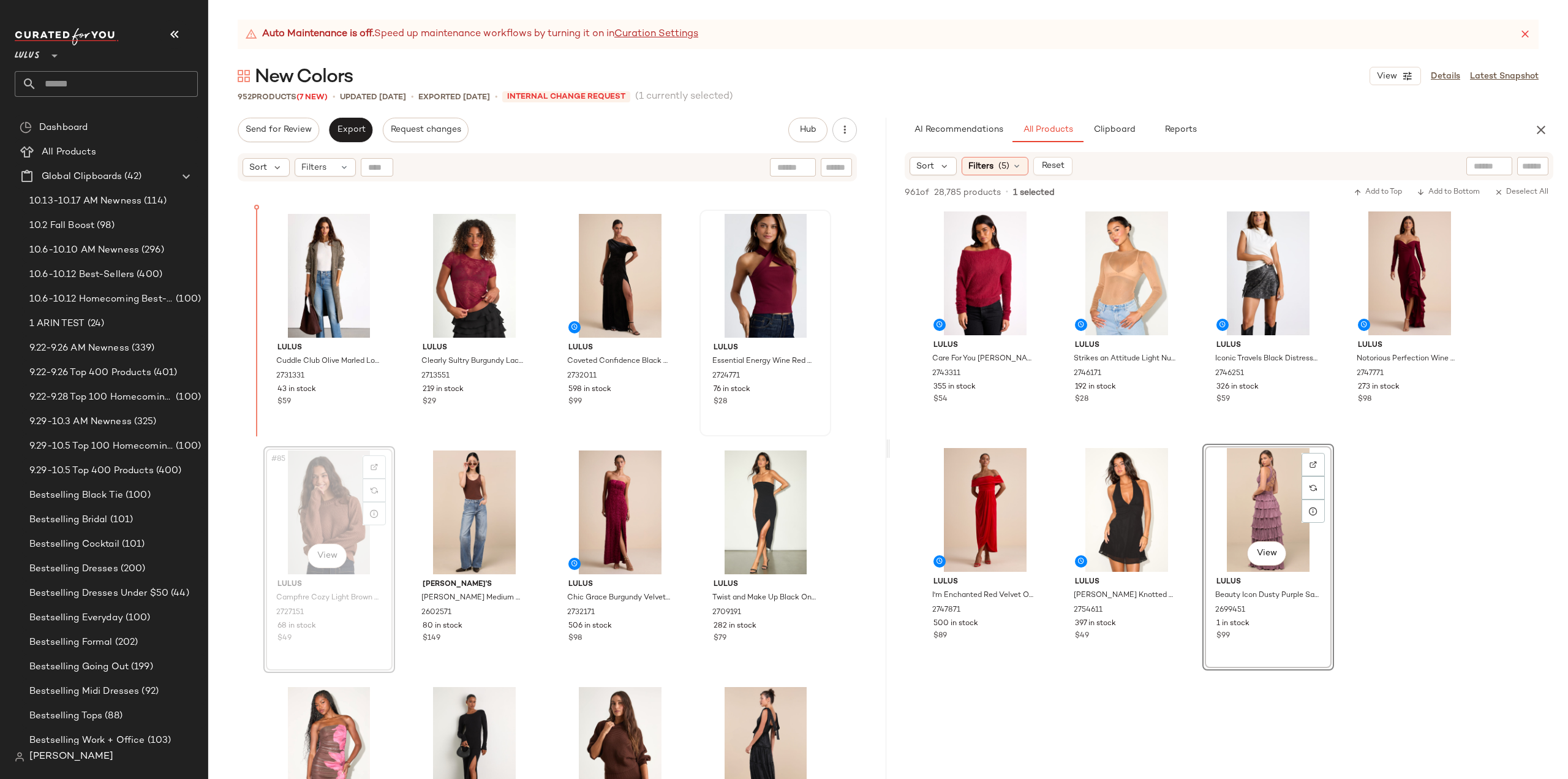
scroll to position [4713, 0]
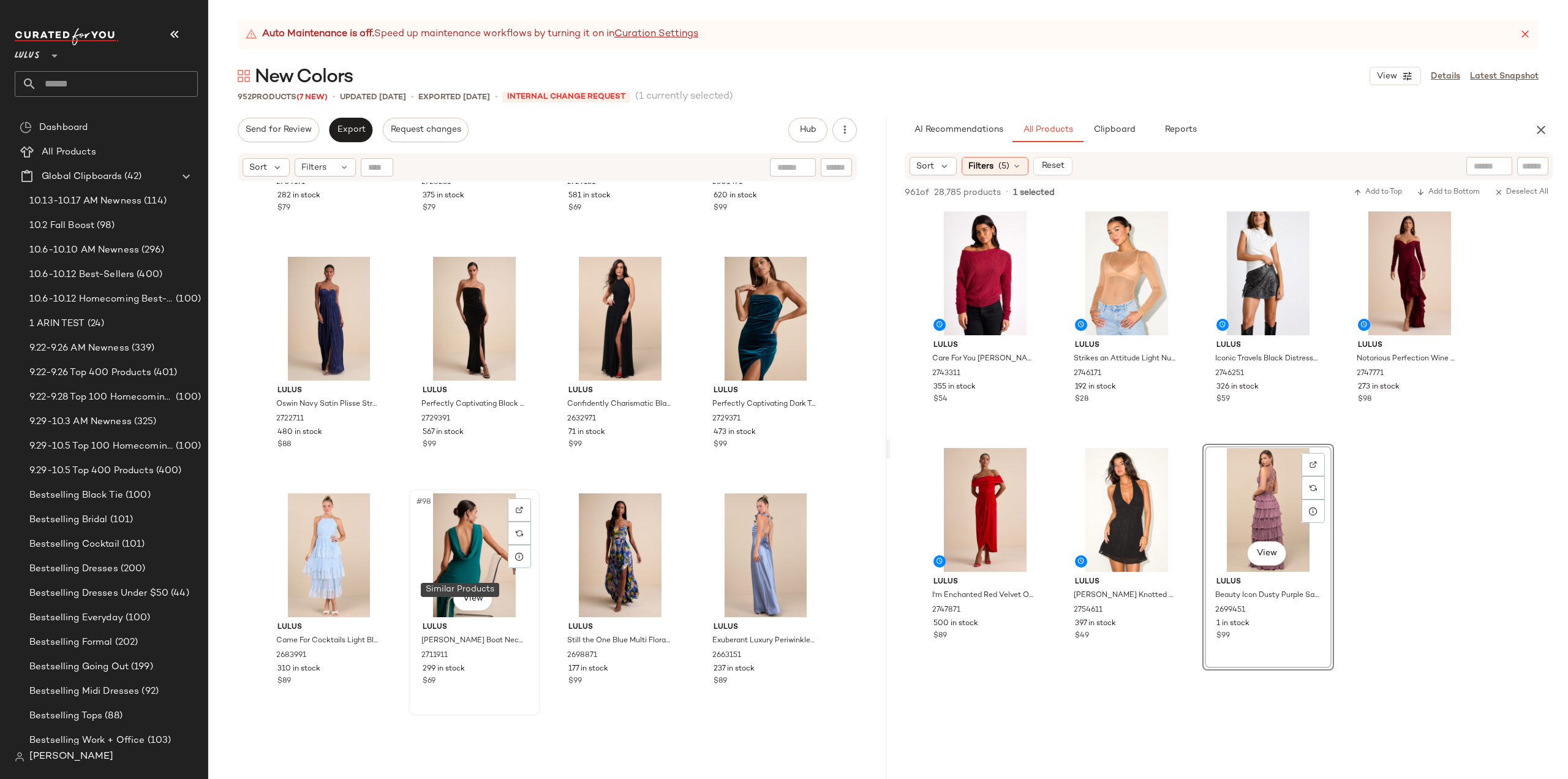
scroll to position [5426, 0]
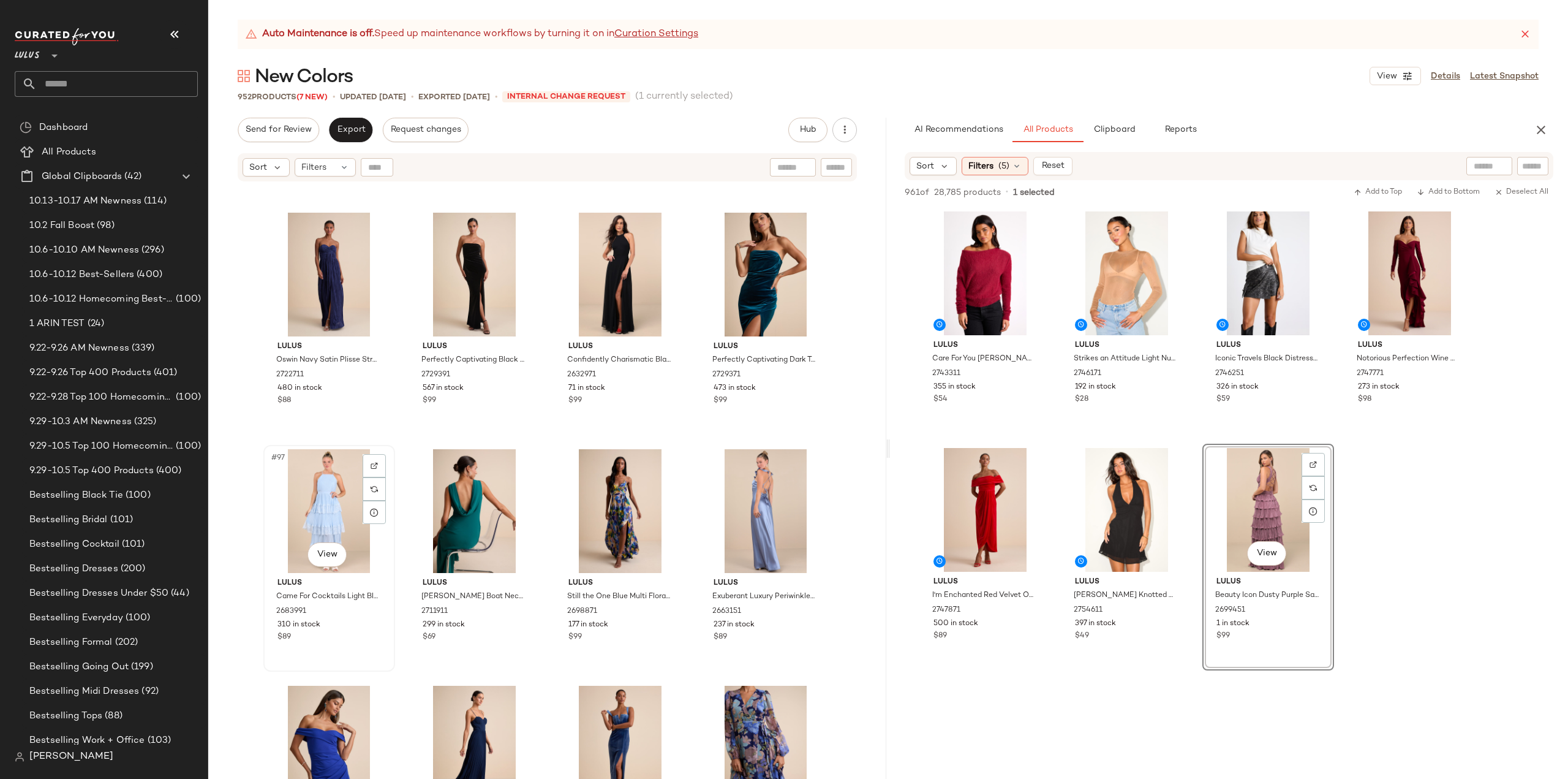
click at [345, 650] on div "#97 View Lulus Came For Cocktails Light Blue Pleated Tiered Lace Maxi Dress 268…" at bounding box center [330, 558] width 129 height 224
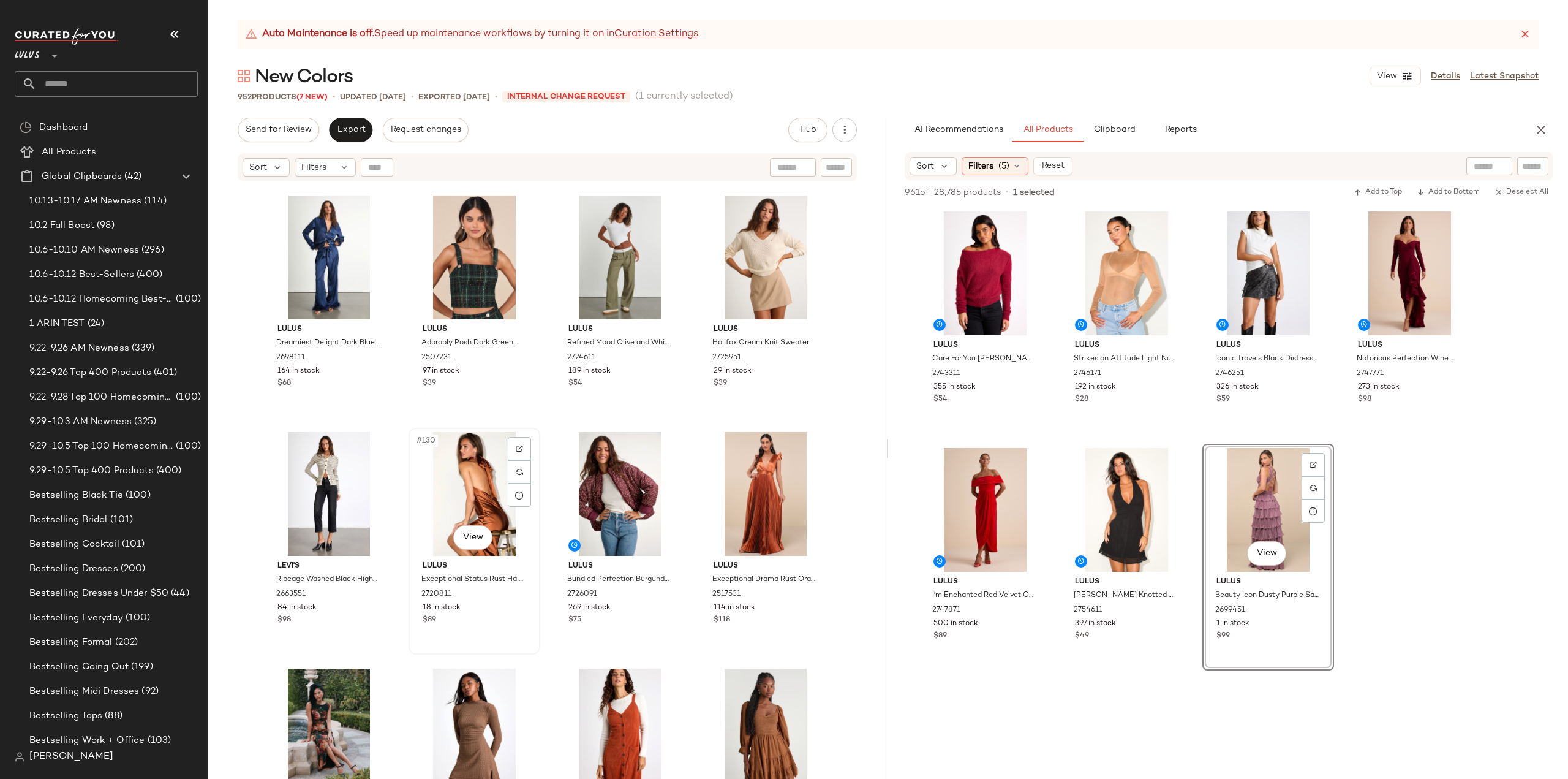
scroll to position [7264, 0]
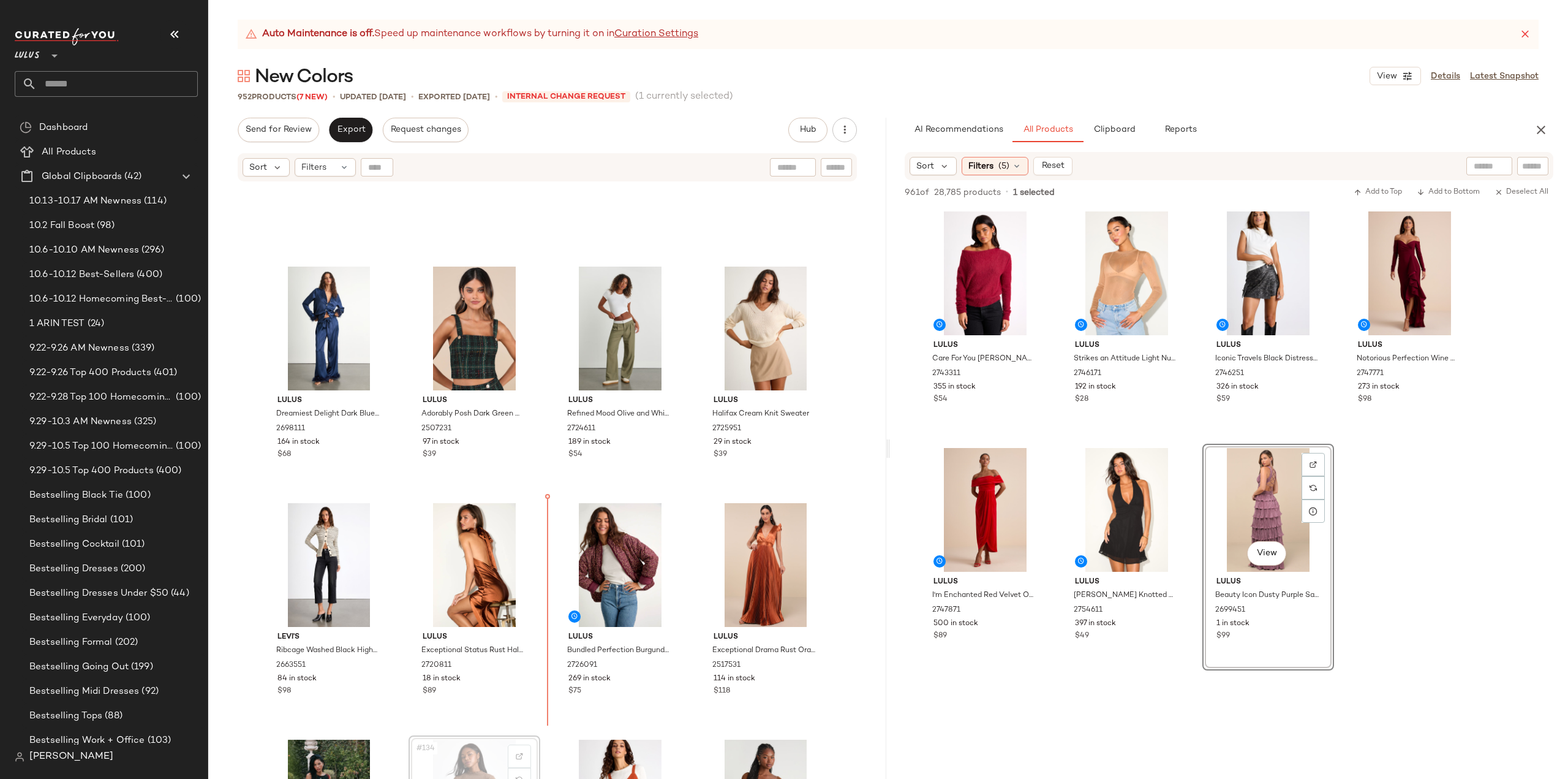
scroll to position [7267, 0]
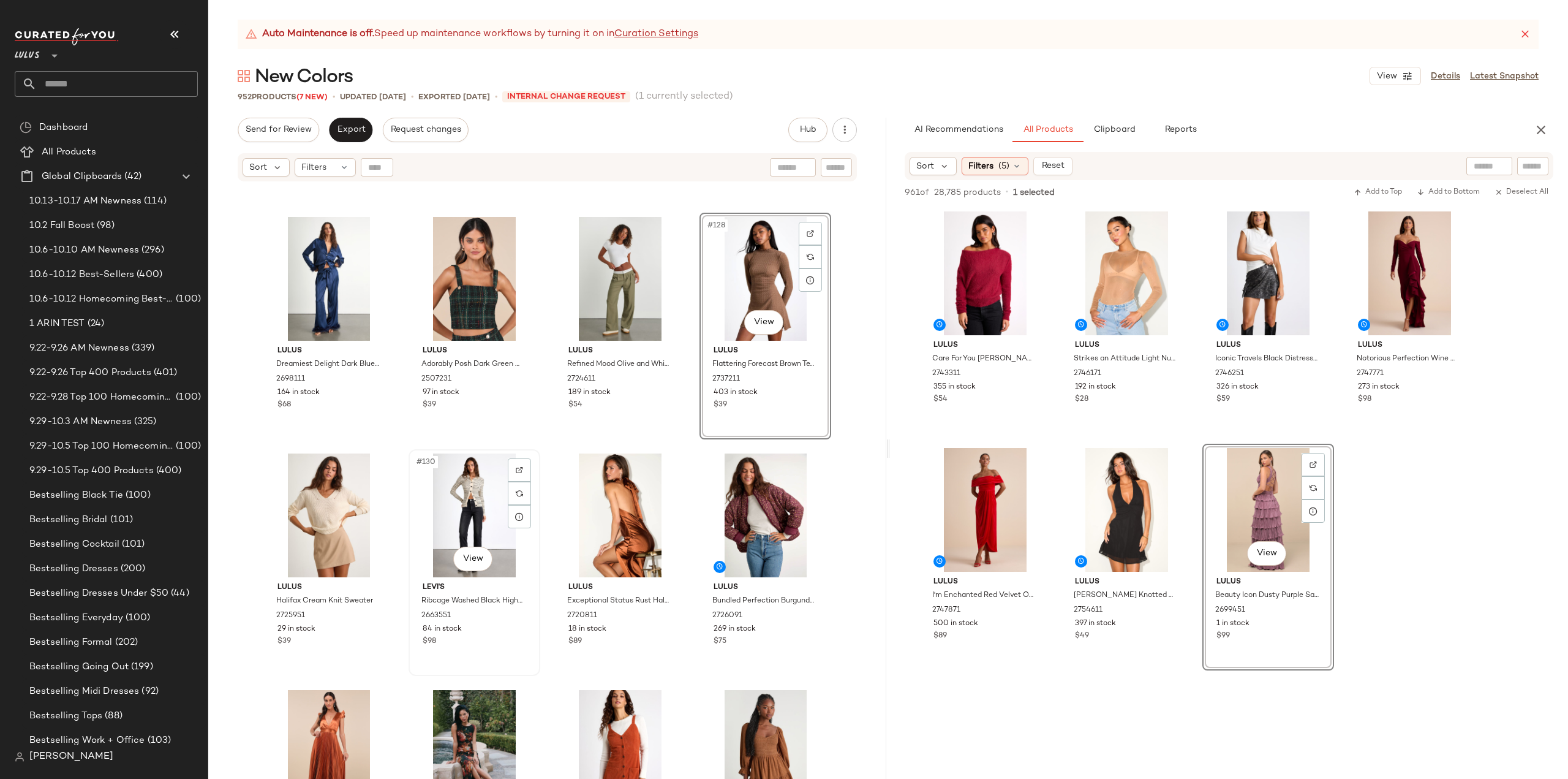
scroll to position [7451, 0]
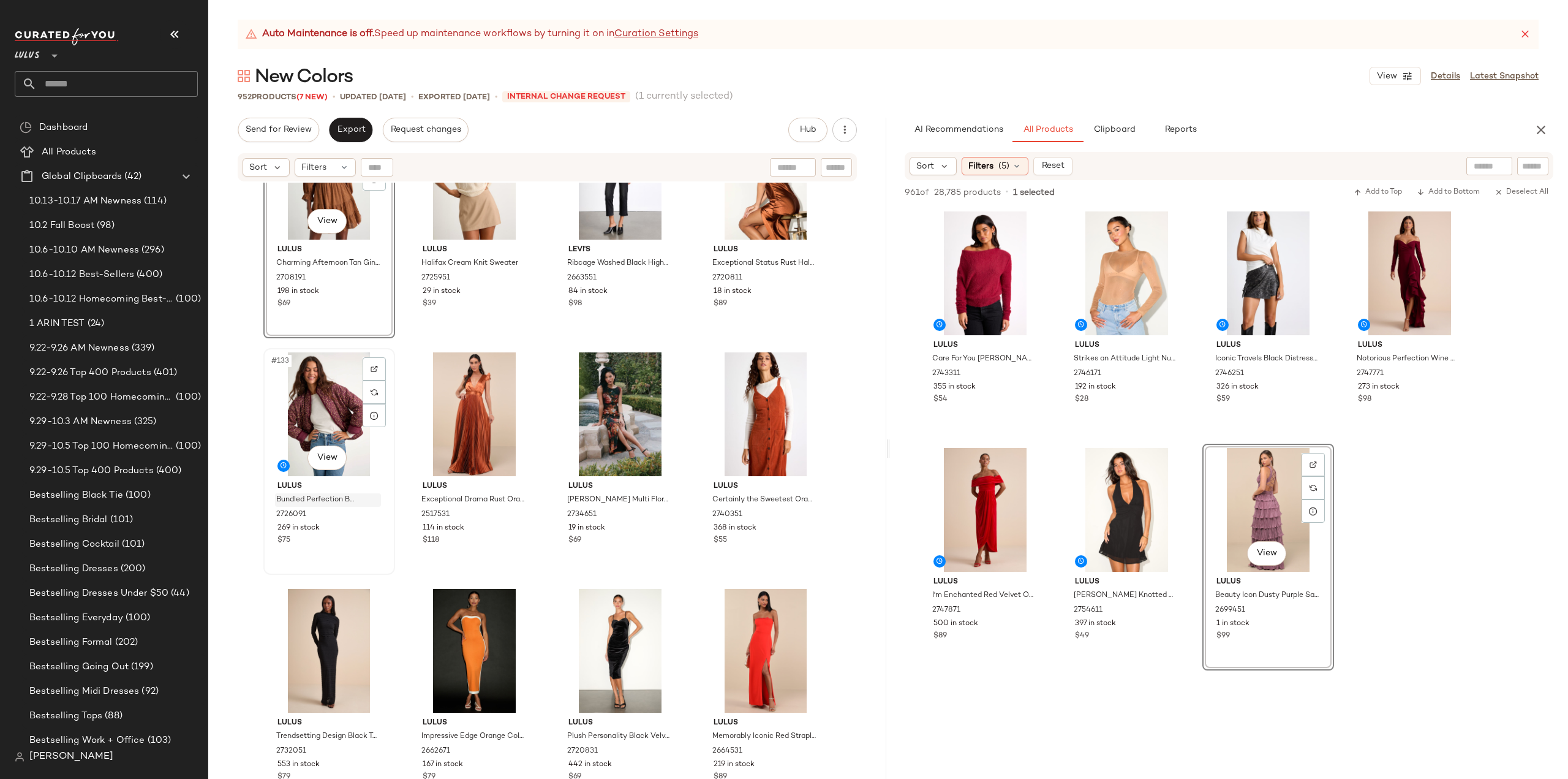
scroll to position [7695, 0]
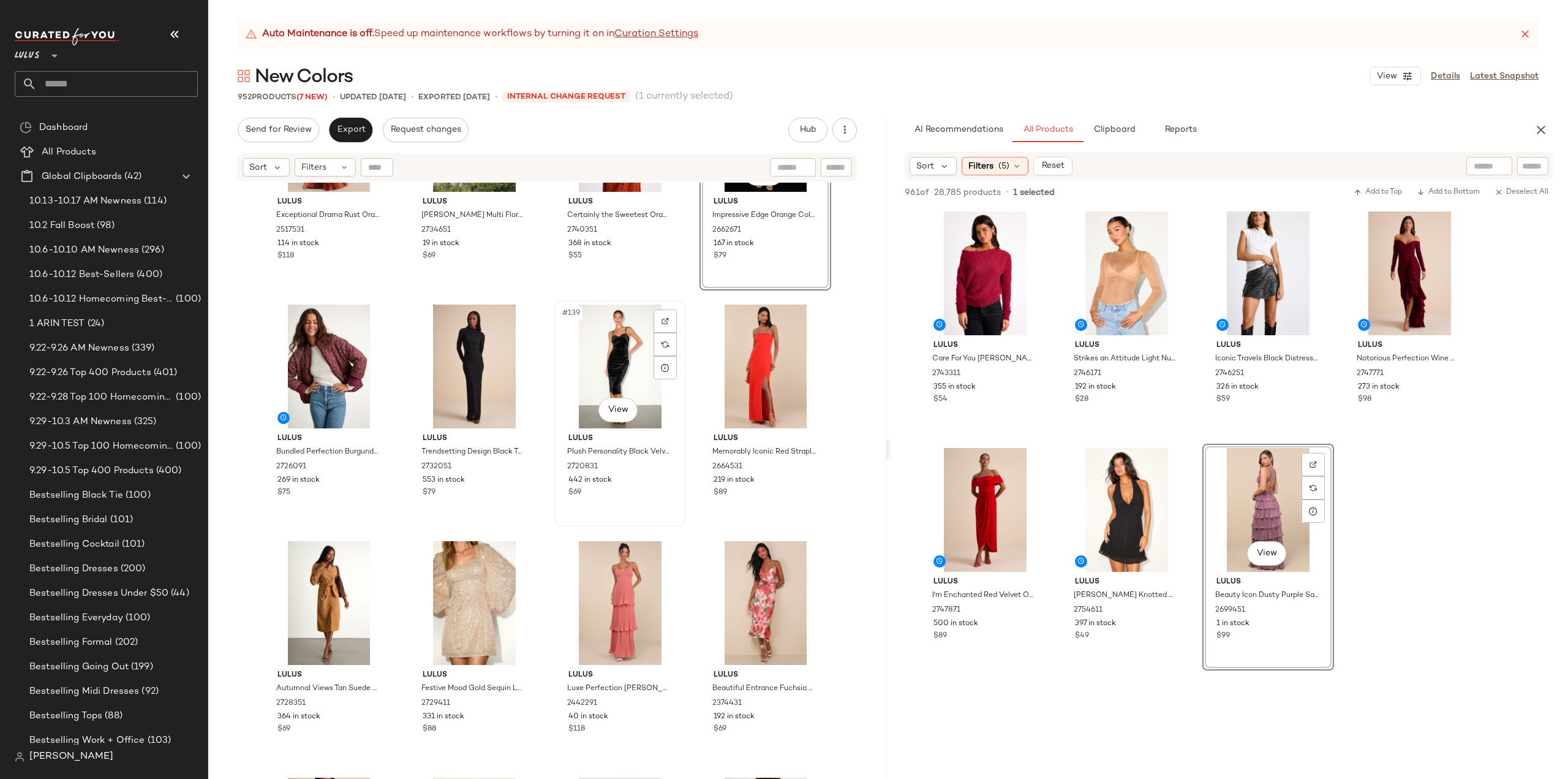
scroll to position [7940, 0]
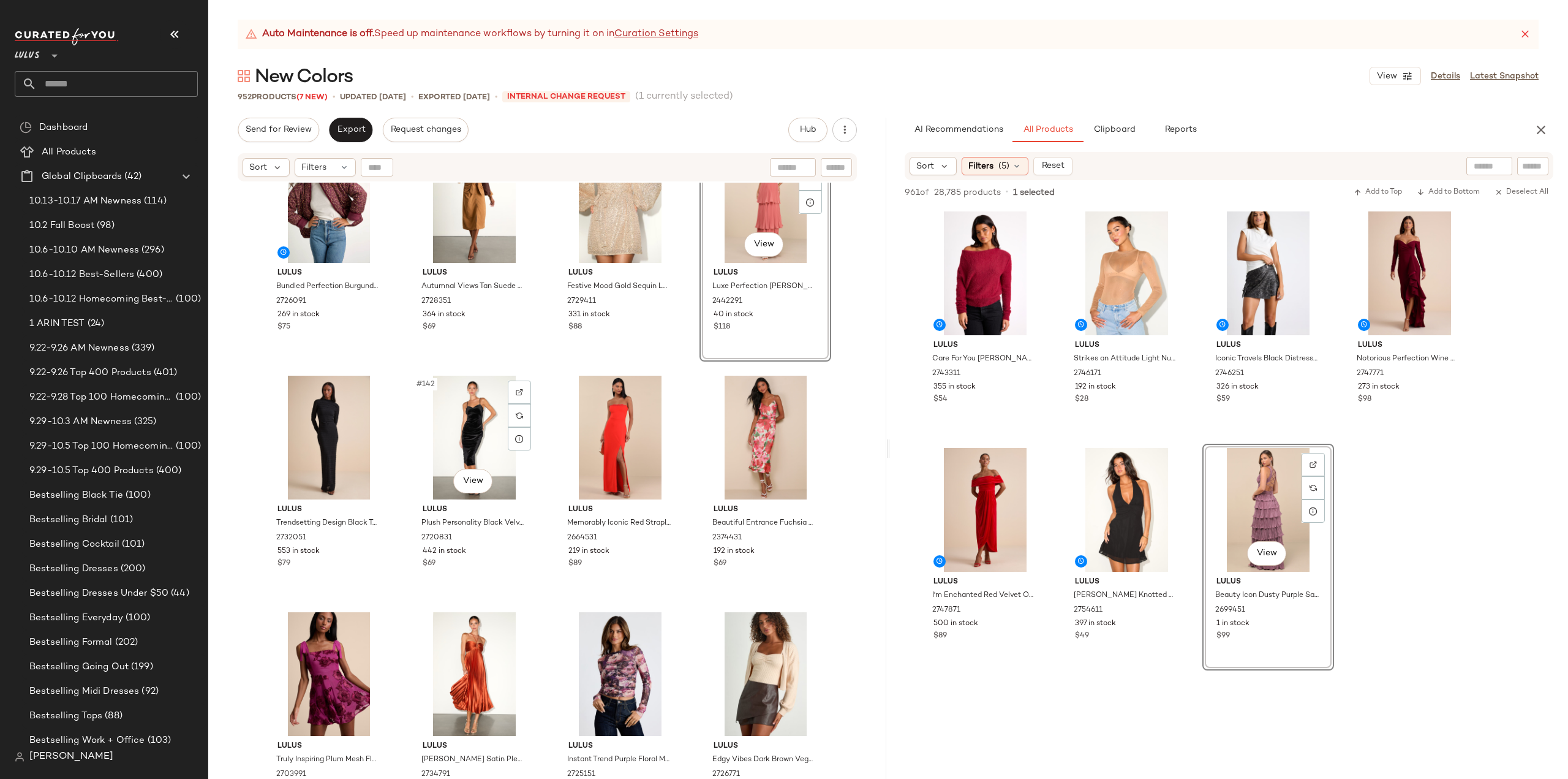
scroll to position [8124, 0]
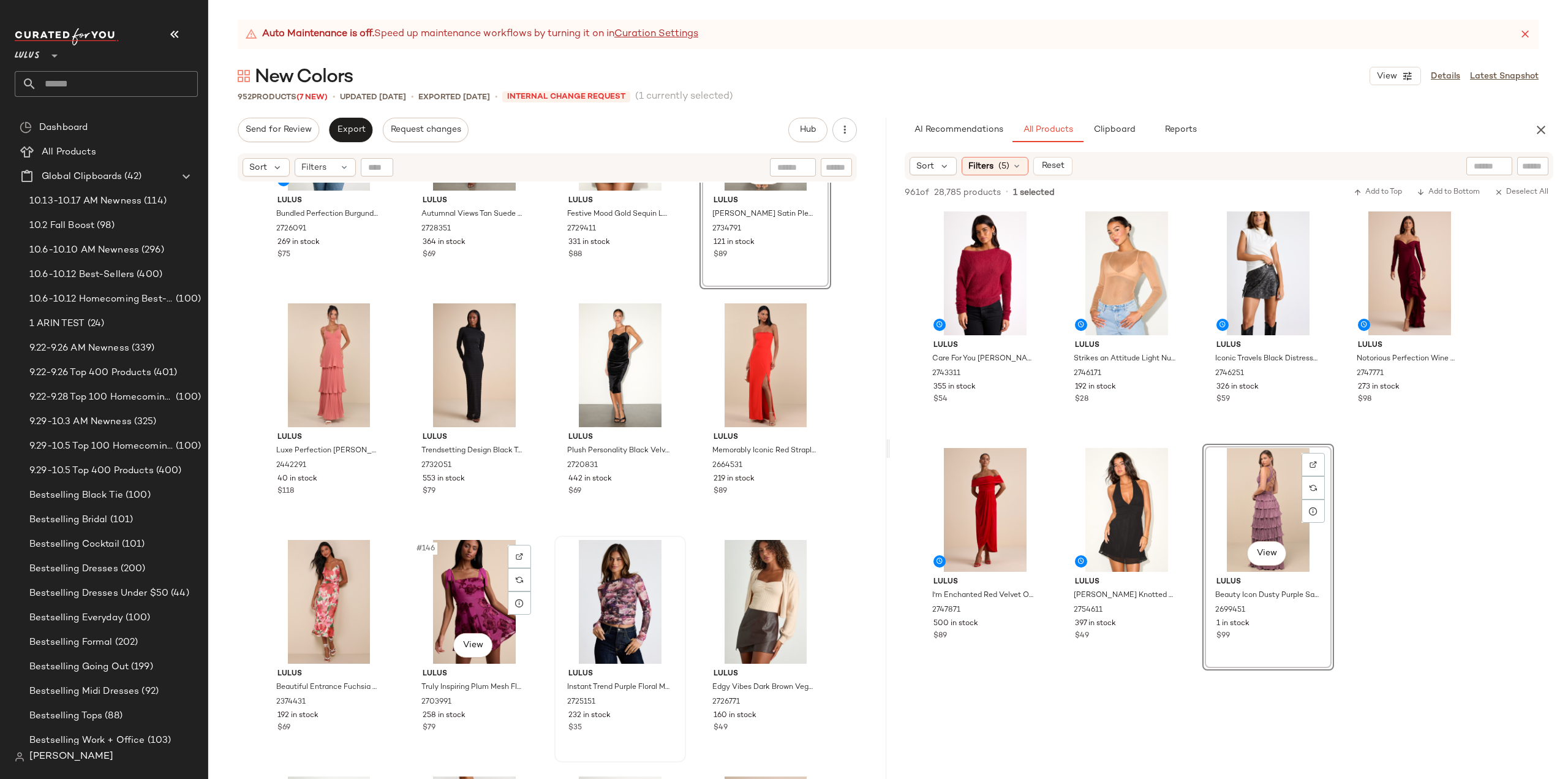
scroll to position [8193, 0]
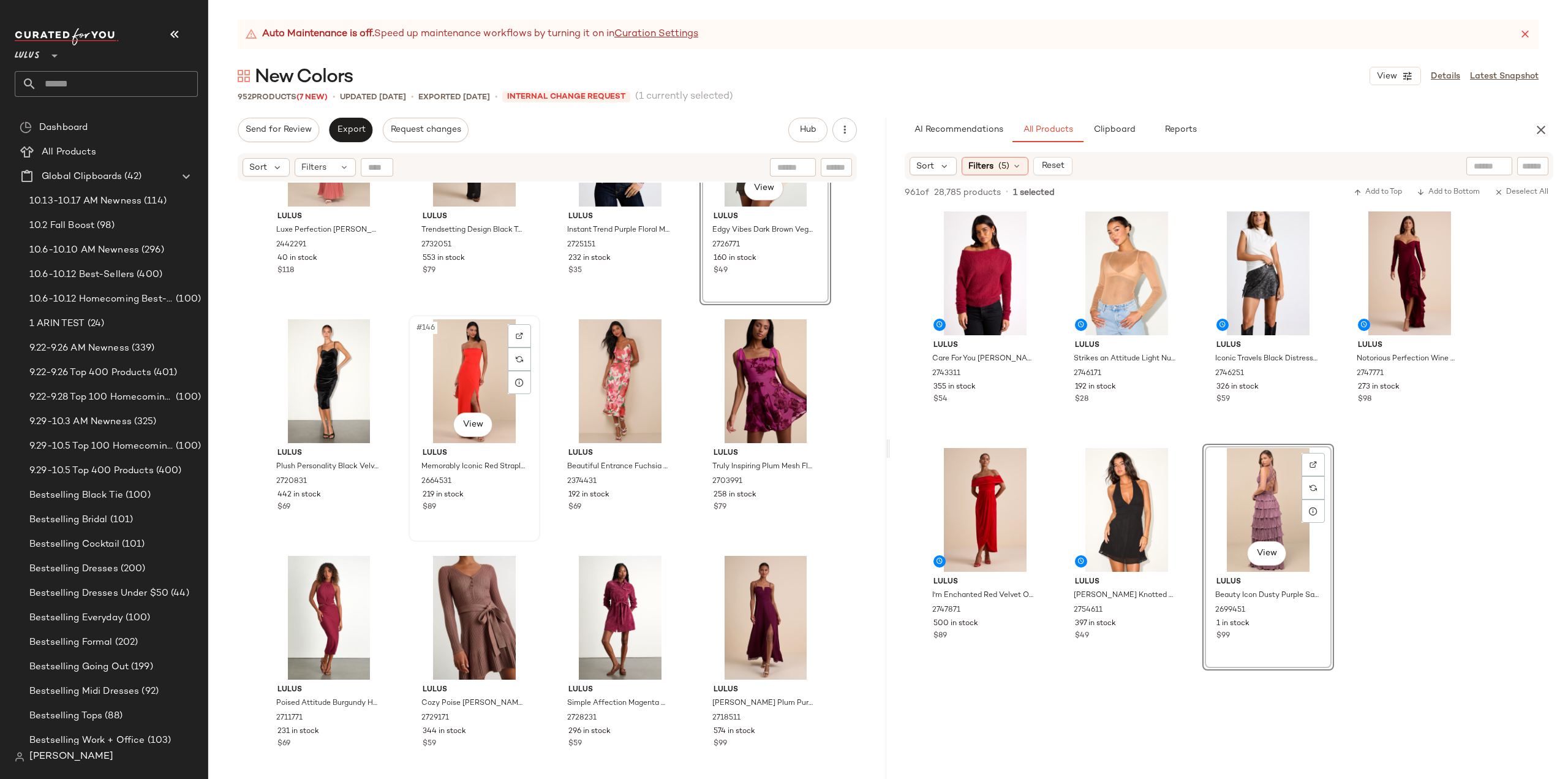
scroll to position [8438, 0]
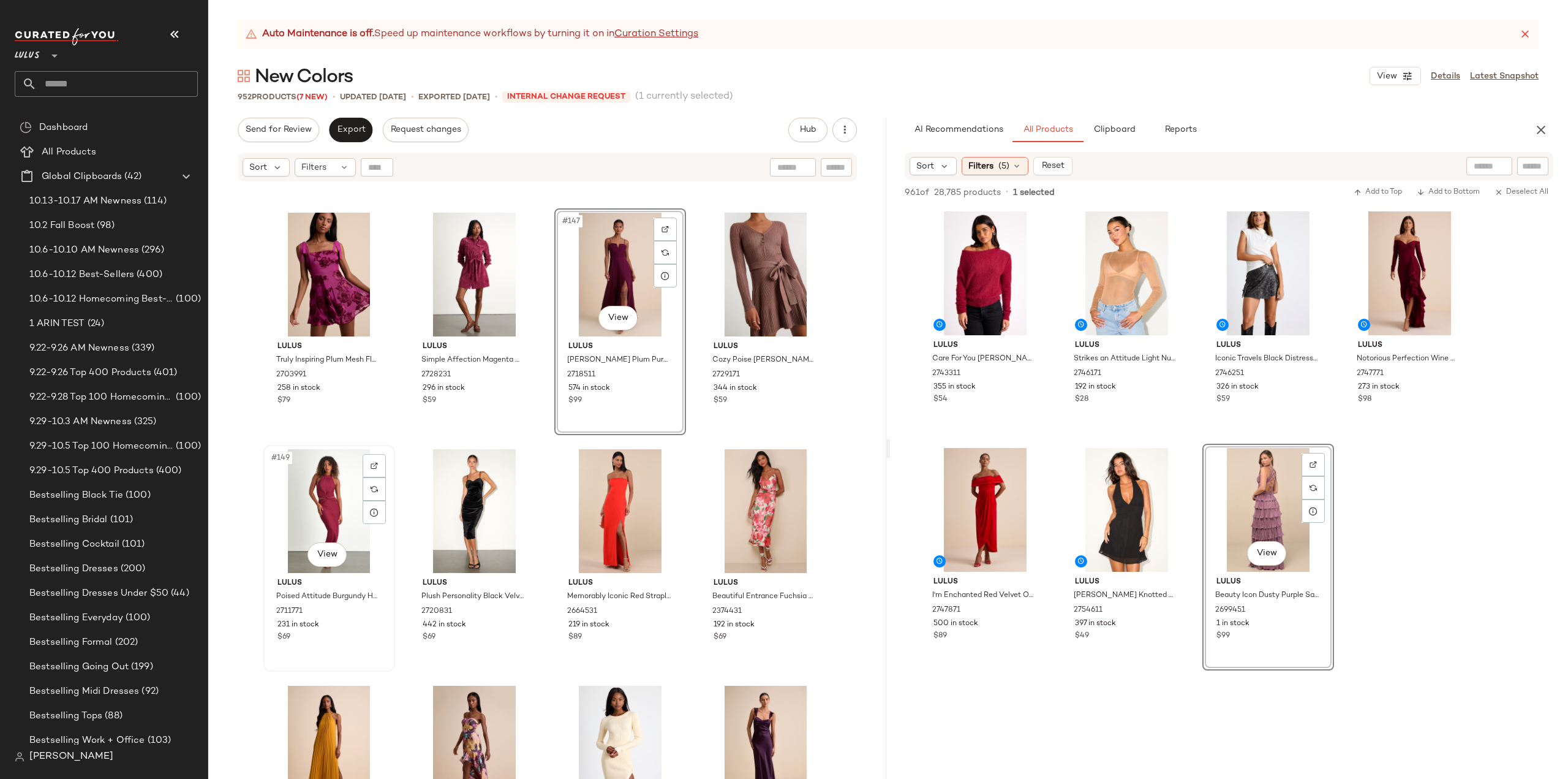
scroll to position [8560, 0]
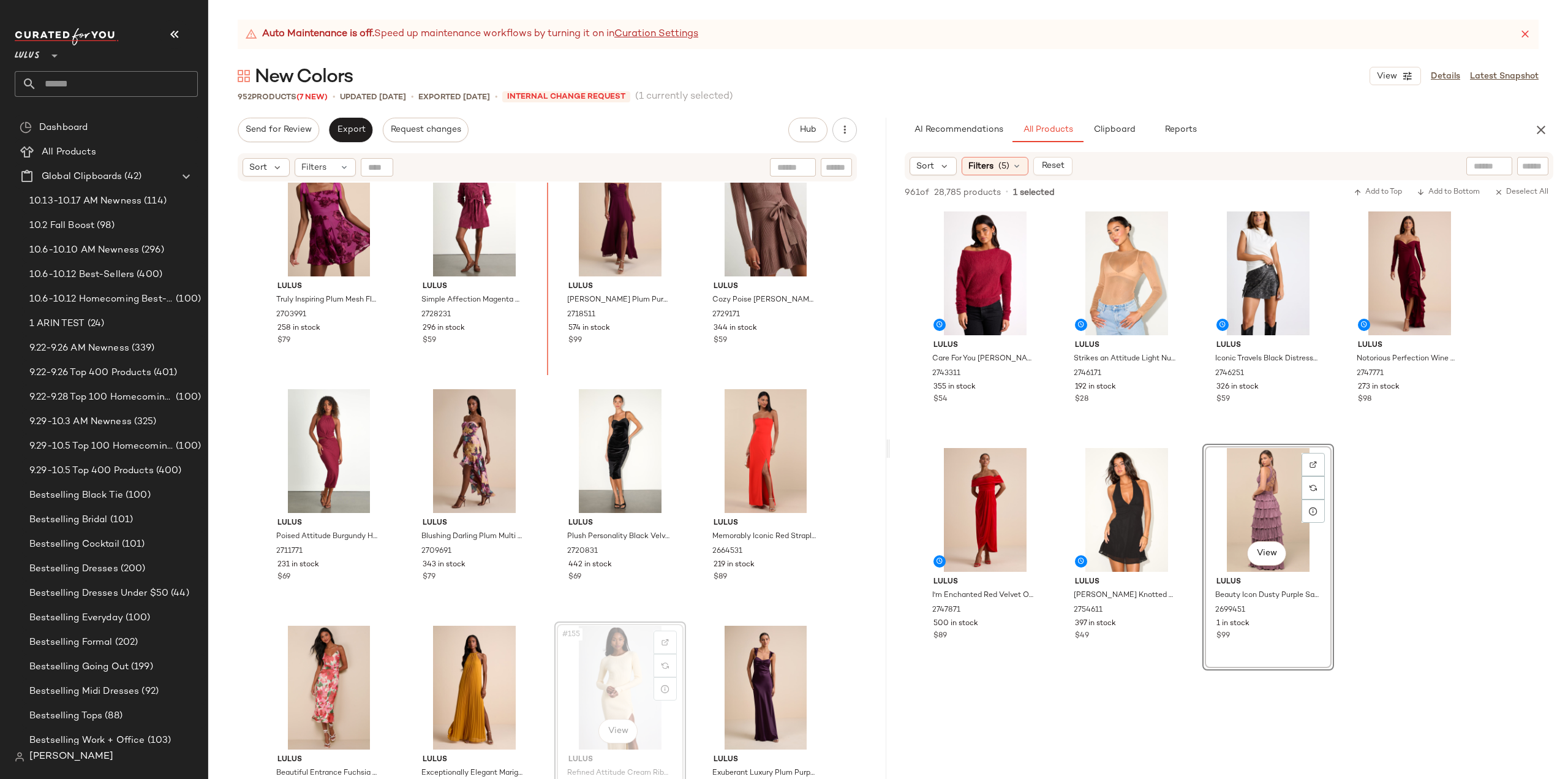
scroll to position [8521, 0]
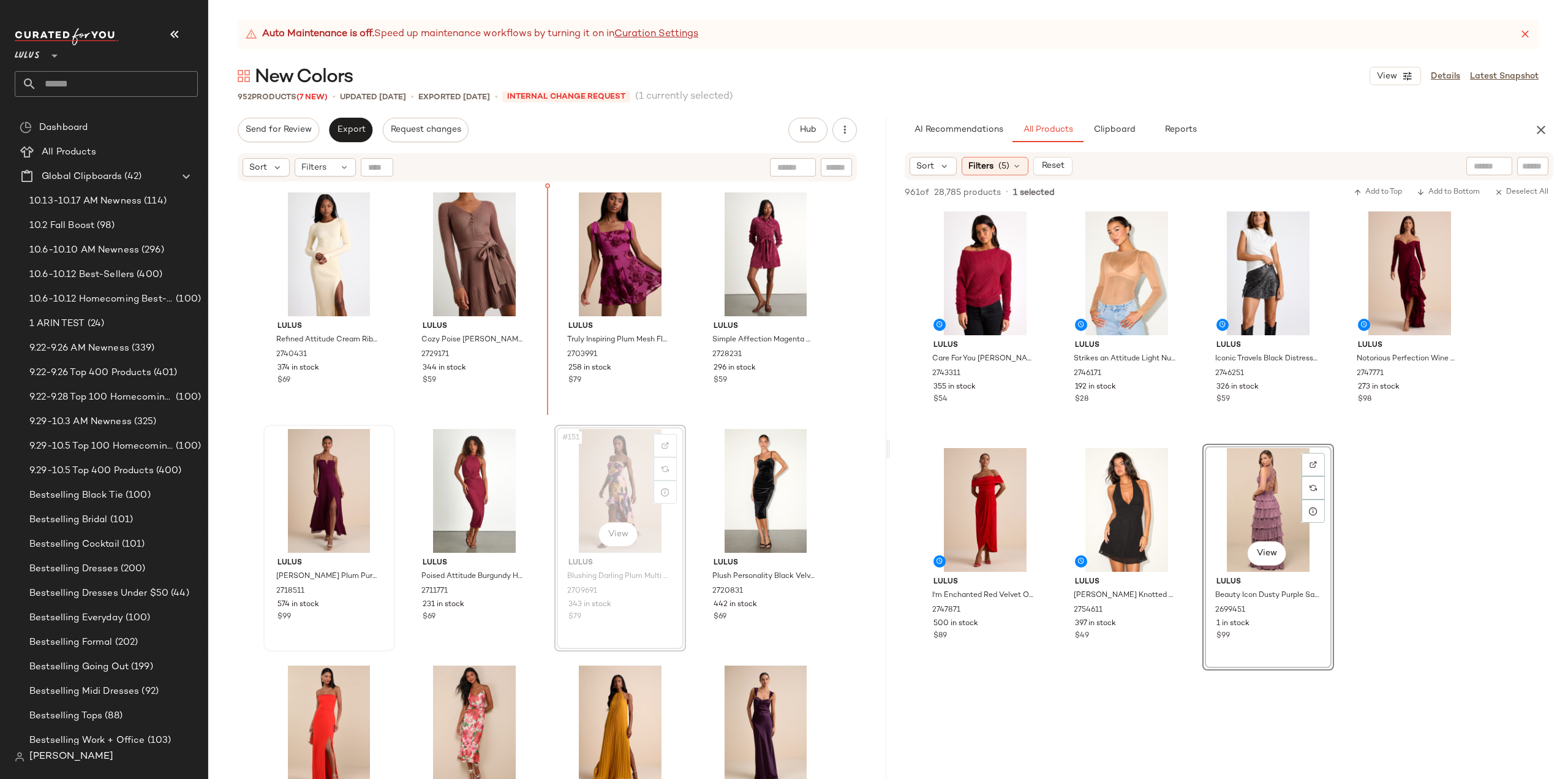
scroll to position [8514, 0]
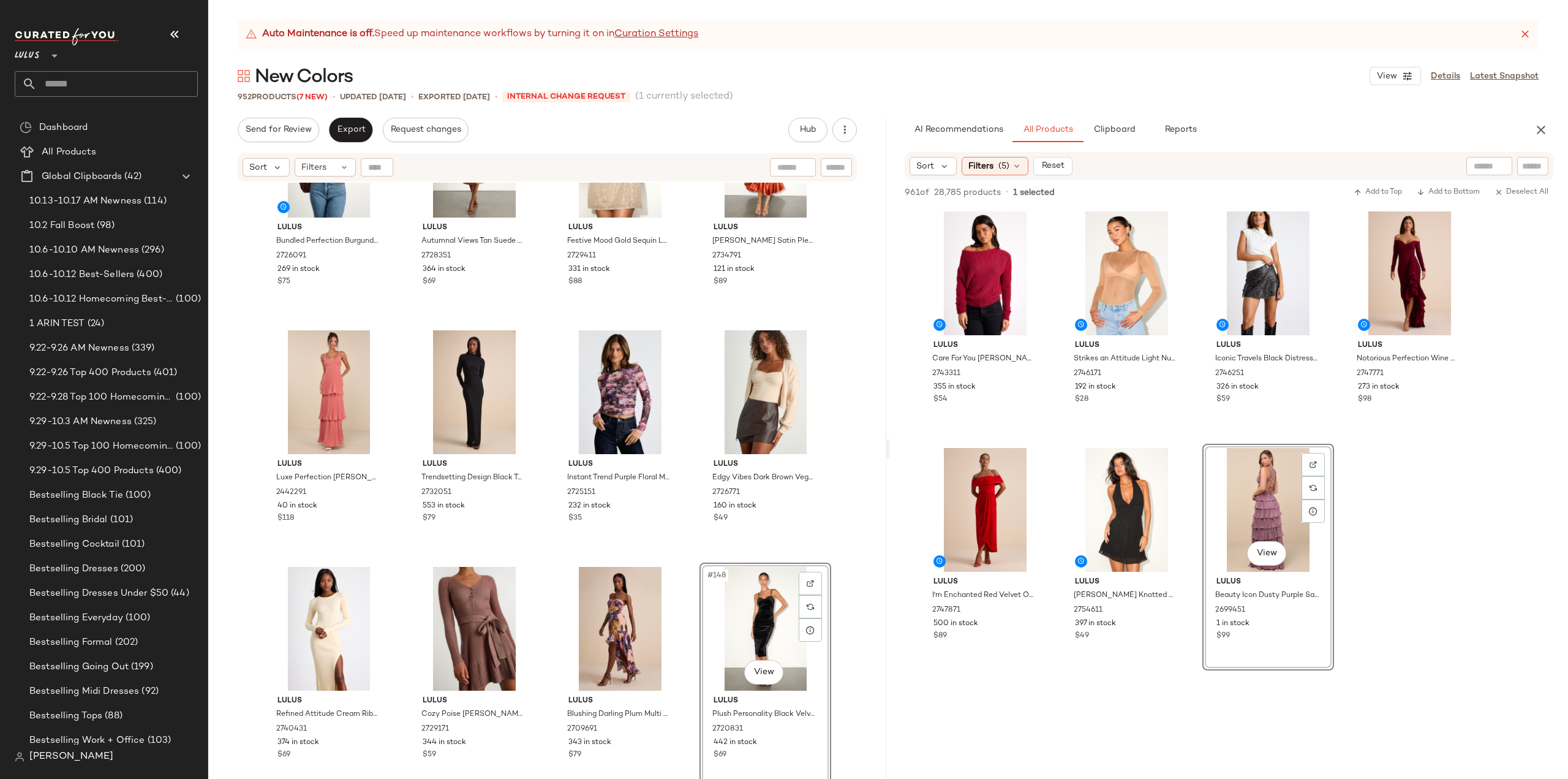
scroll to position [8024, 0]
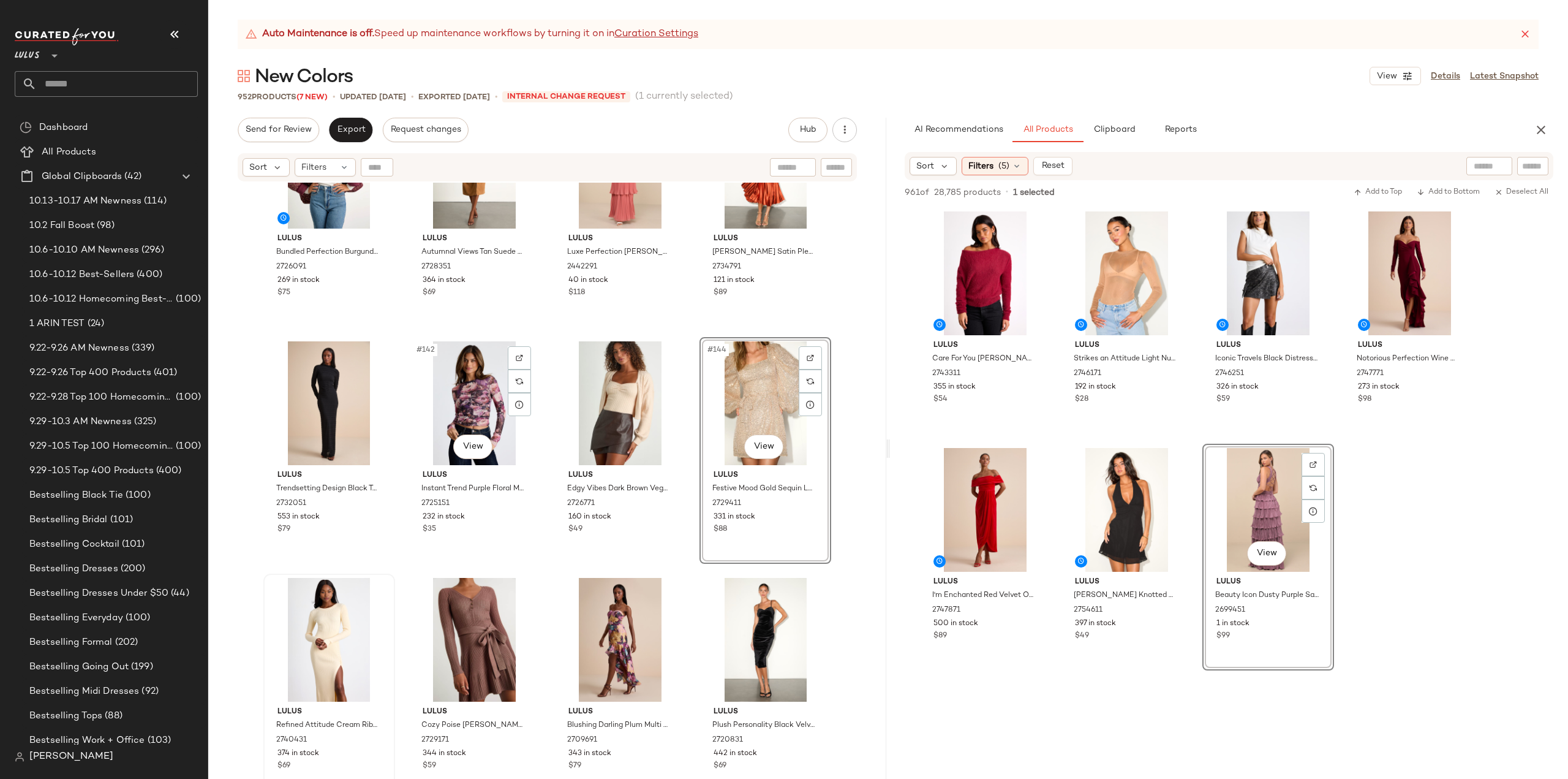
scroll to position [8146, 0]
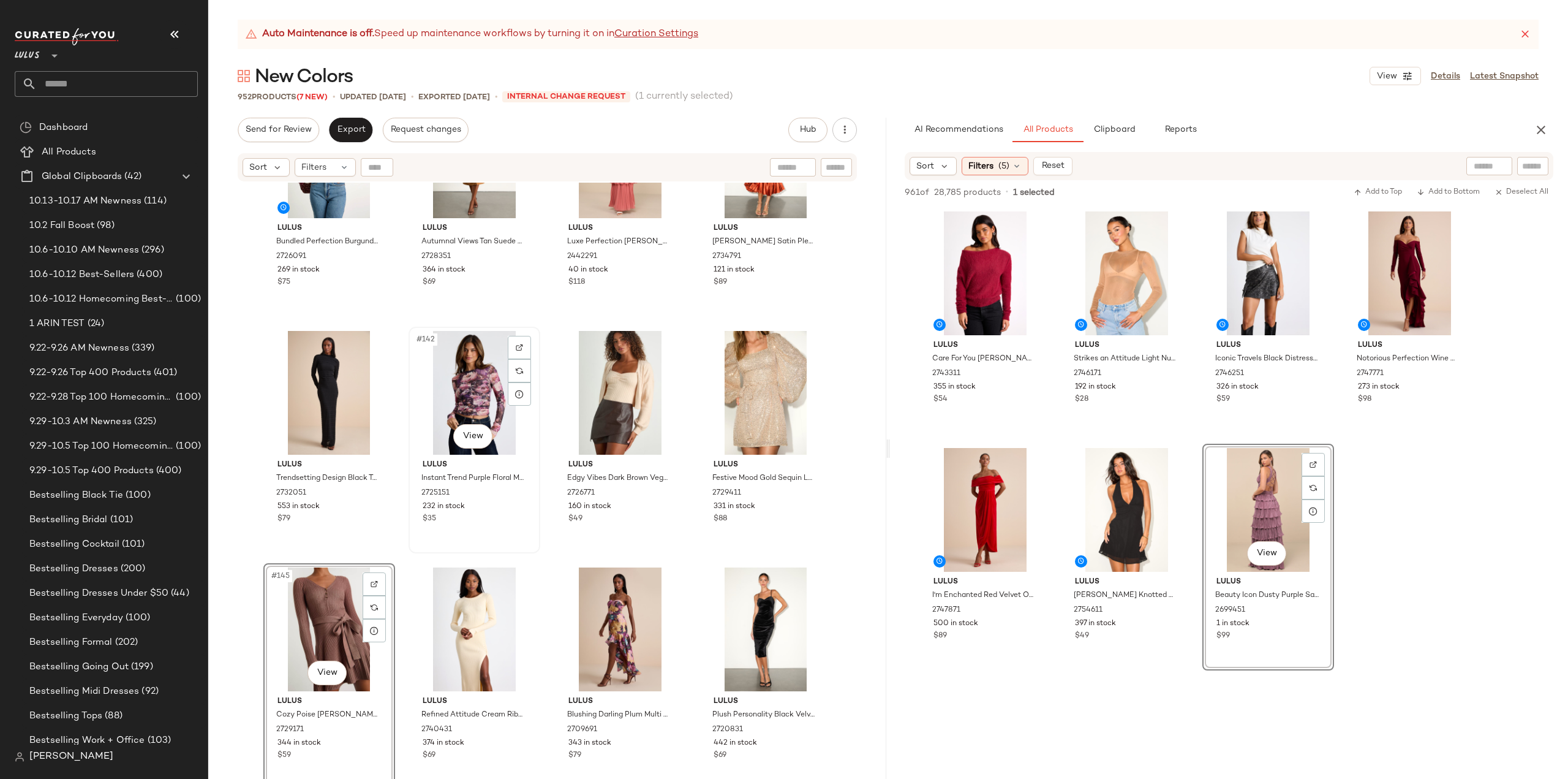
scroll to position [8146, 0]
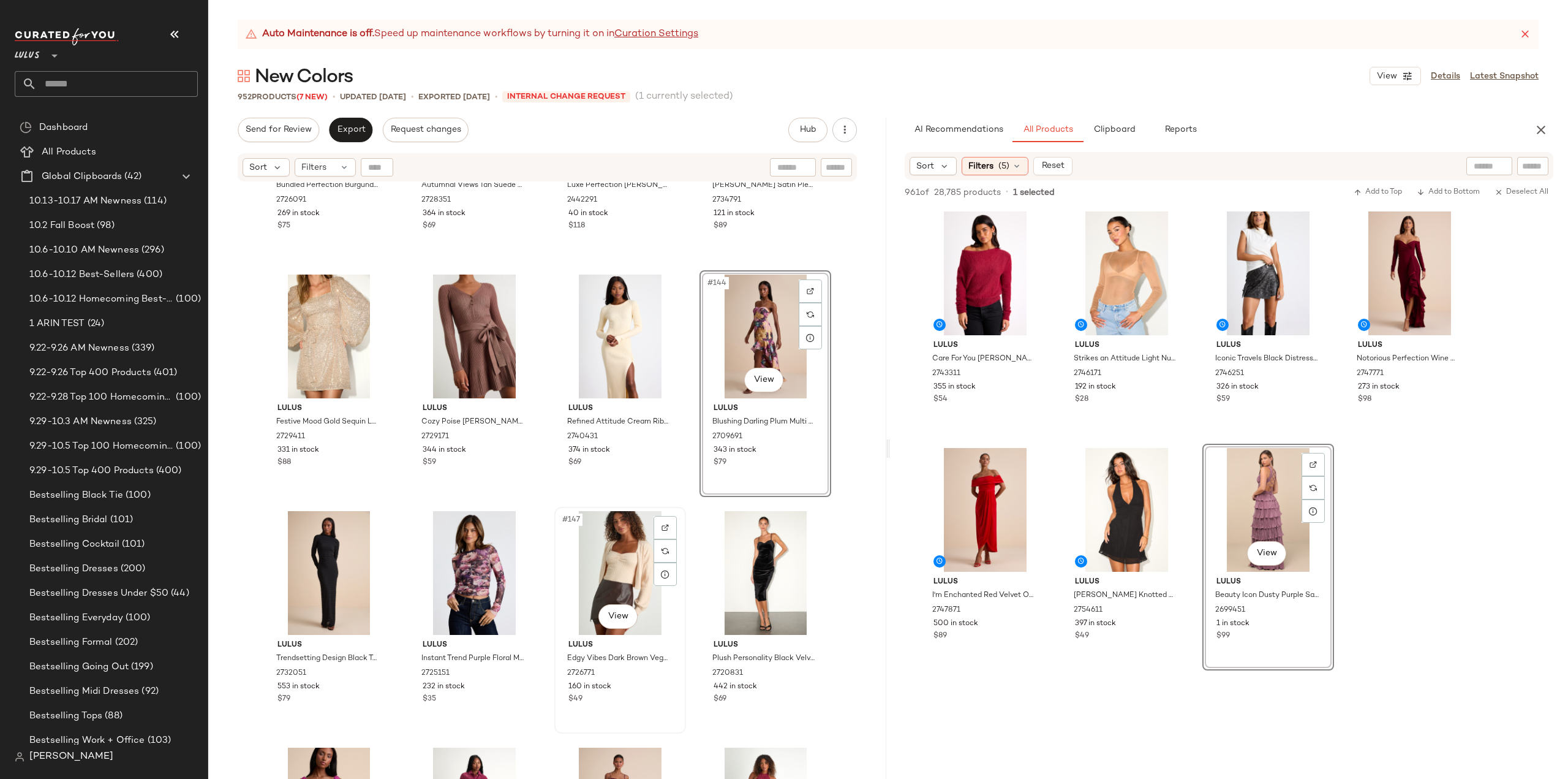
scroll to position [8330, 0]
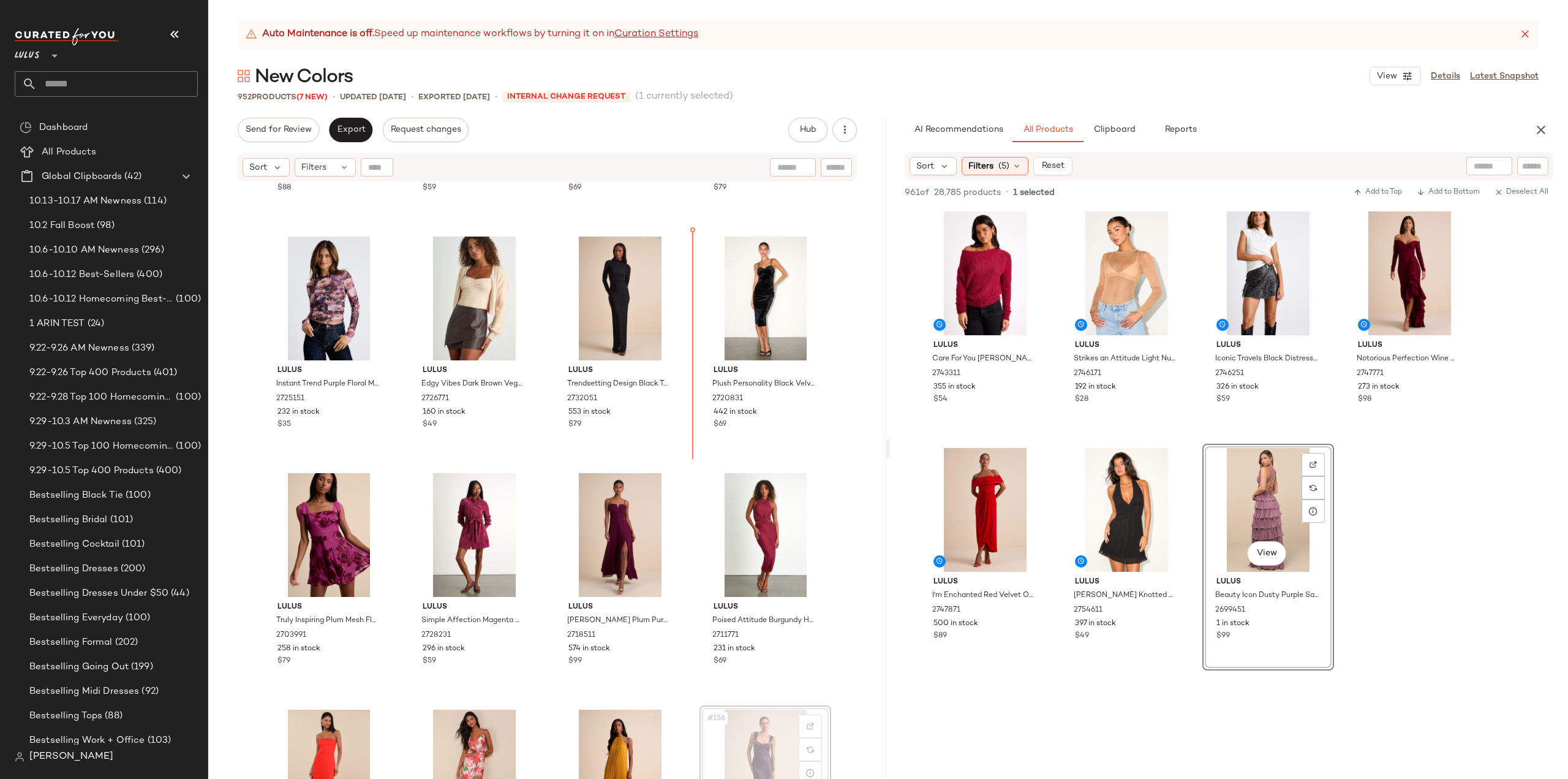
scroll to position [8471, 0]
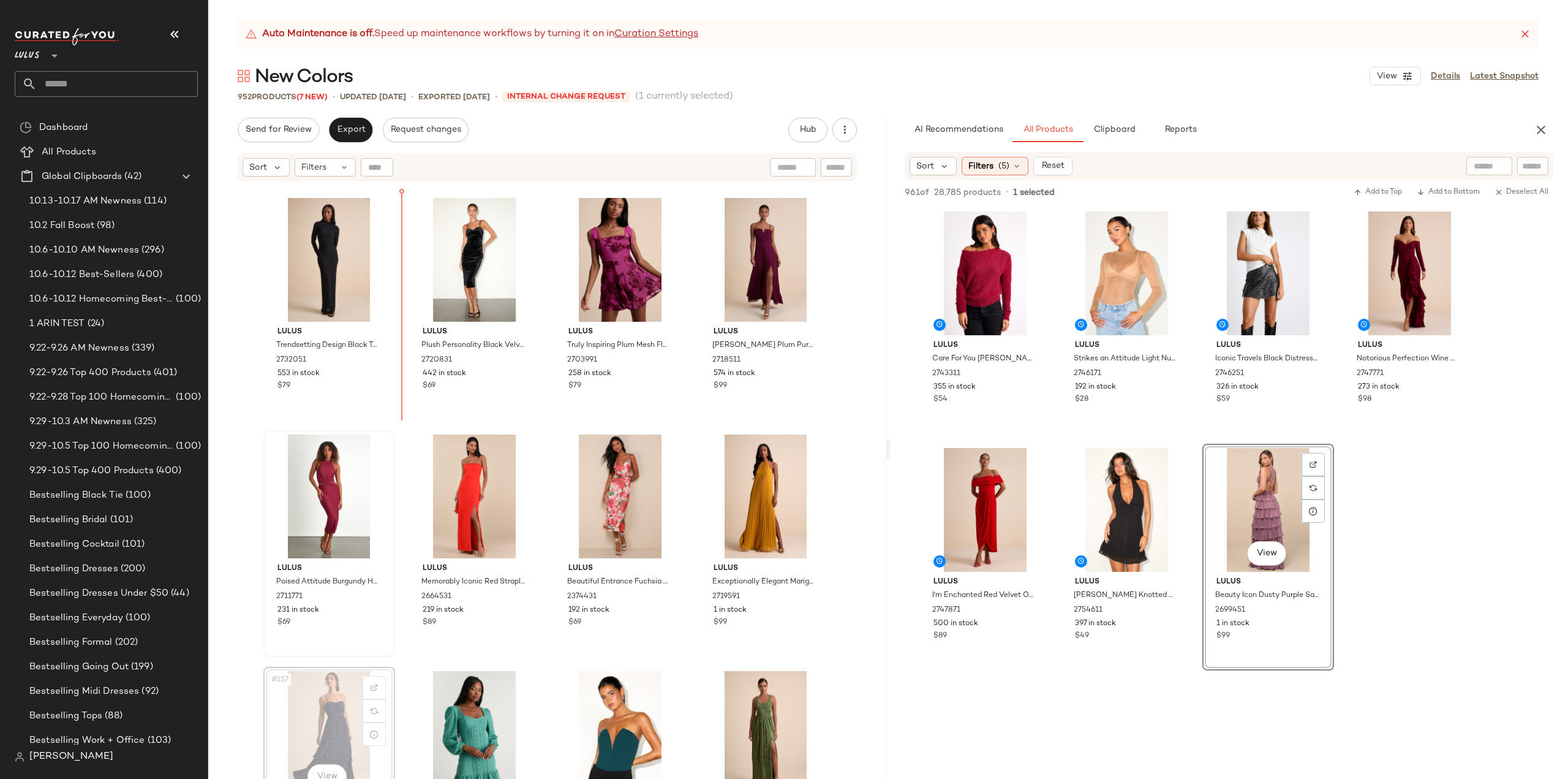
scroll to position [8746, 0]
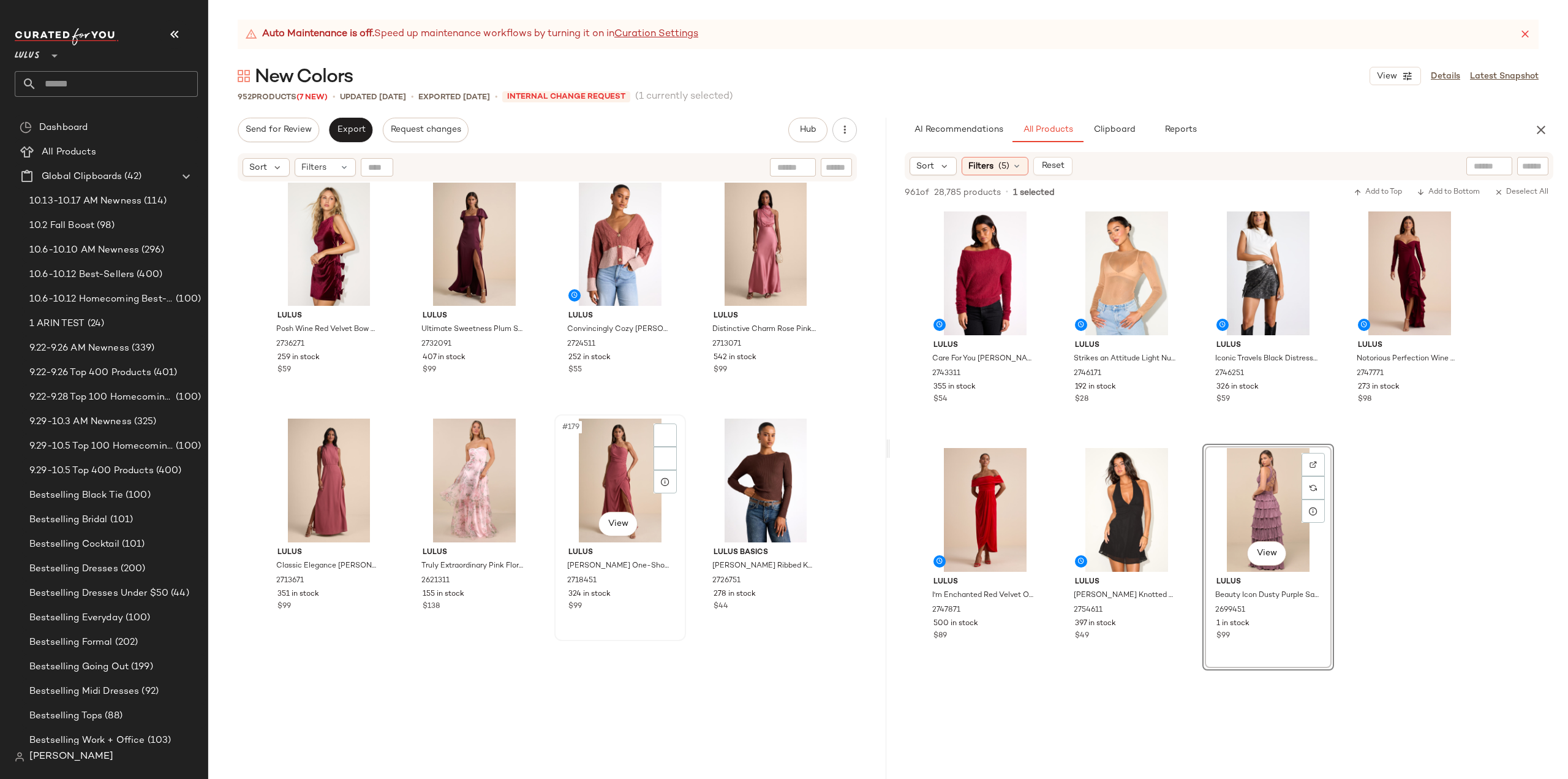
scroll to position [10277, 0]
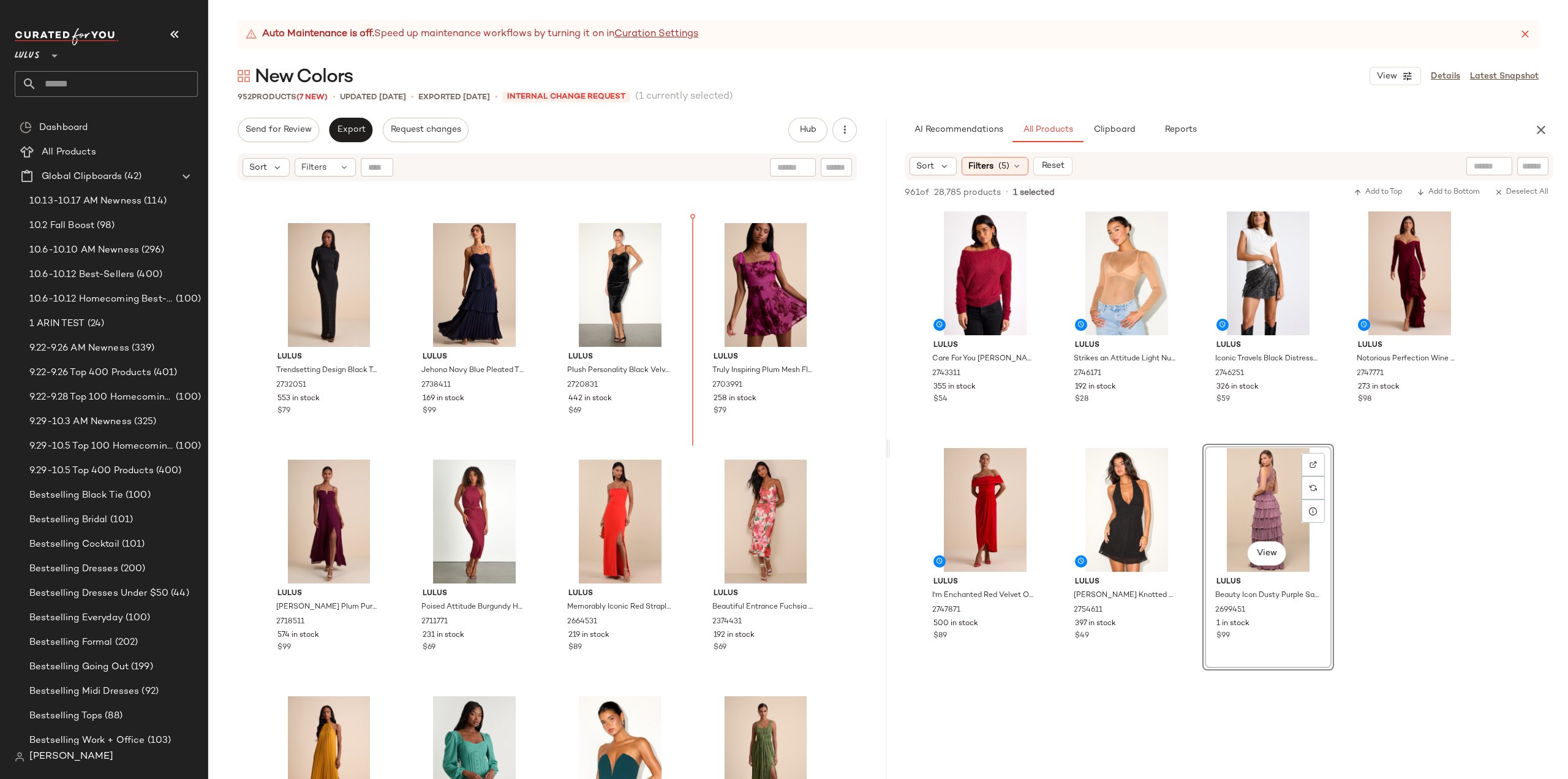
scroll to position [8693, 0]
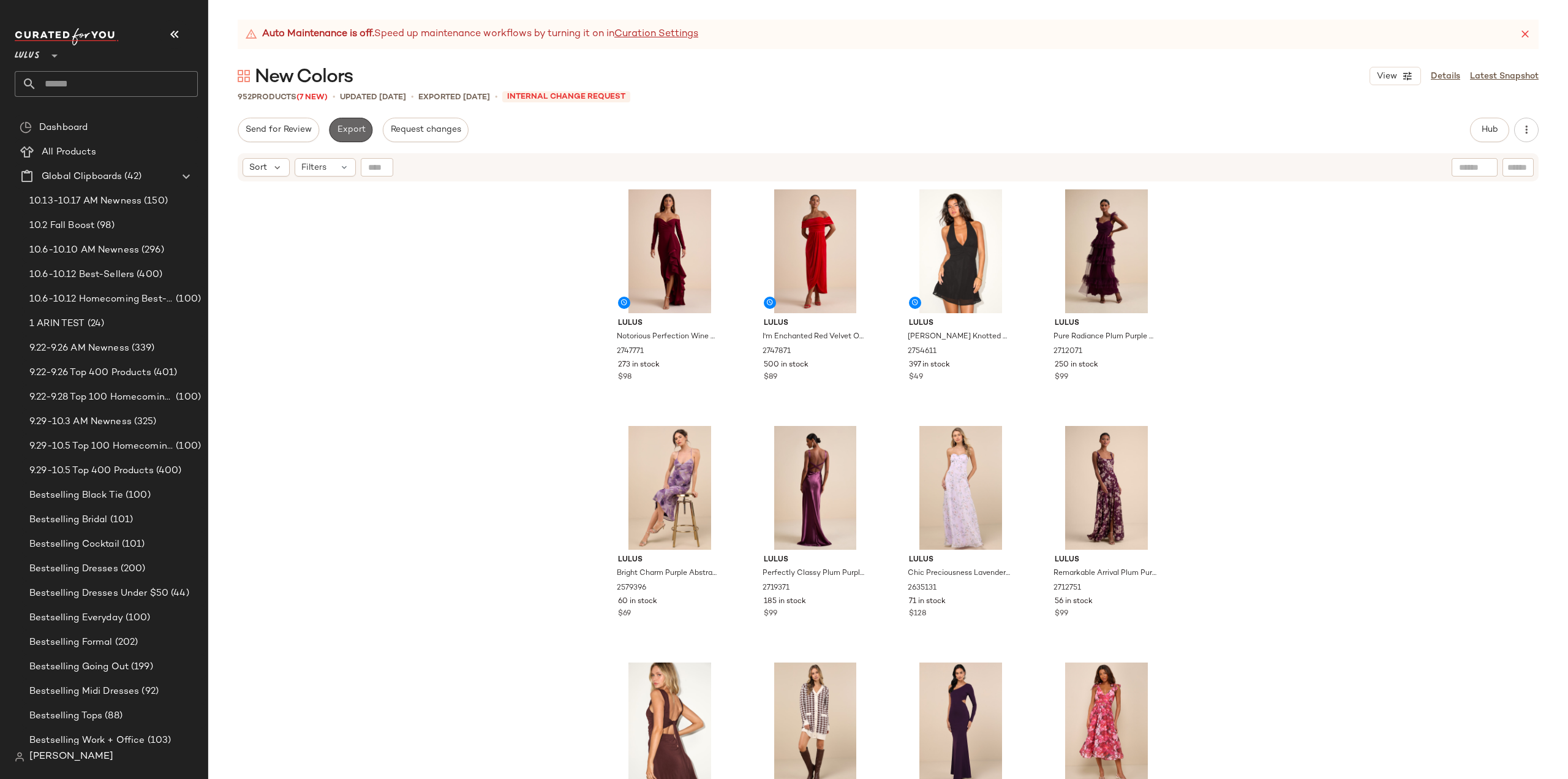
click at [354, 135] on button "Export" at bounding box center [350, 130] width 44 height 24
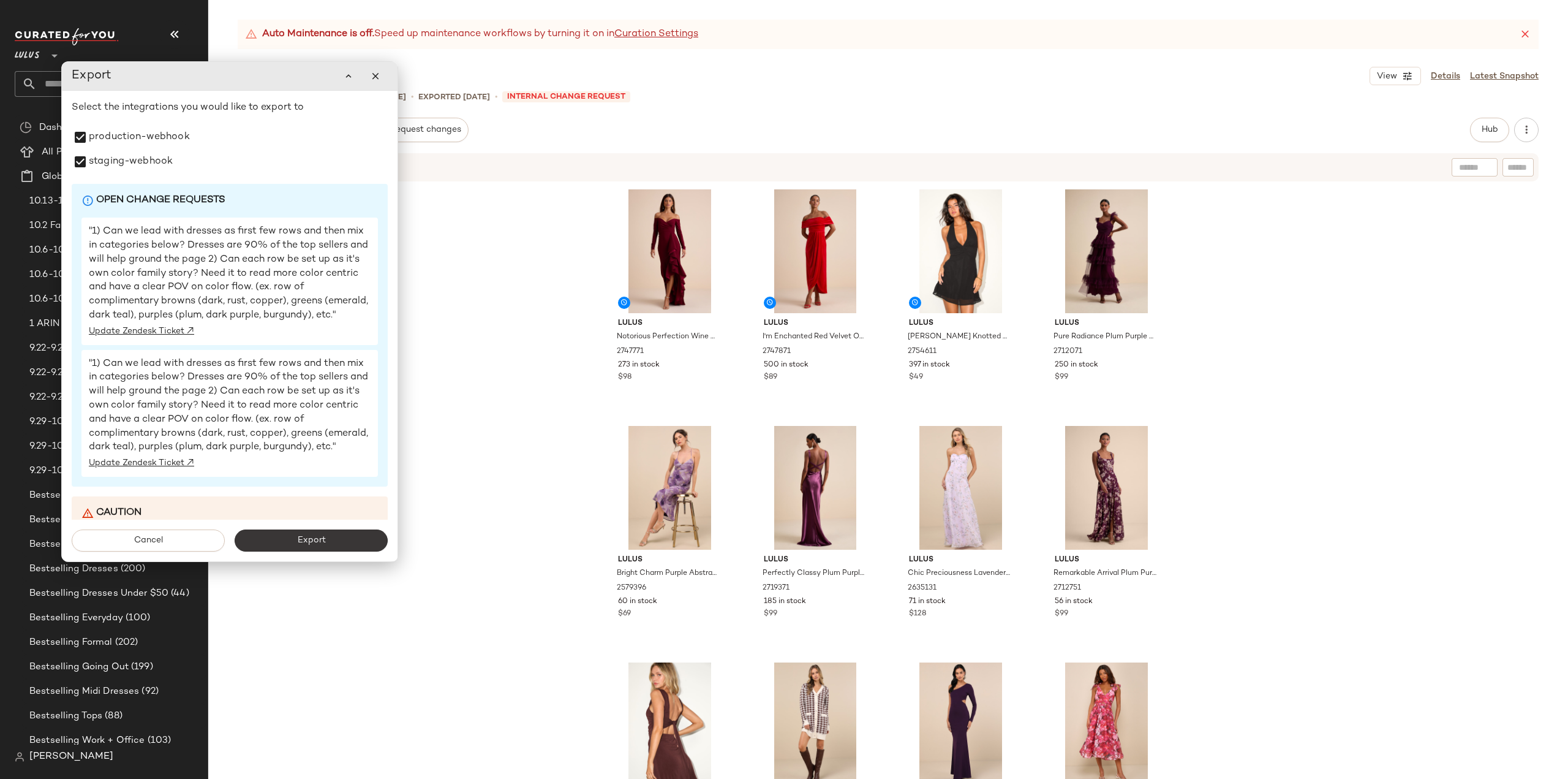
click at [282, 547] on button "Export" at bounding box center [311, 540] width 153 height 22
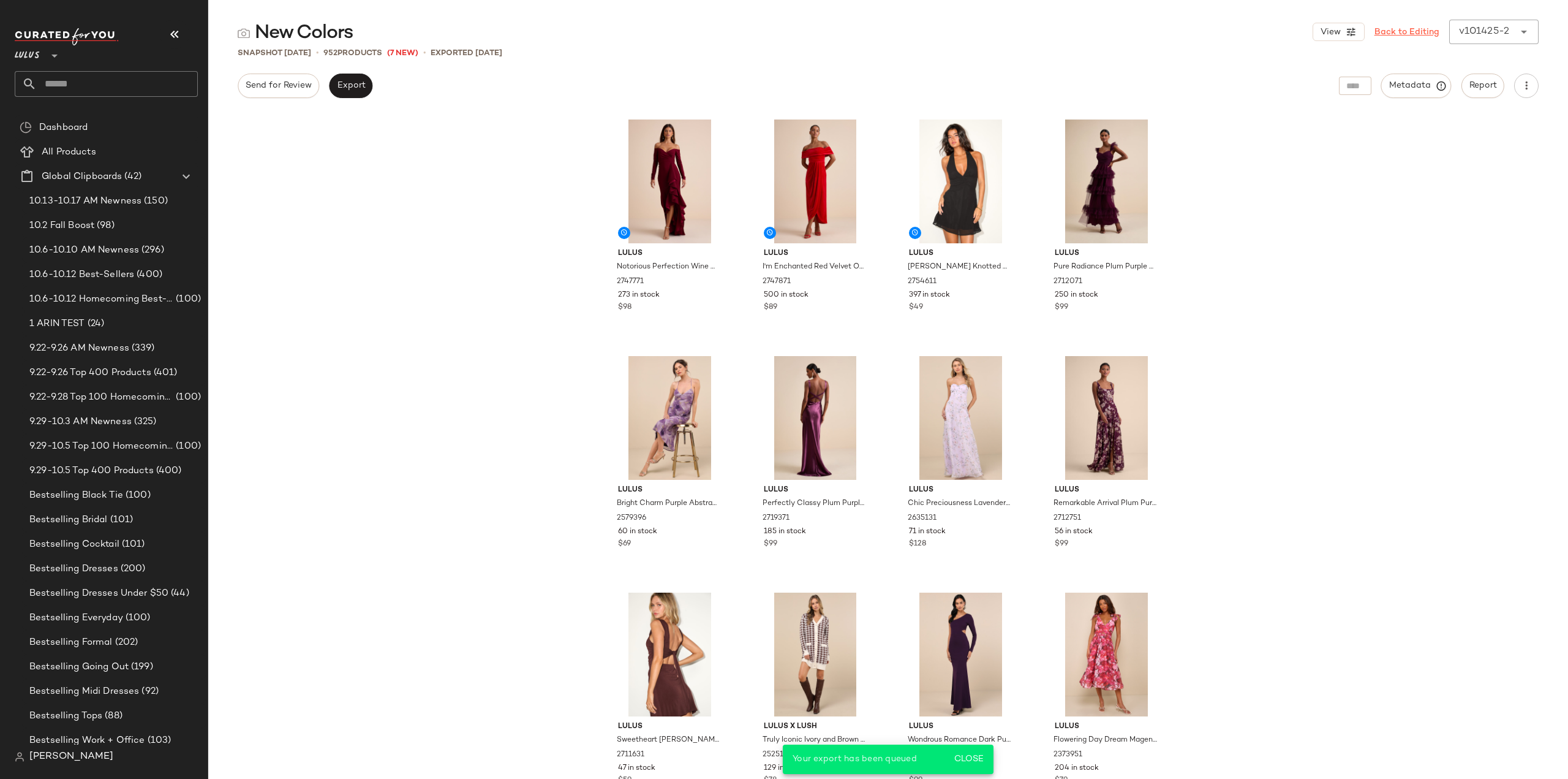
click at [1393, 35] on link "Back to Editing" at bounding box center [1406, 32] width 65 height 13
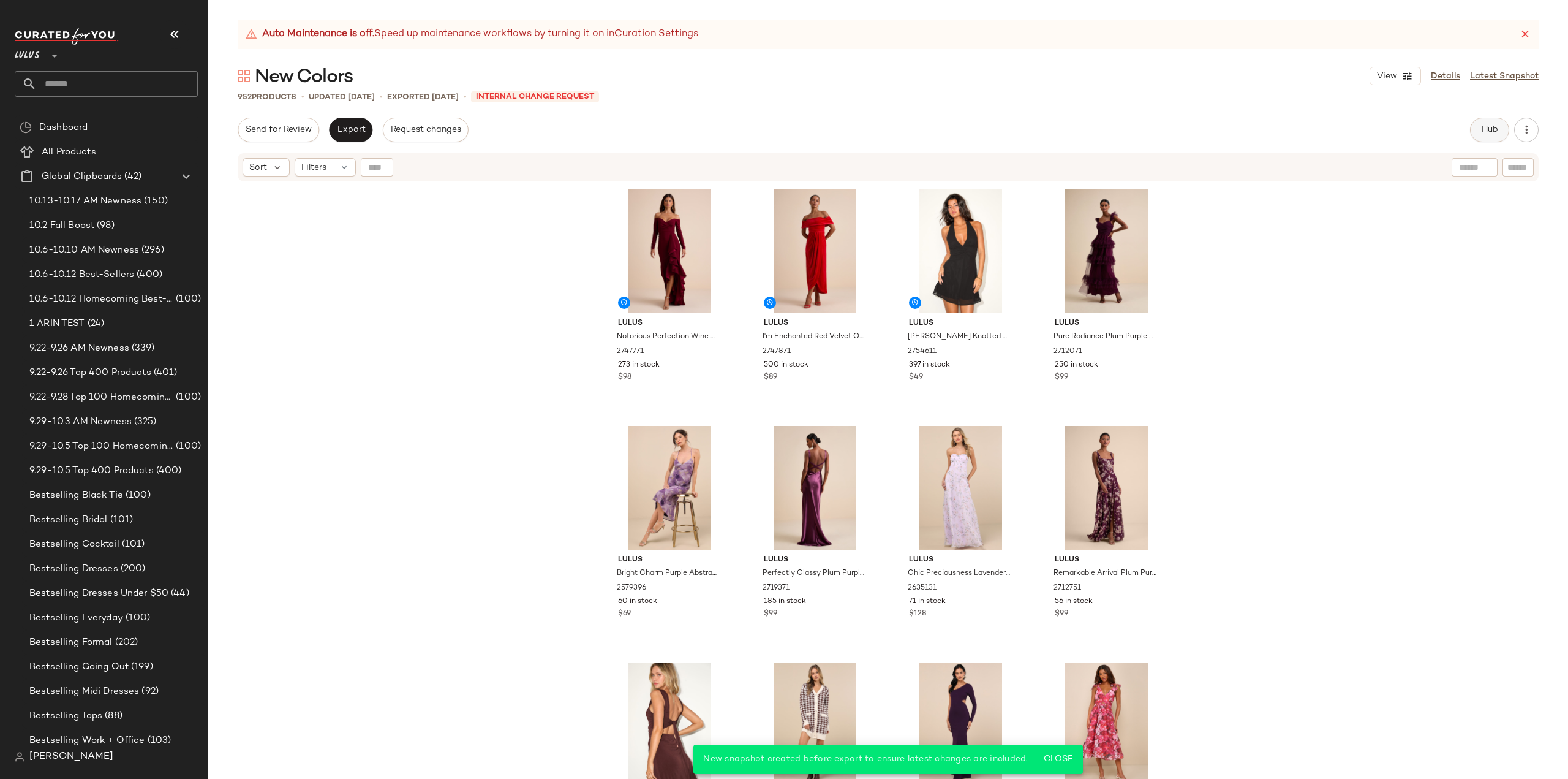
click at [1489, 131] on span "Hub" at bounding box center [1490, 130] width 17 height 10
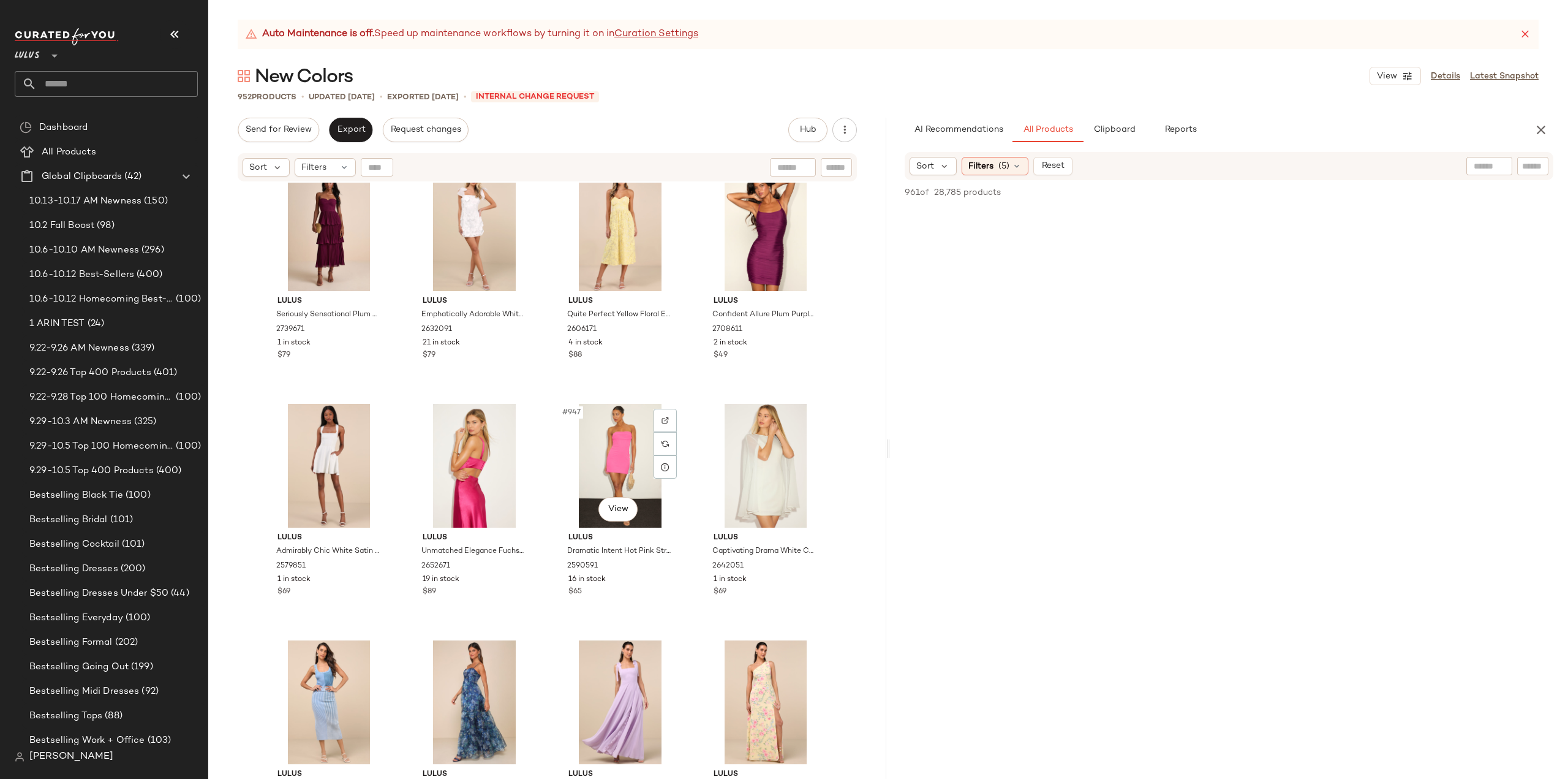
scroll to position [55662, 0]
